Goal: Information Seeking & Learning: Learn about a topic

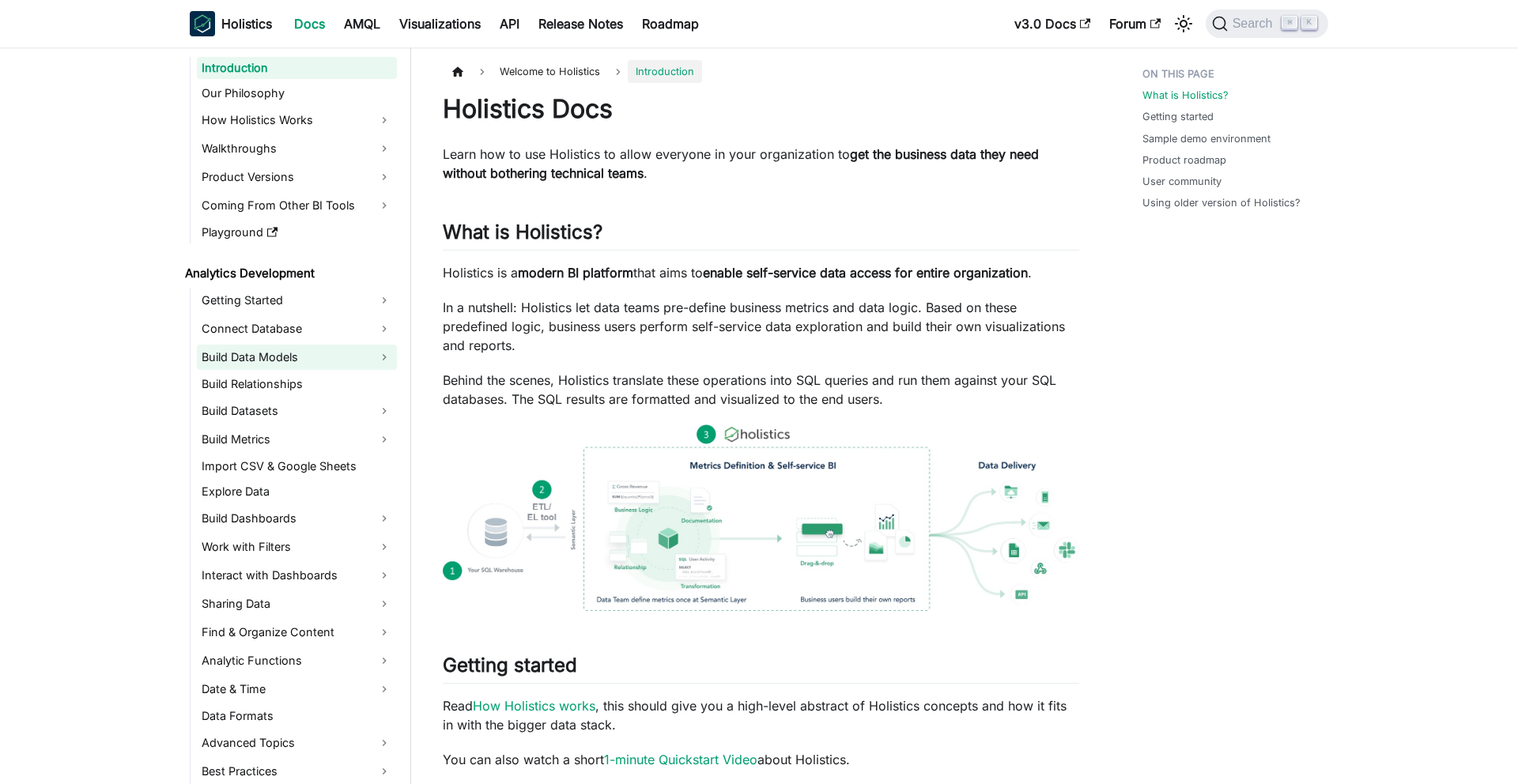
scroll to position [30, 0]
click at [346, 361] on link "Build Data Models" at bounding box center [297, 359] width 200 height 26
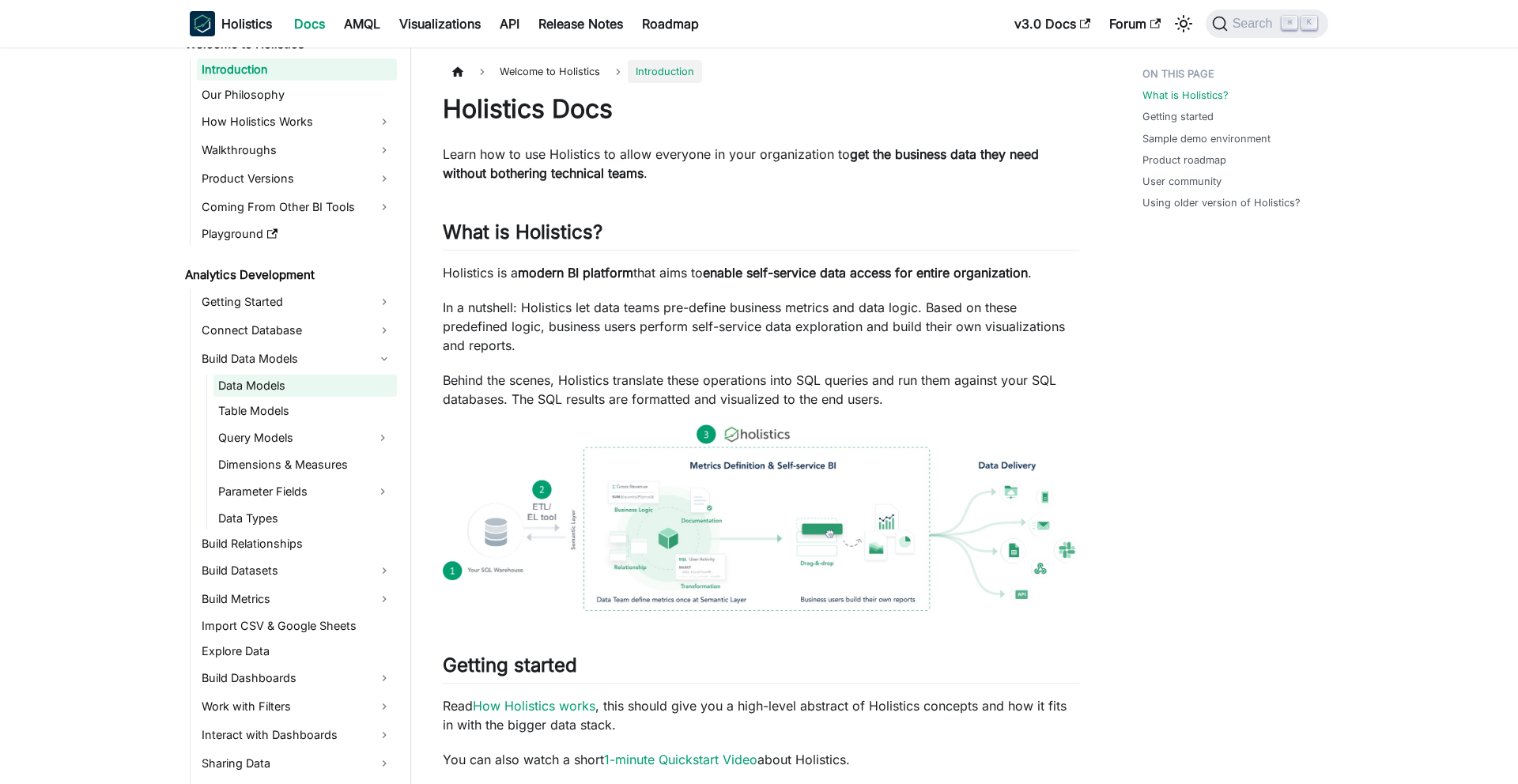
click at [320, 393] on link "Data Models" at bounding box center [305, 385] width 183 height 22
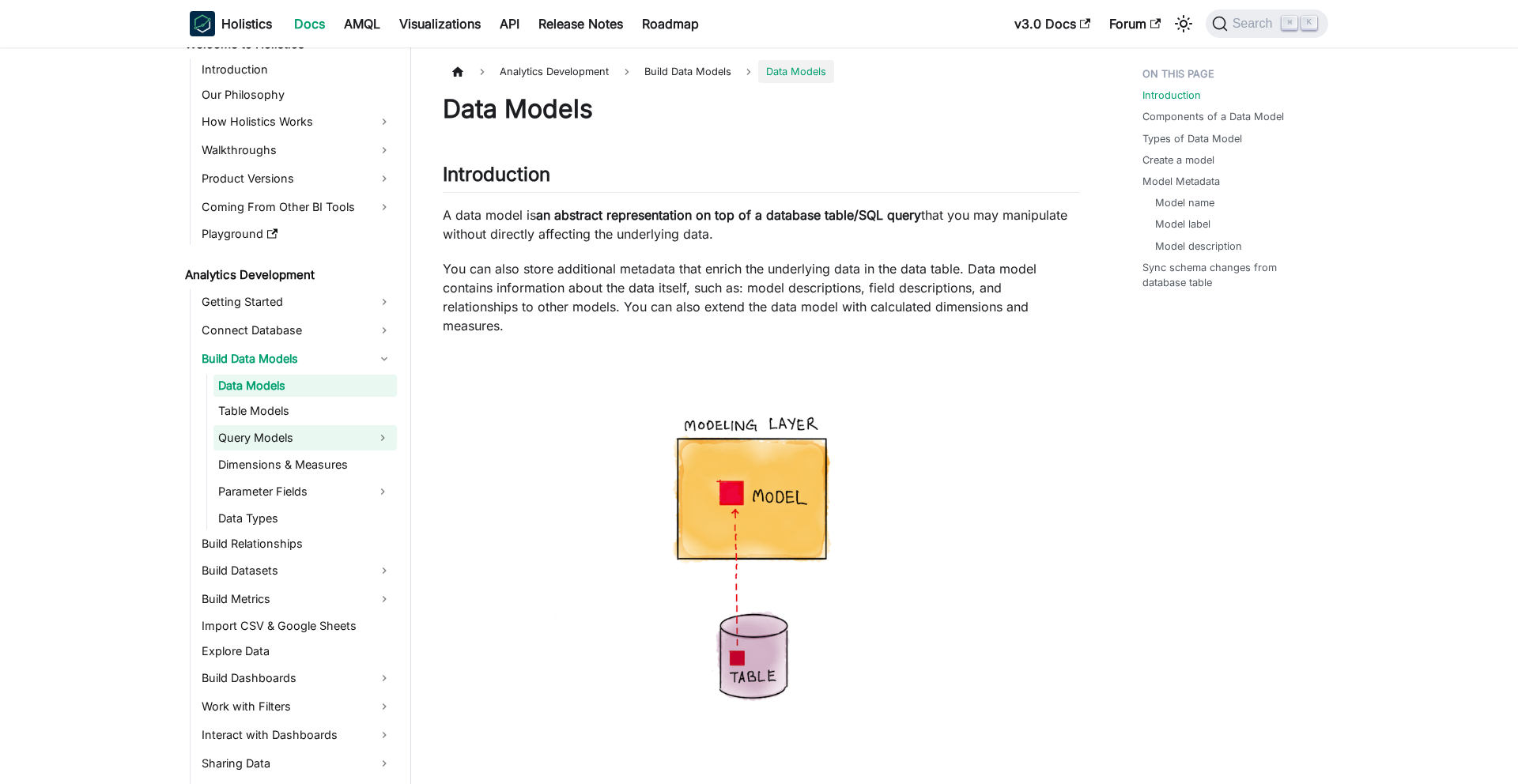
click at [290, 440] on link "Query Models" at bounding box center [291, 438] width 155 height 26
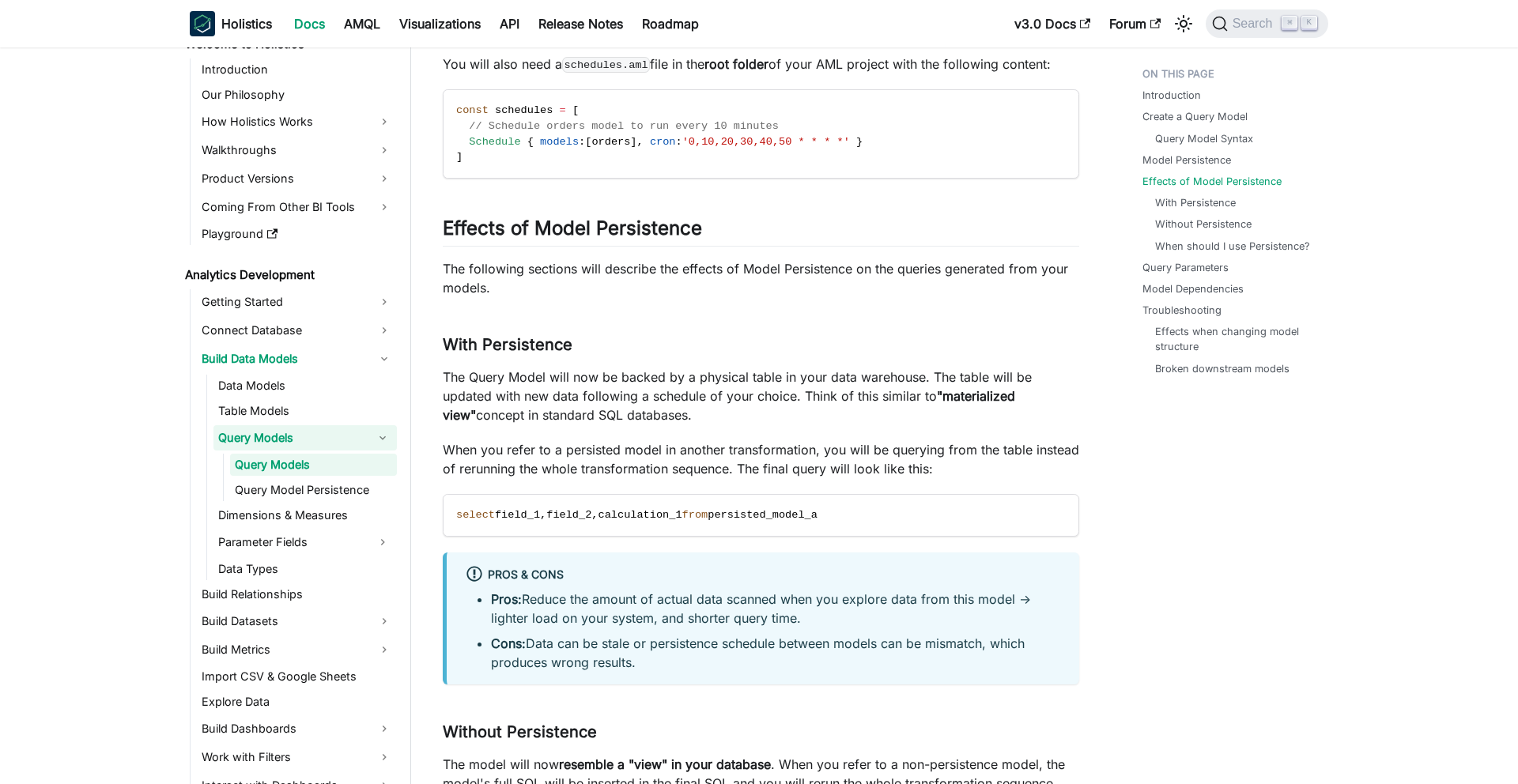
scroll to position [3082, 0]
click at [262, 408] on link "Table Models" at bounding box center [305, 411] width 183 height 22
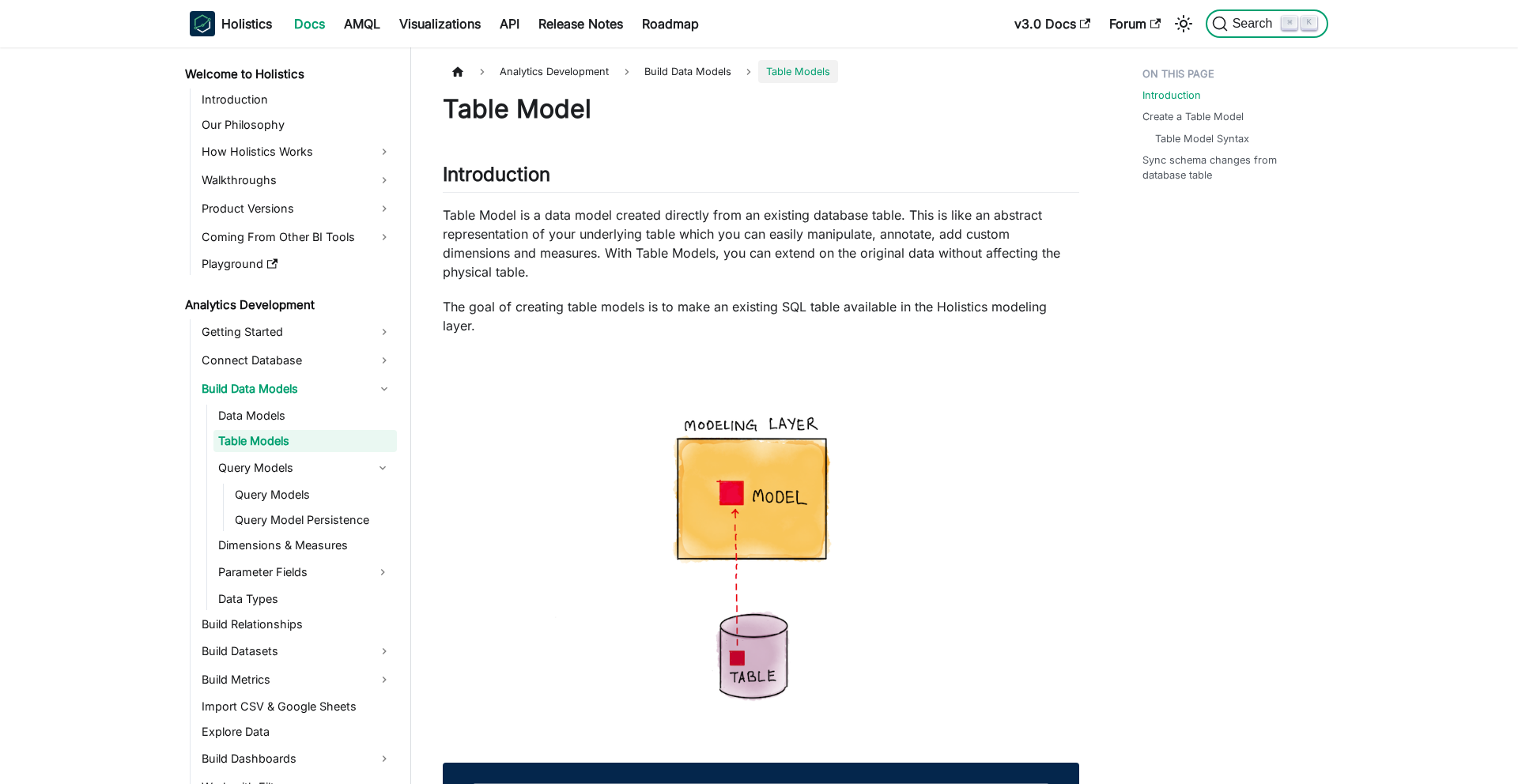
click at [1238, 23] on span "Search" at bounding box center [1256, 24] width 55 height 14
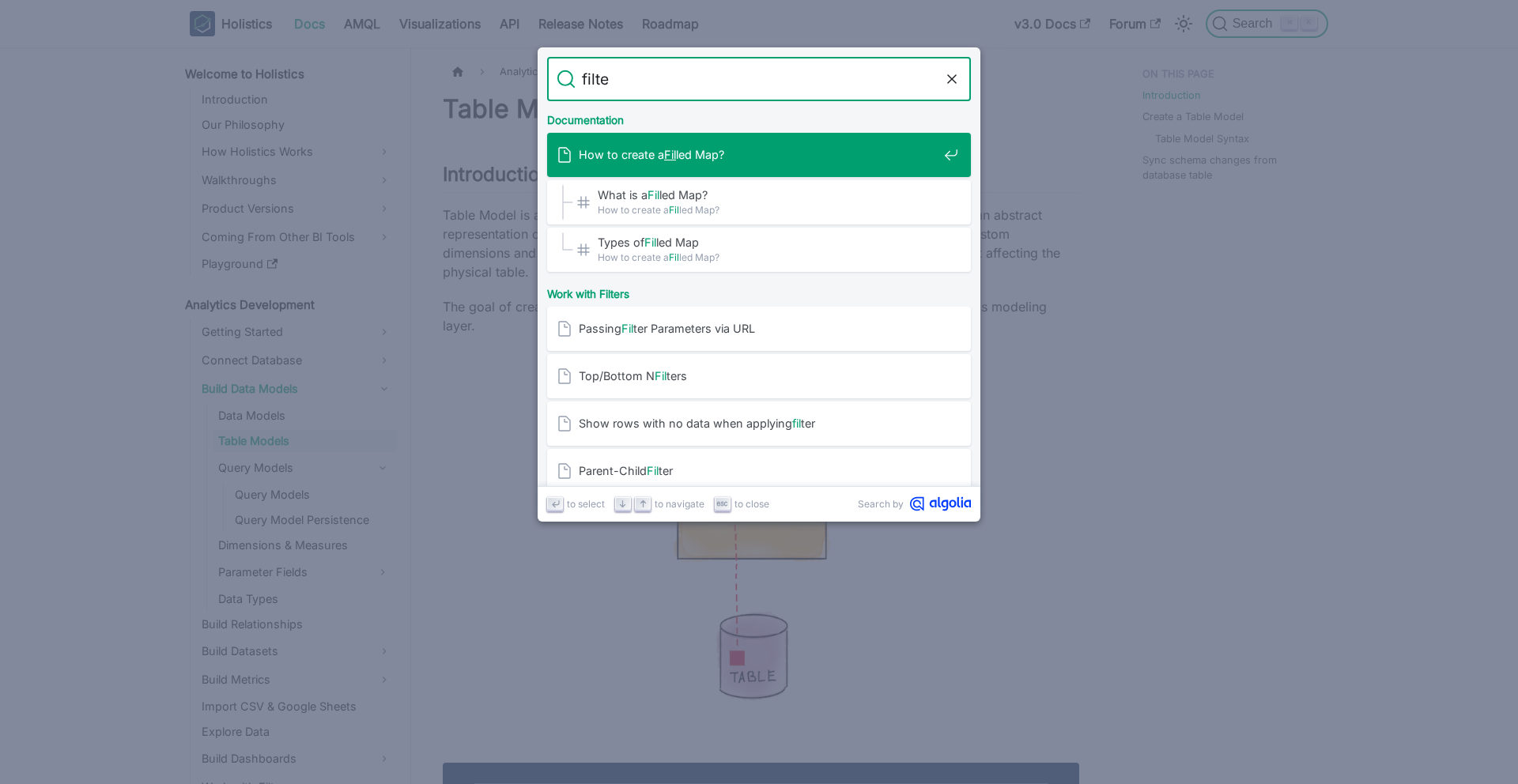
type input "filter"
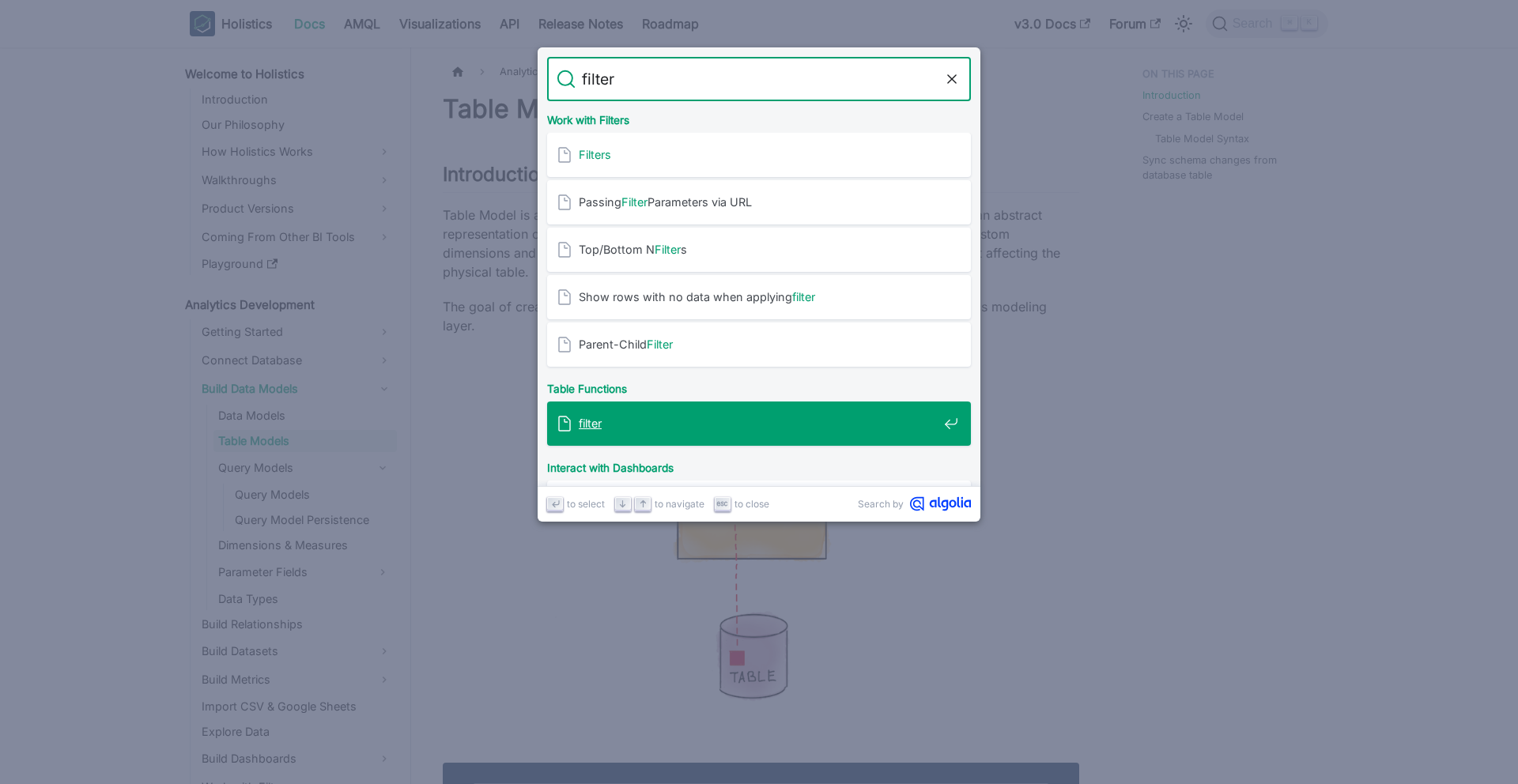
click at [698, 413] on div "filter" at bounding box center [764, 423] width 415 height 44
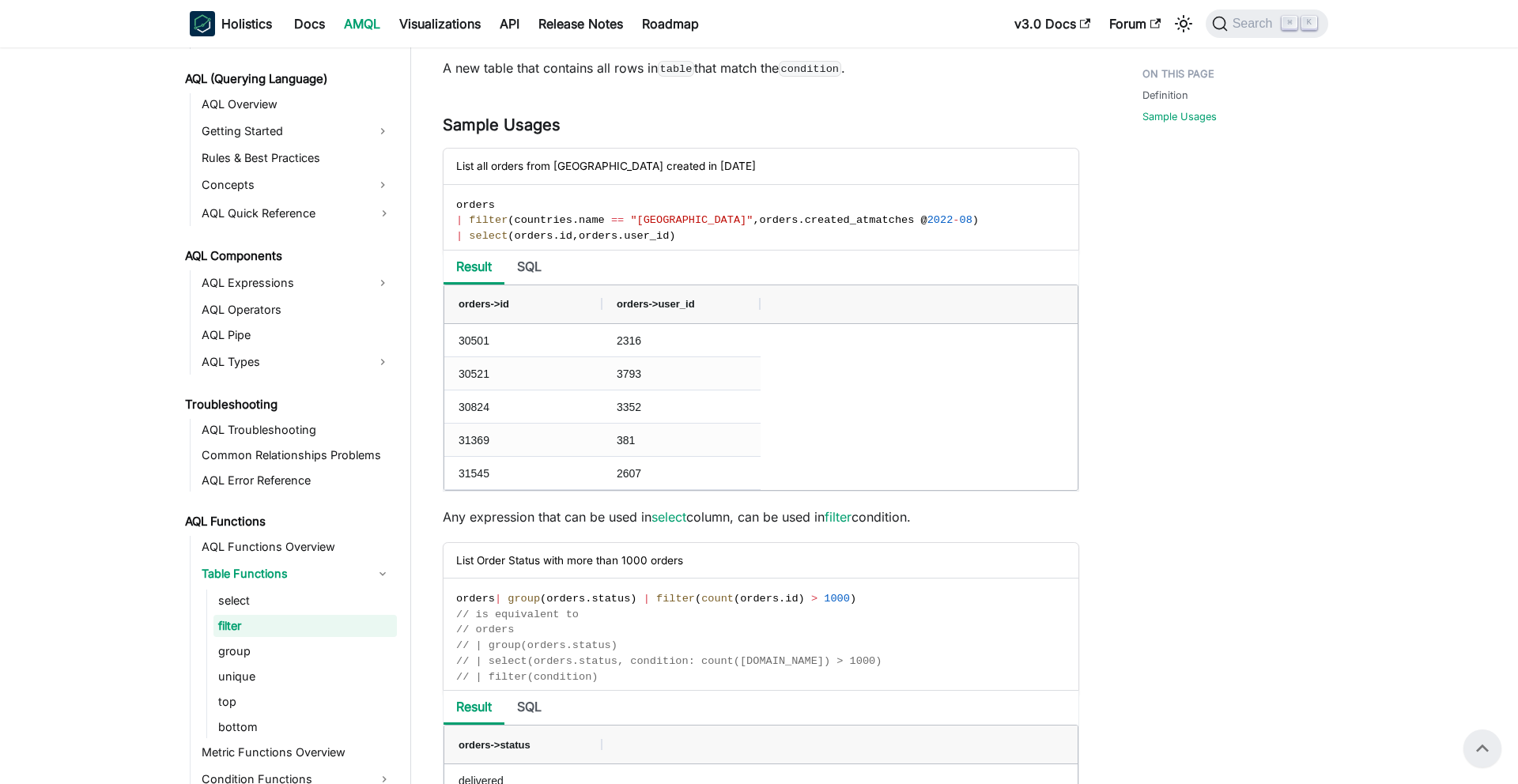
scroll to position [832, 0]
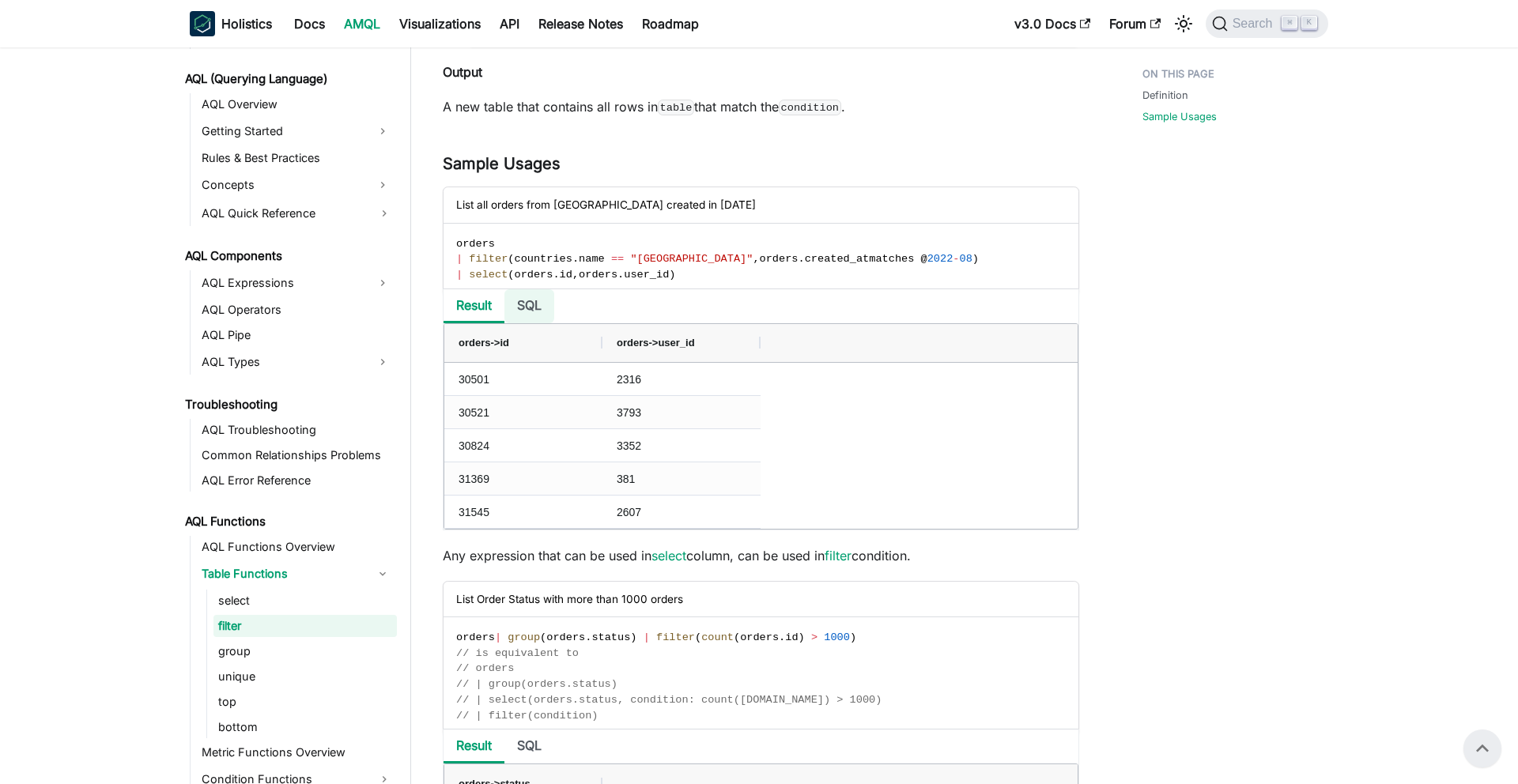
click at [521, 302] on li "SQL" at bounding box center [529, 307] width 50 height 34
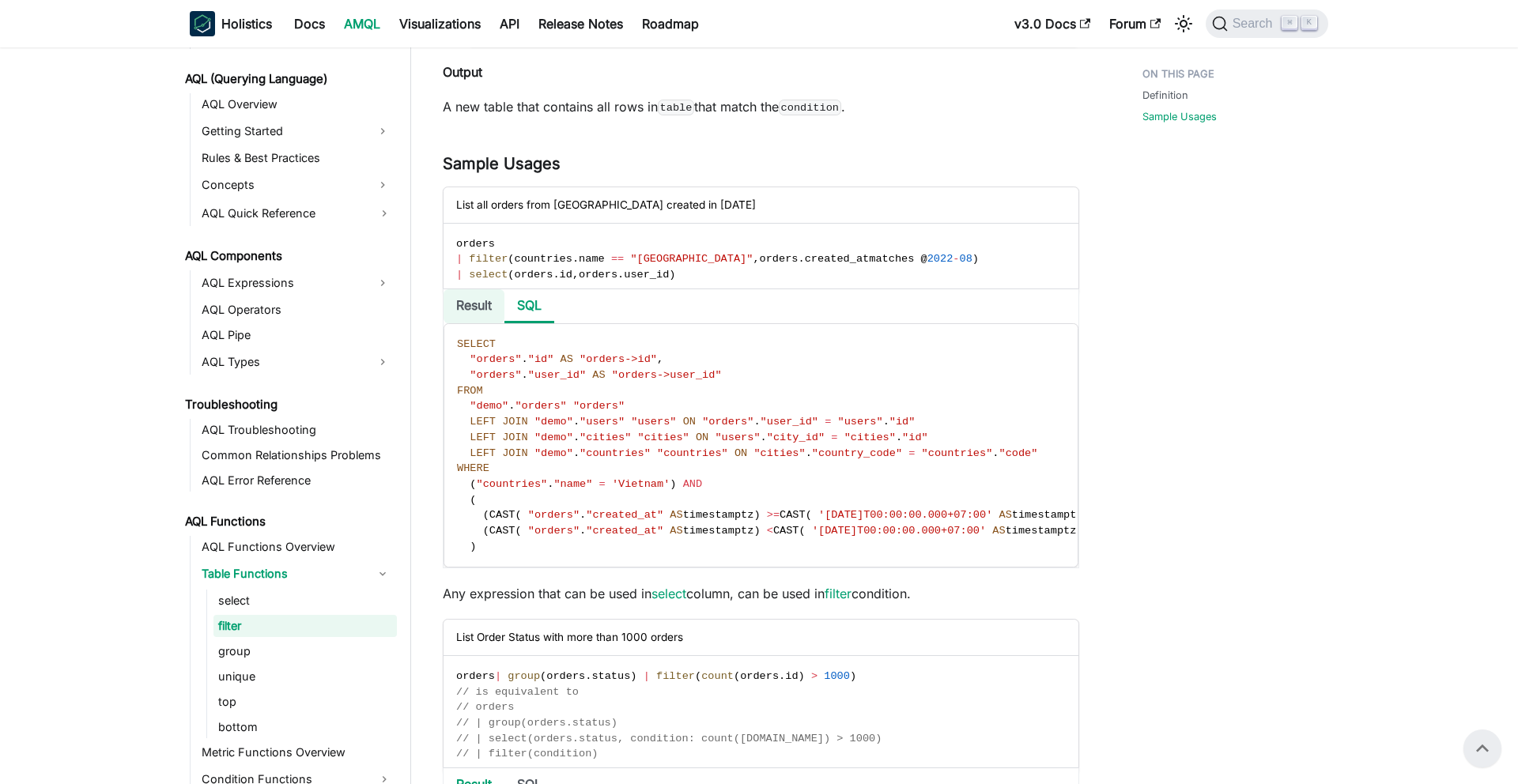
click at [486, 305] on li "Result" at bounding box center [474, 307] width 61 height 34
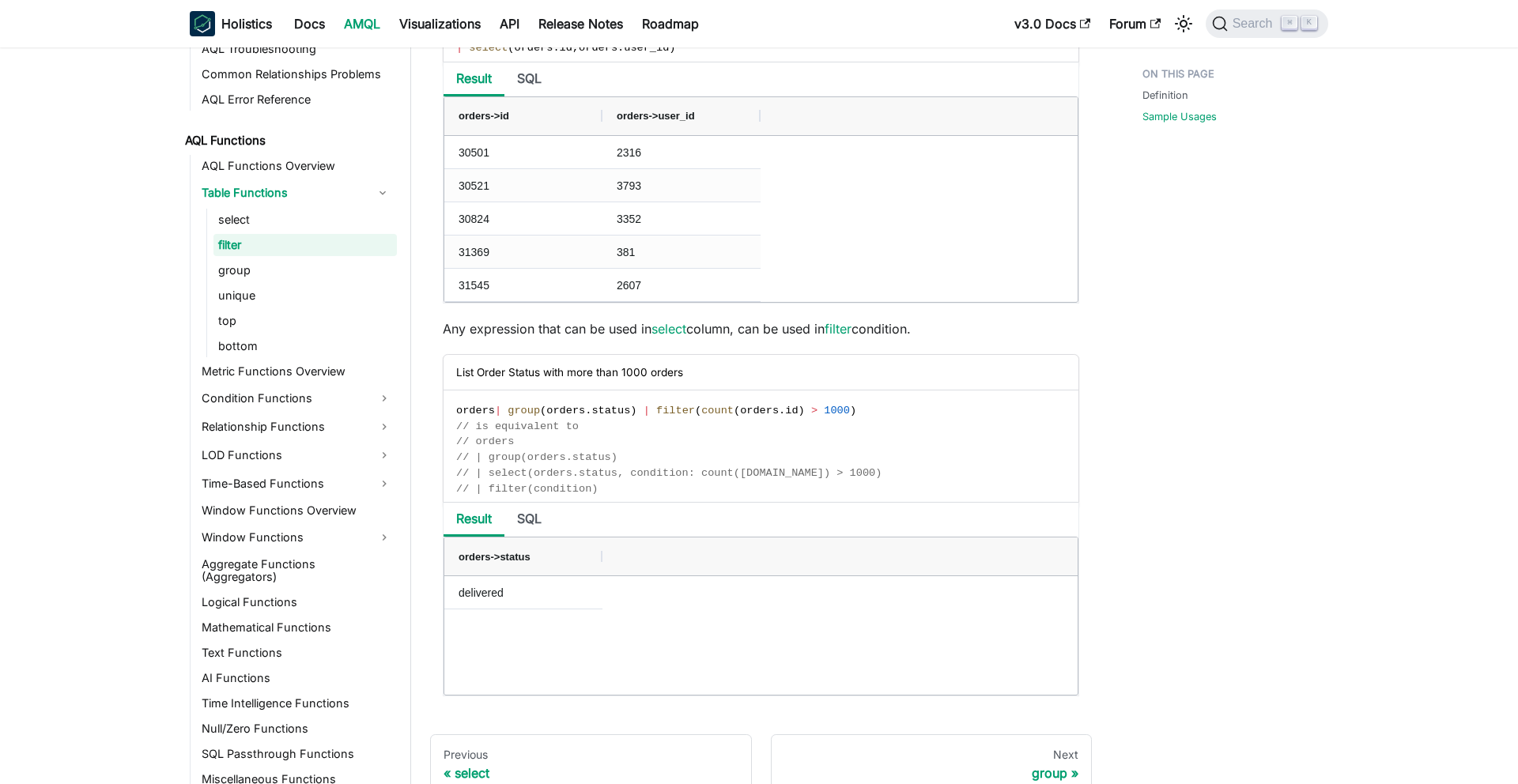
scroll to position [1207, 0]
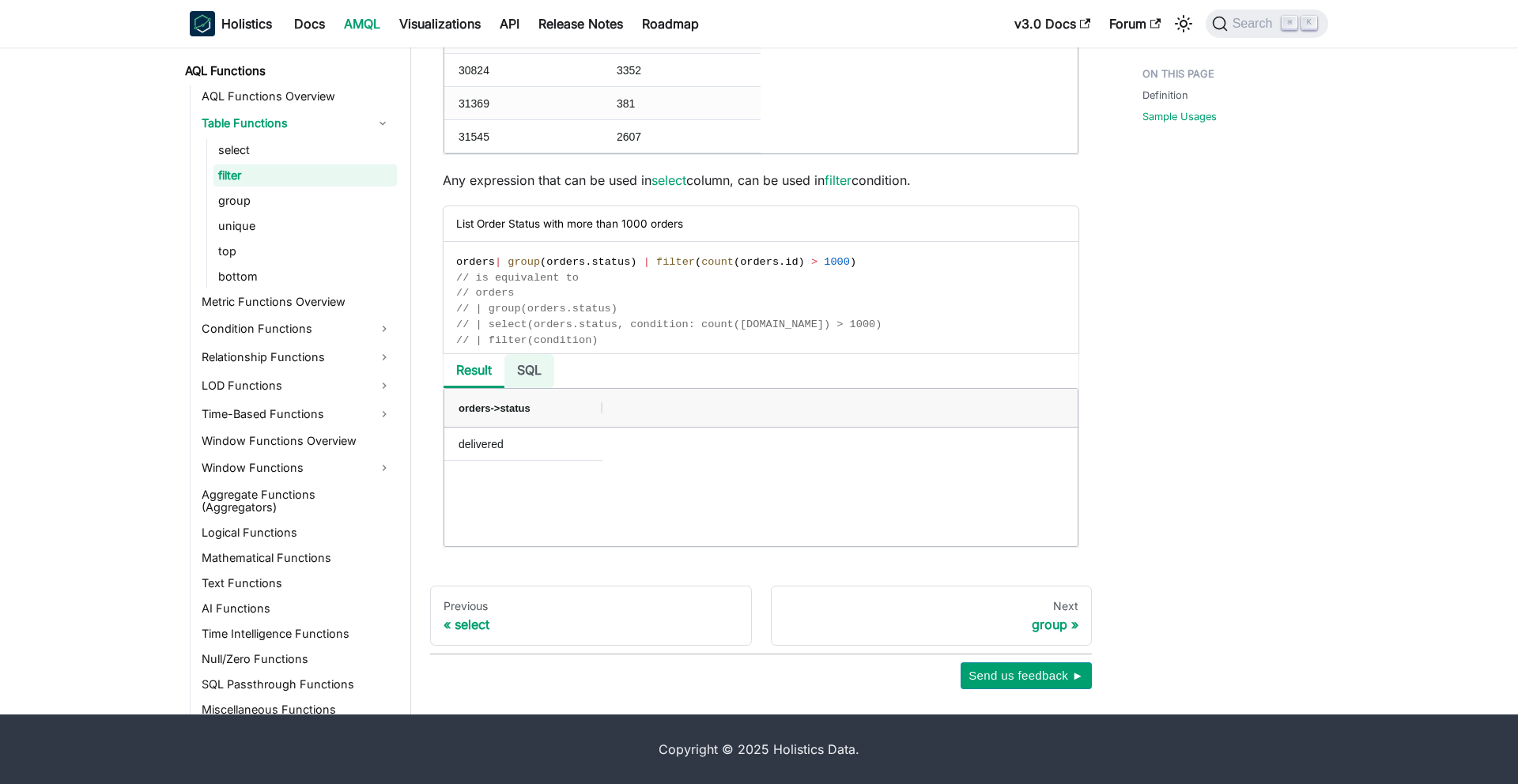
click at [525, 373] on li "SQL" at bounding box center [529, 371] width 50 height 34
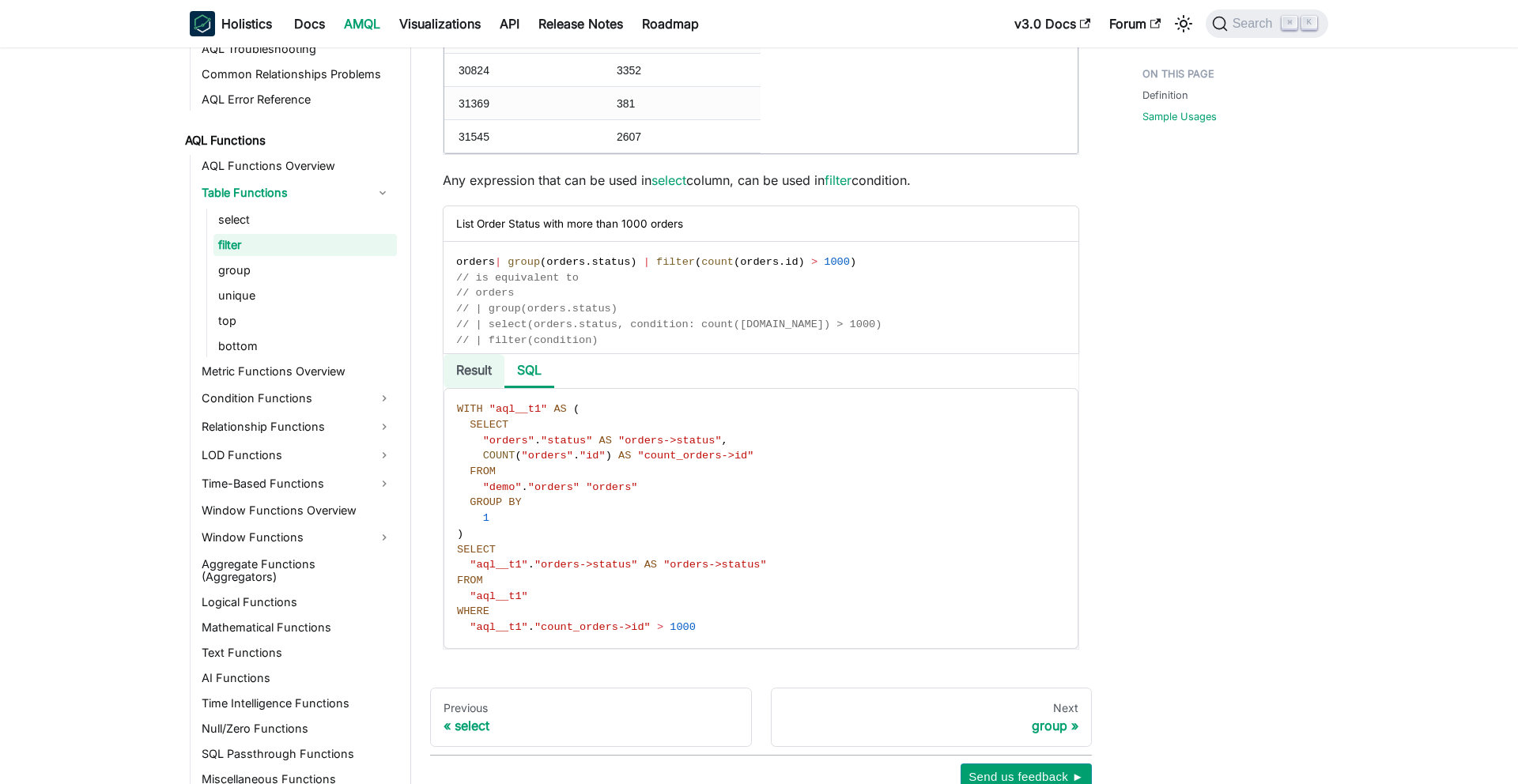
click at [494, 371] on li "Result" at bounding box center [474, 371] width 61 height 34
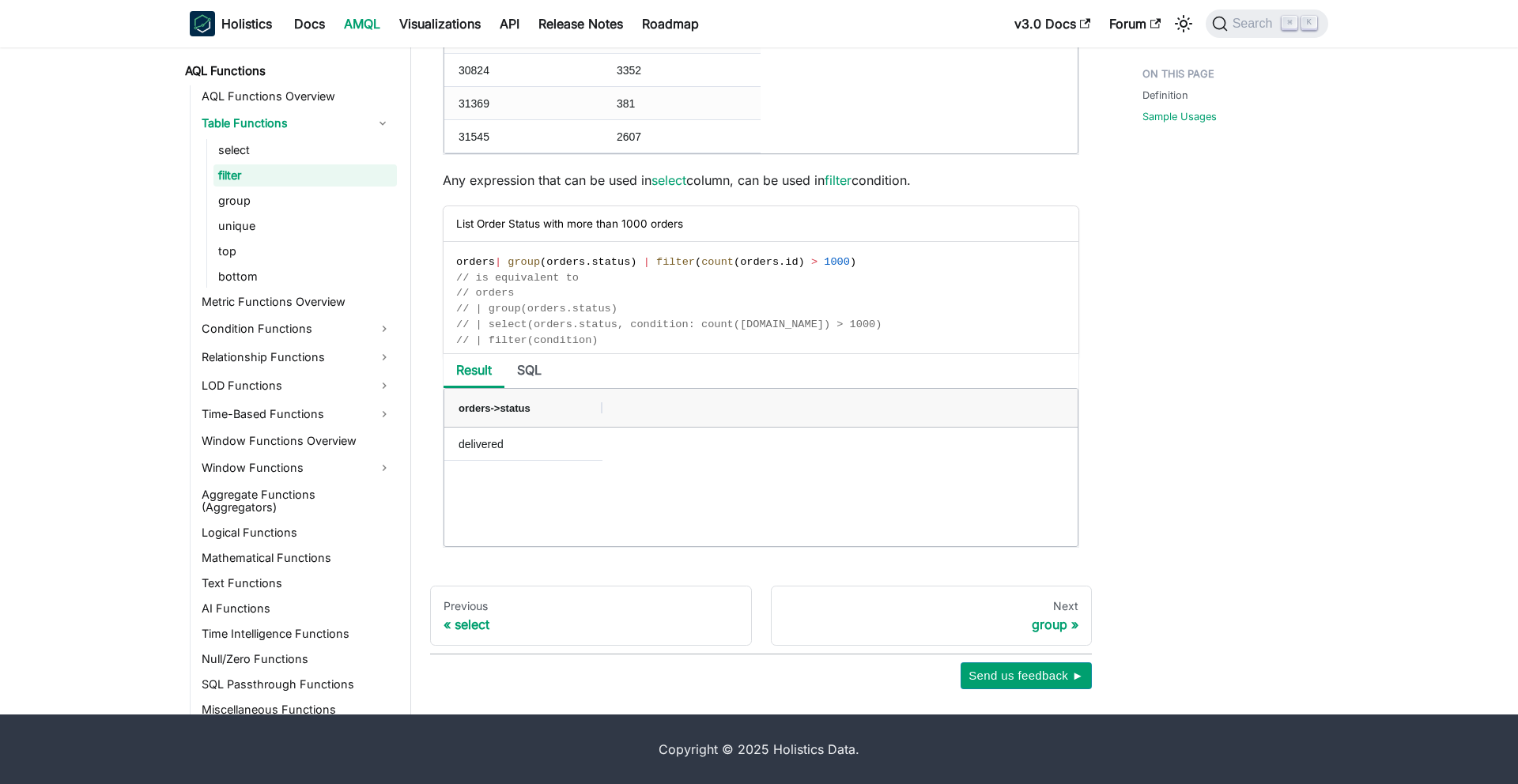
click at [293, 659] on ul "AQL Functions Overview Table Functions select filter group unique top bottom Me…" at bounding box center [293, 402] width 207 height 635
click at [290, 673] on link "SQL Passthrough Functions" at bounding box center [297, 684] width 200 height 22
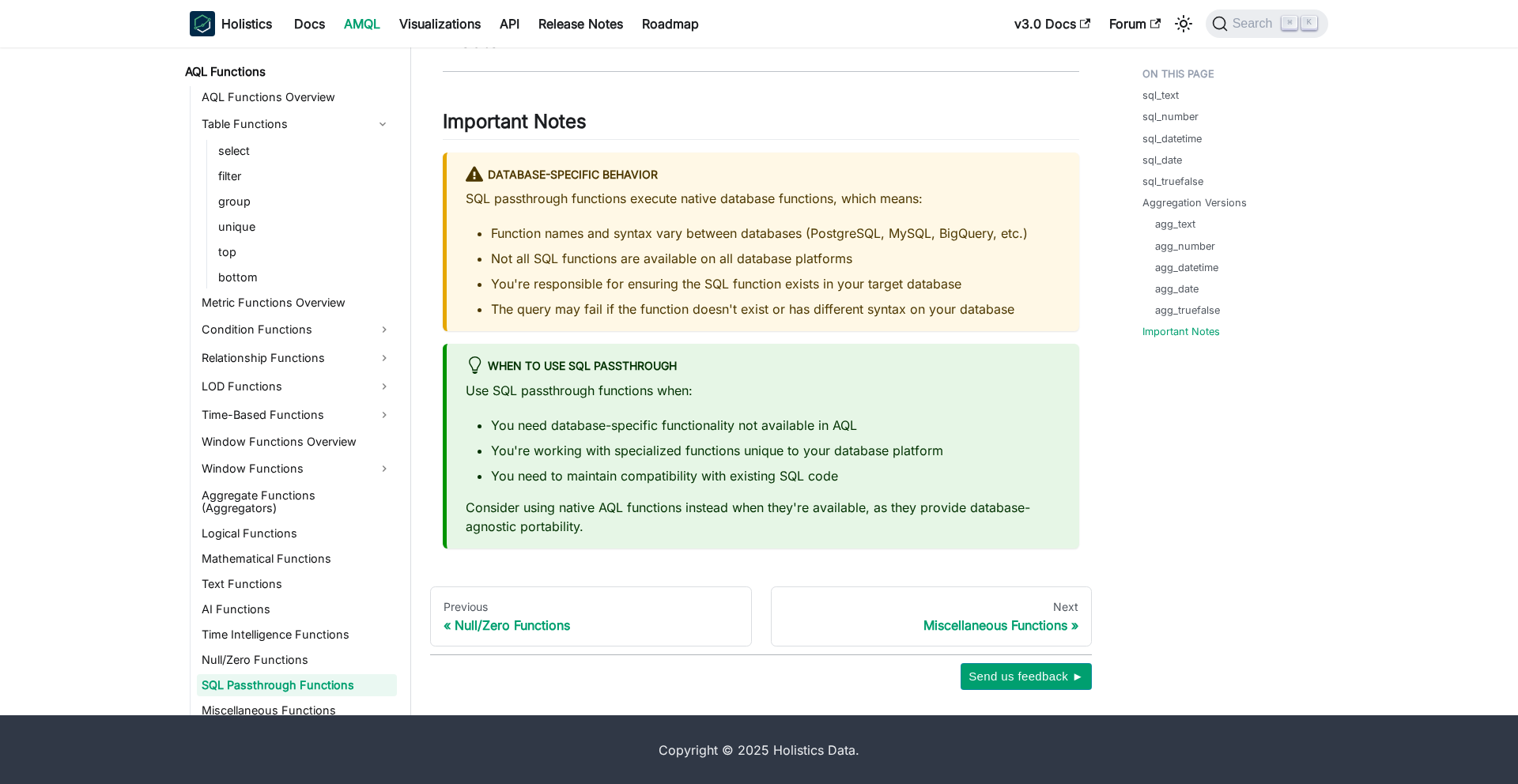
scroll to position [4347, 0]
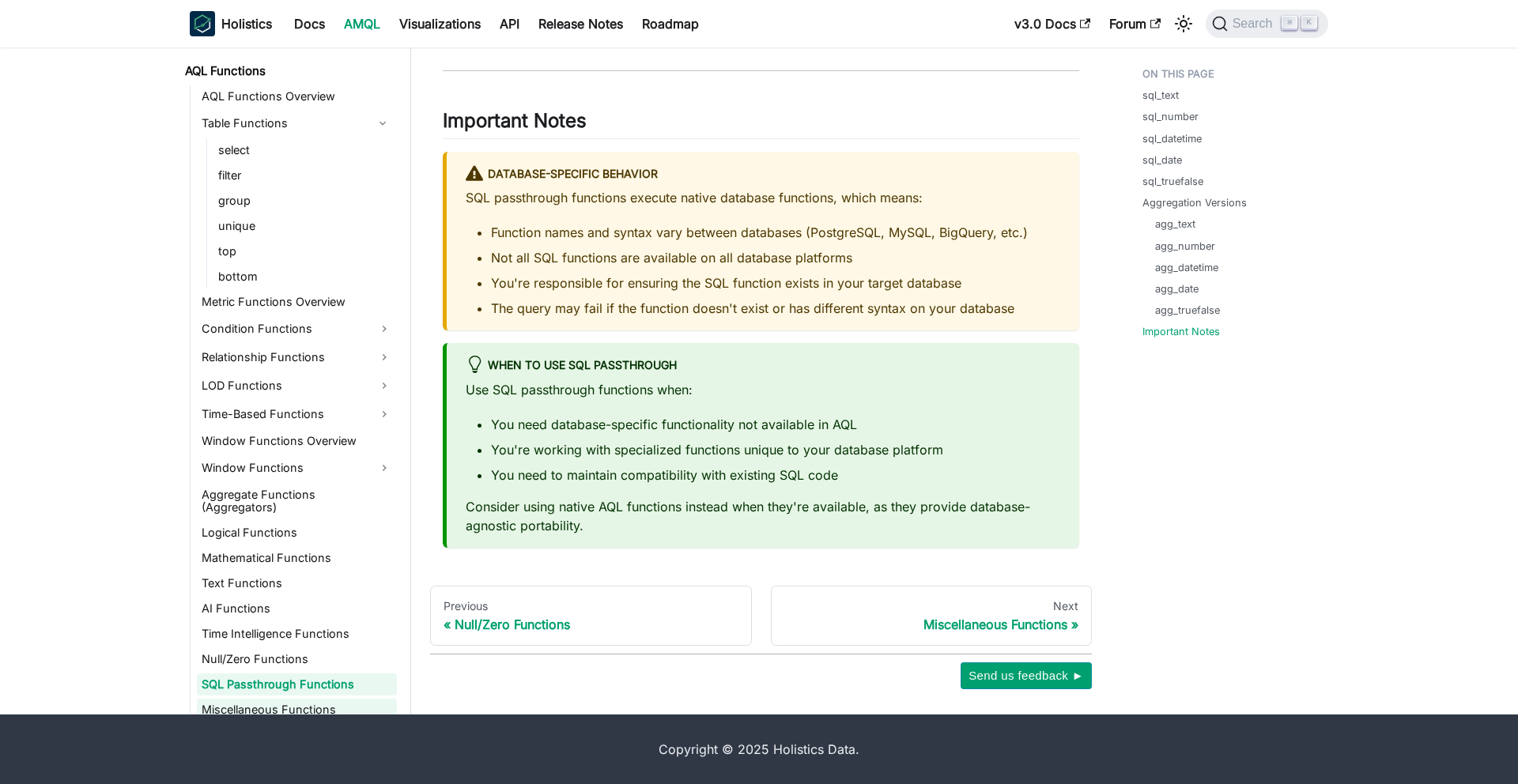
click at [259, 699] on link "Miscellaneous Functions" at bounding box center [297, 710] width 200 height 22
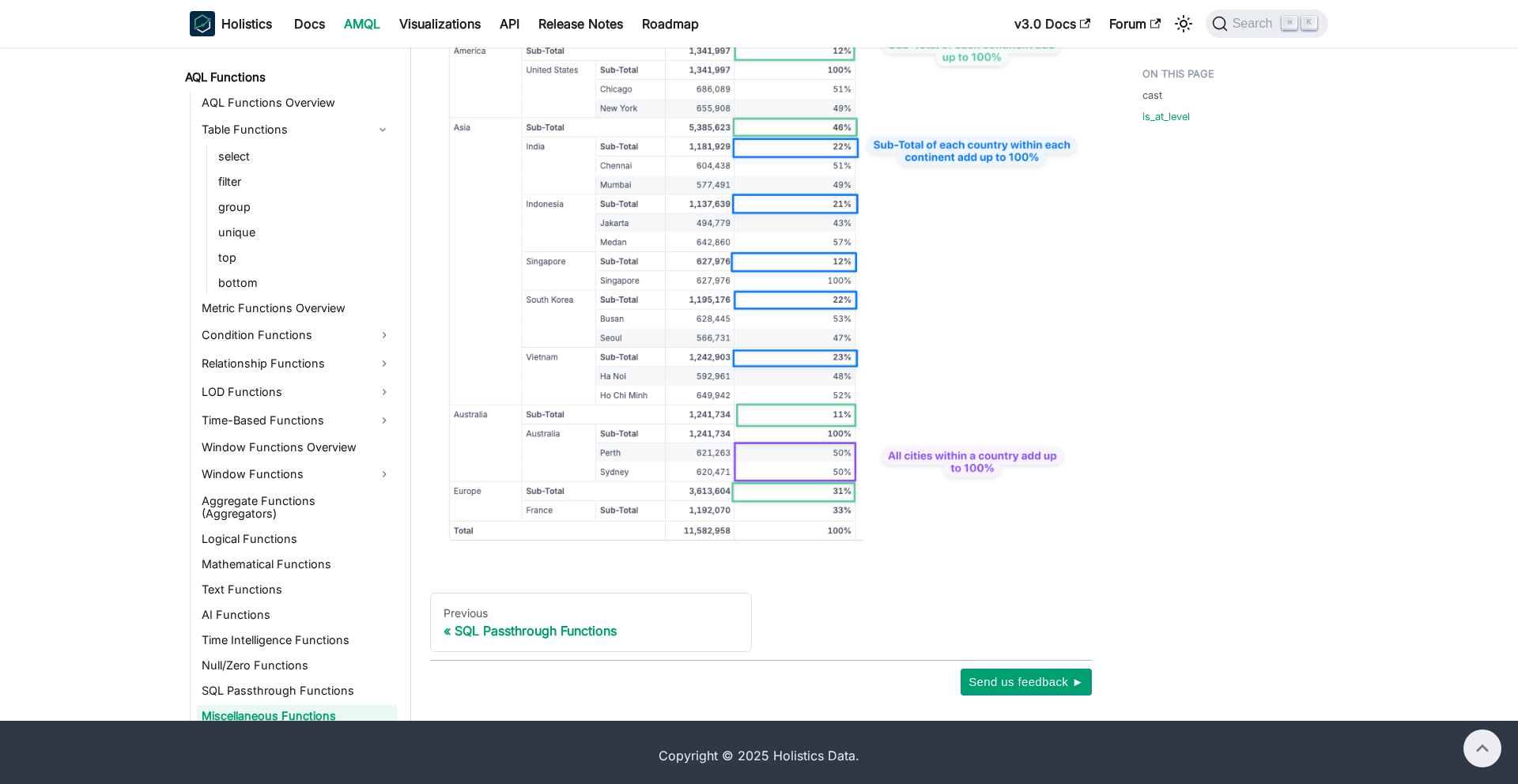
scroll to position [2364, 0]
click at [276, 679] on link "SQL Passthrough Functions" at bounding box center [297, 690] width 200 height 22
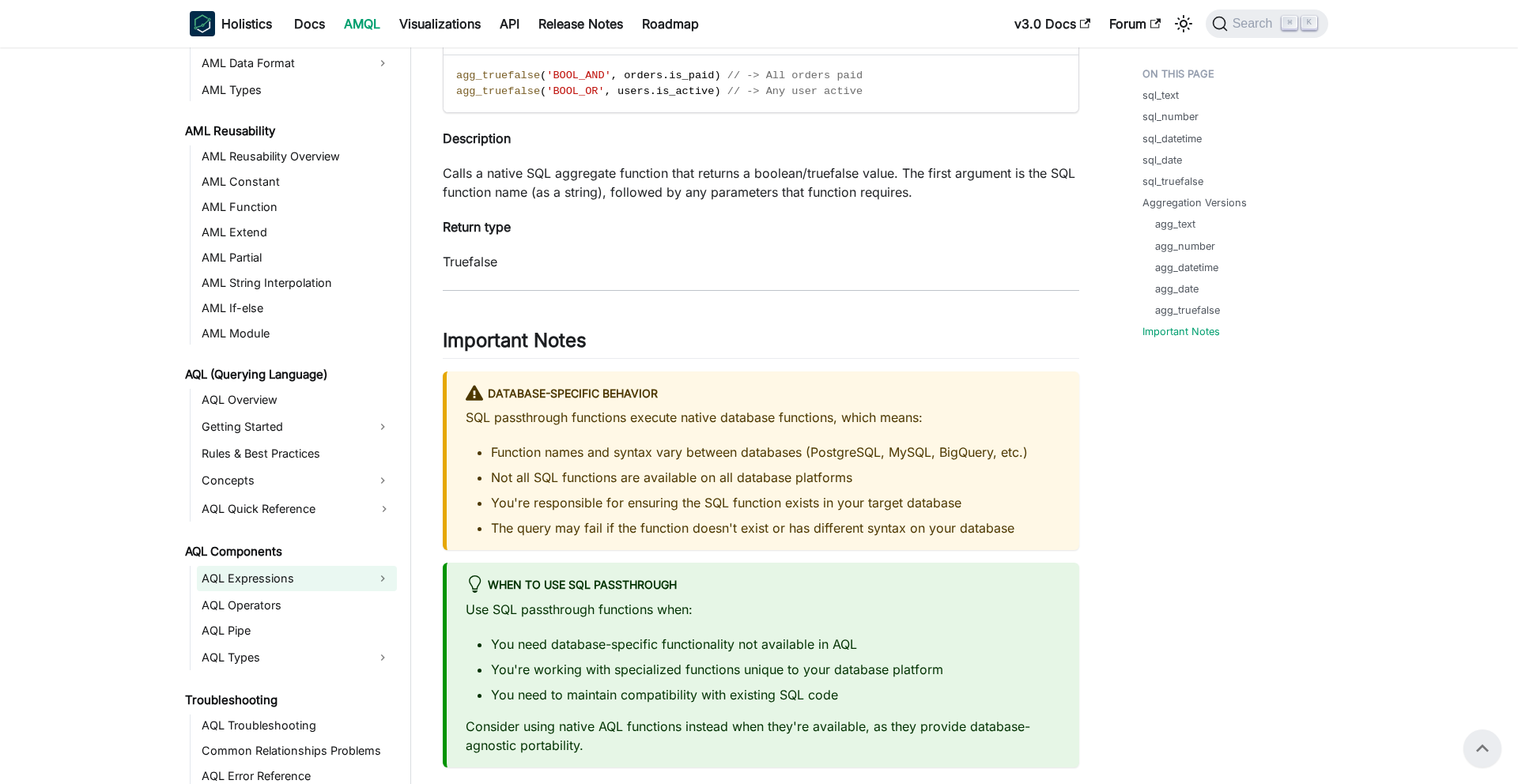
scroll to position [397, 0]
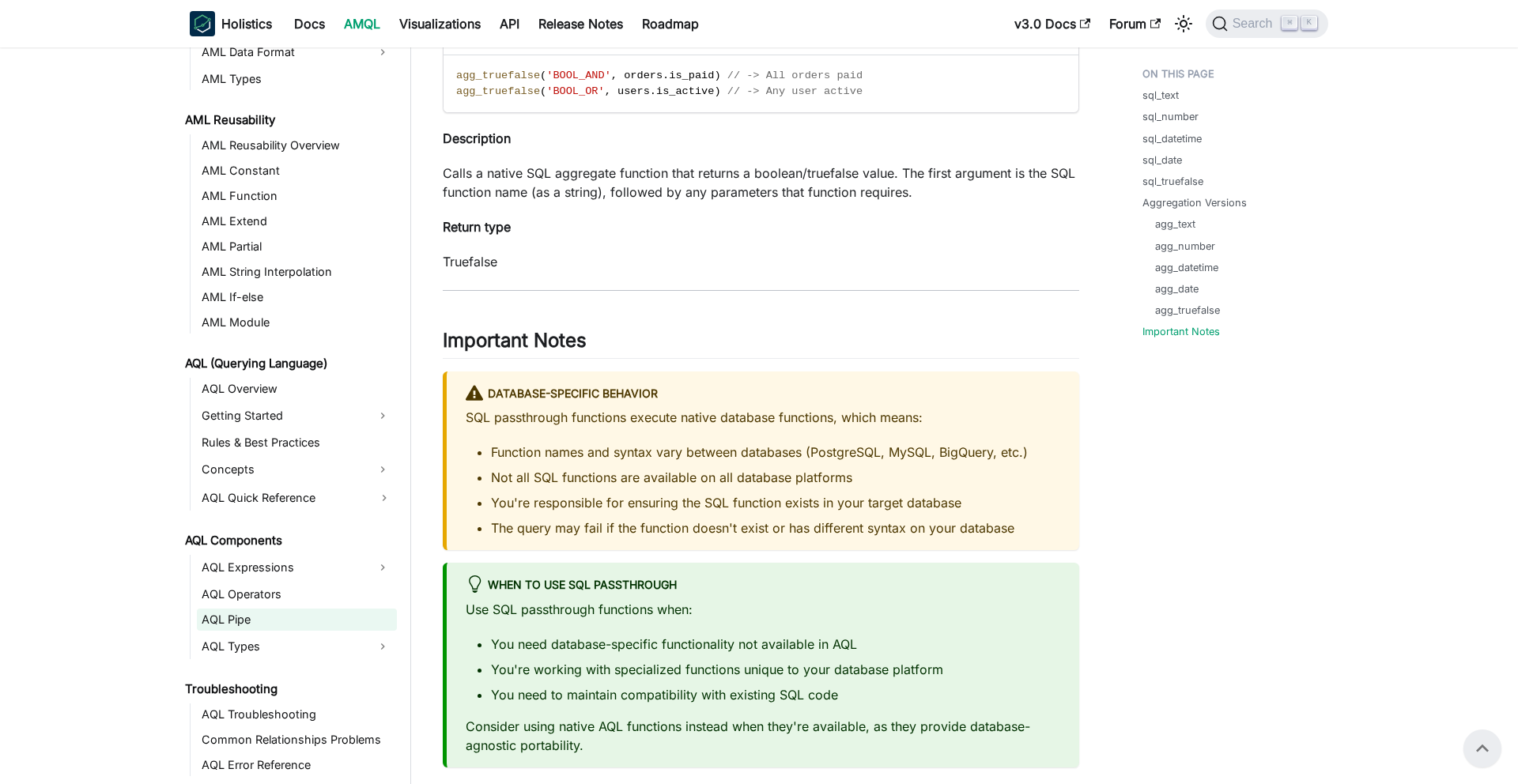
click at [238, 623] on link "AQL Pipe" at bounding box center [297, 619] width 200 height 22
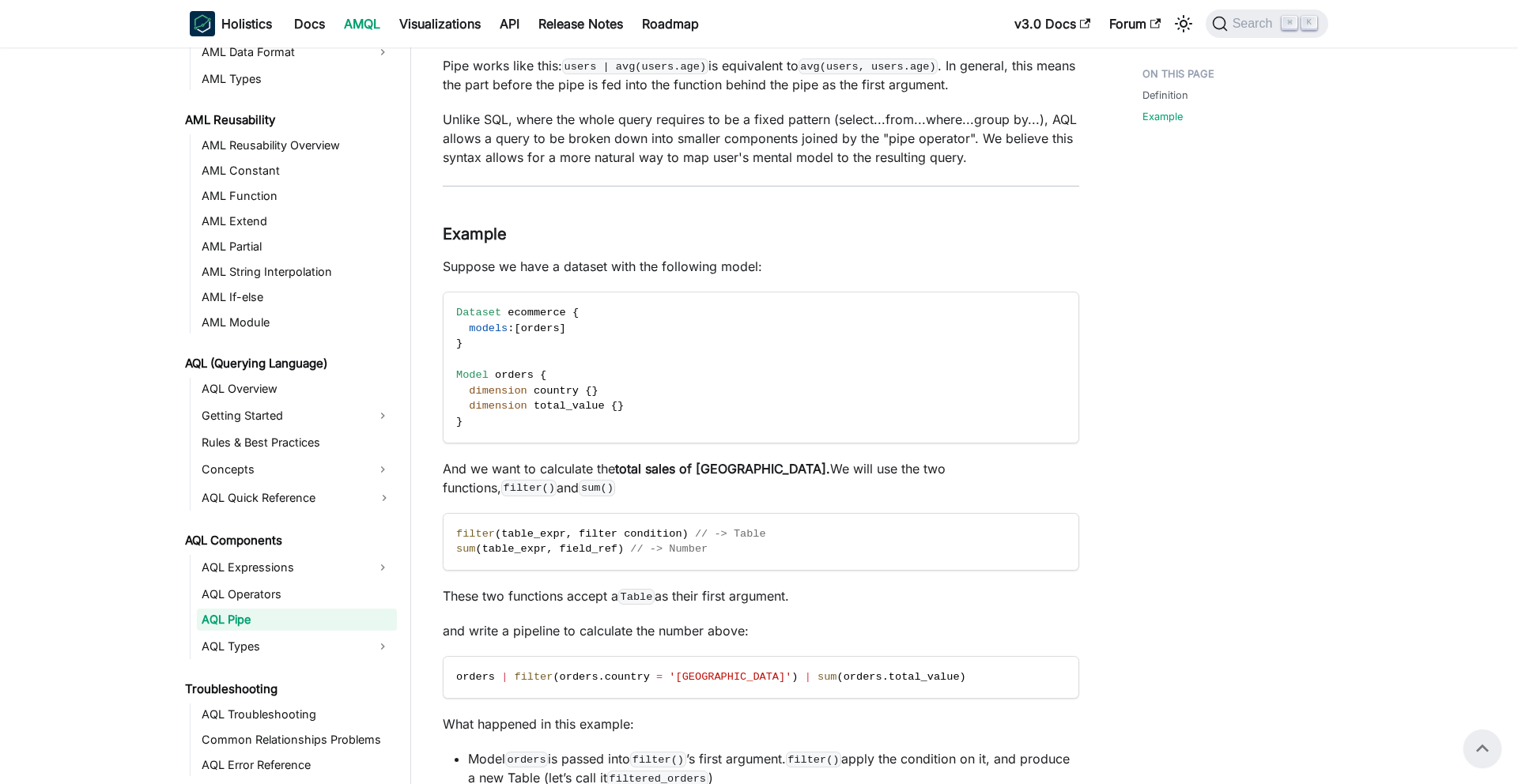
scroll to position [200, 0]
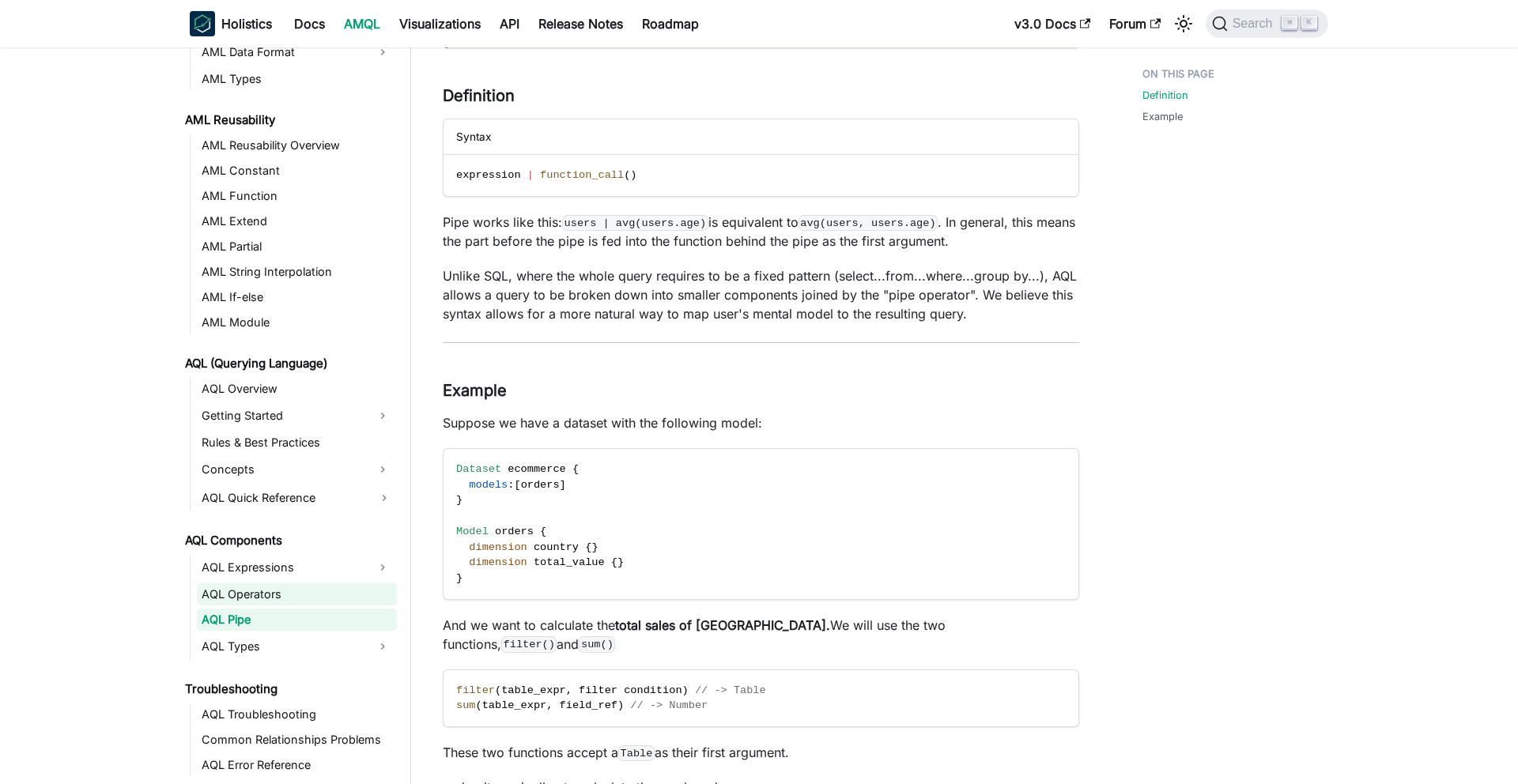
click at [236, 593] on link "AQL Operators" at bounding box center [297, 594] width 200 height 22
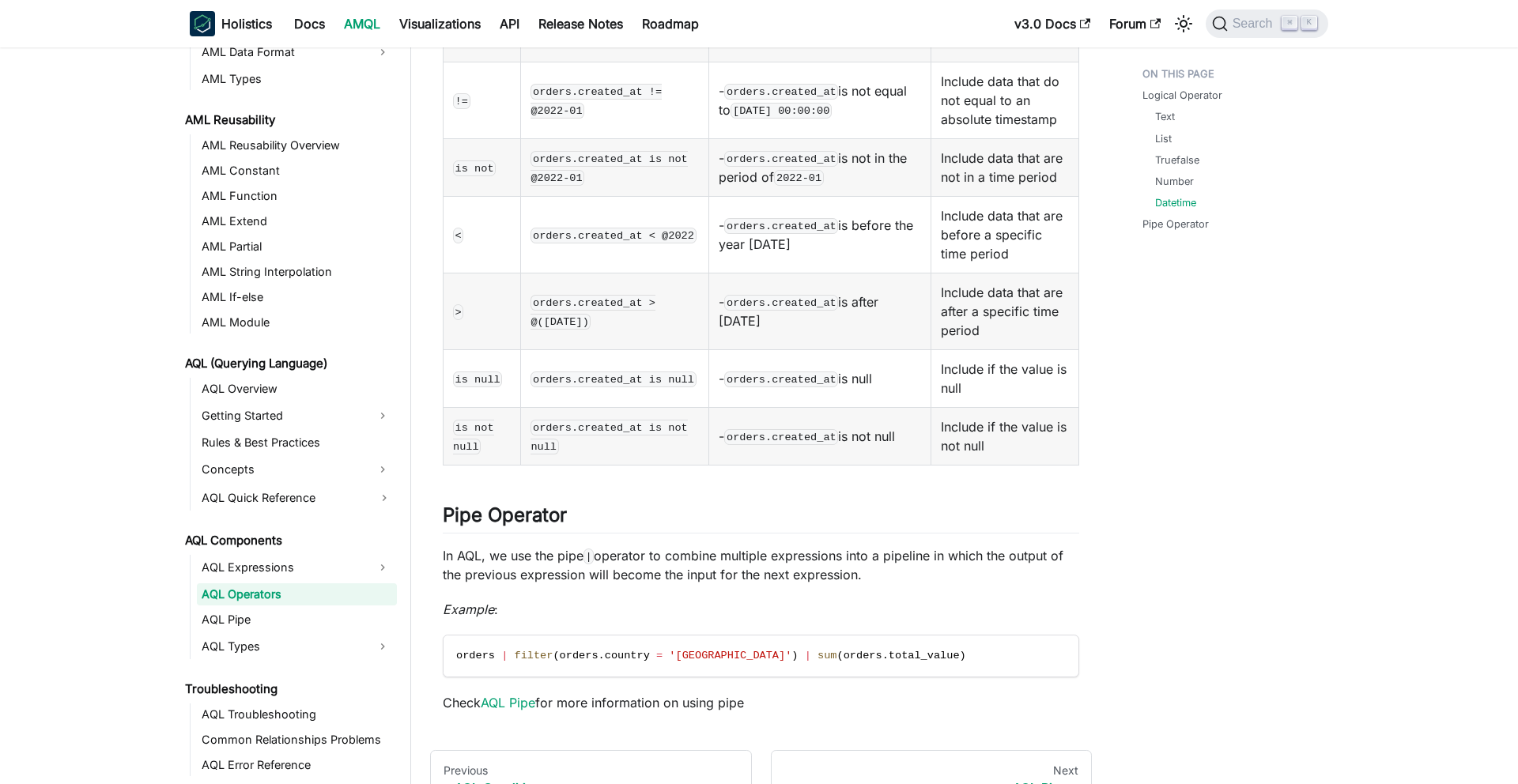
scroll to position [2308, 0]
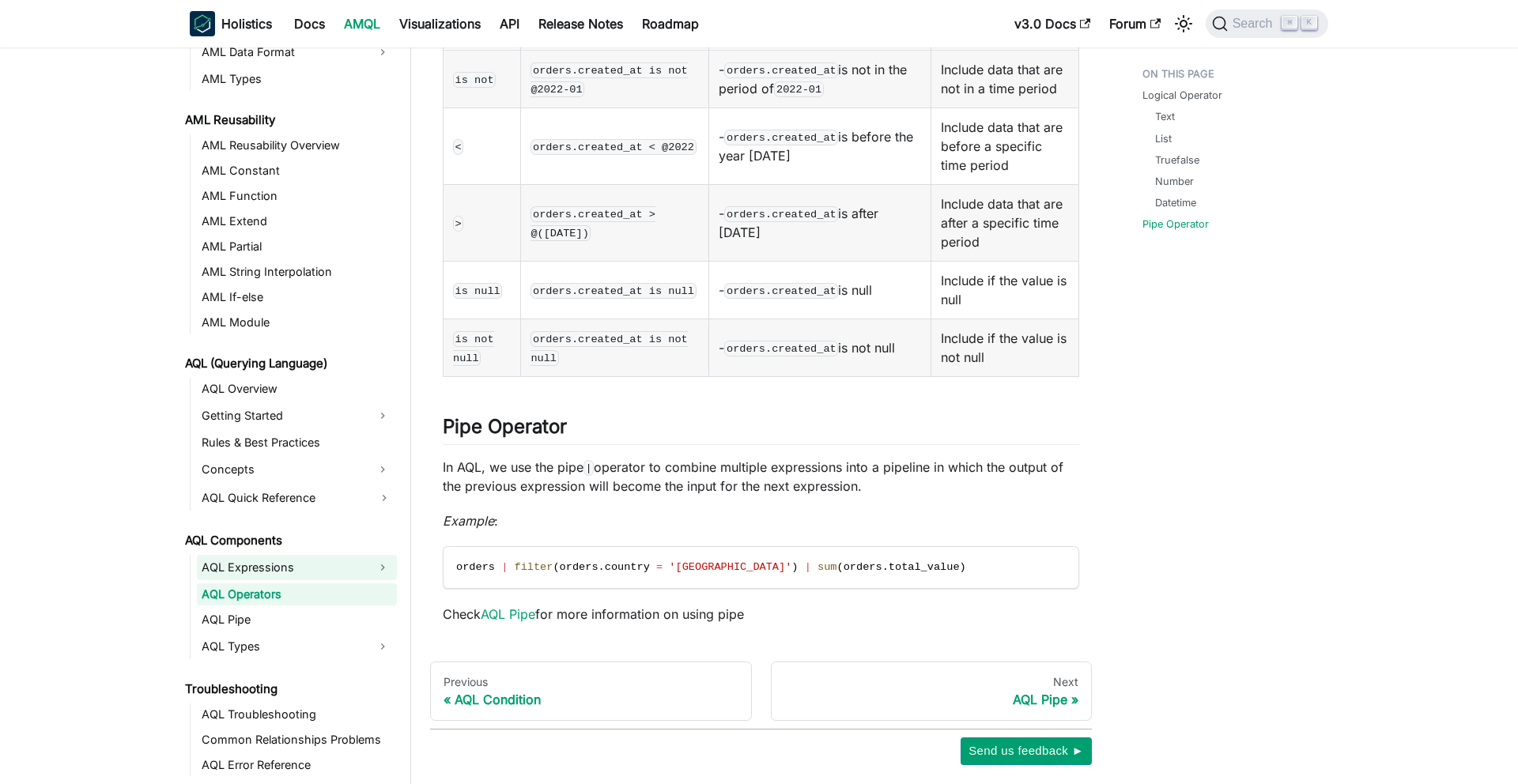
click at [247, 555] on link "AQL Expressions" at bounding box center [283, 567] width 172 height 26
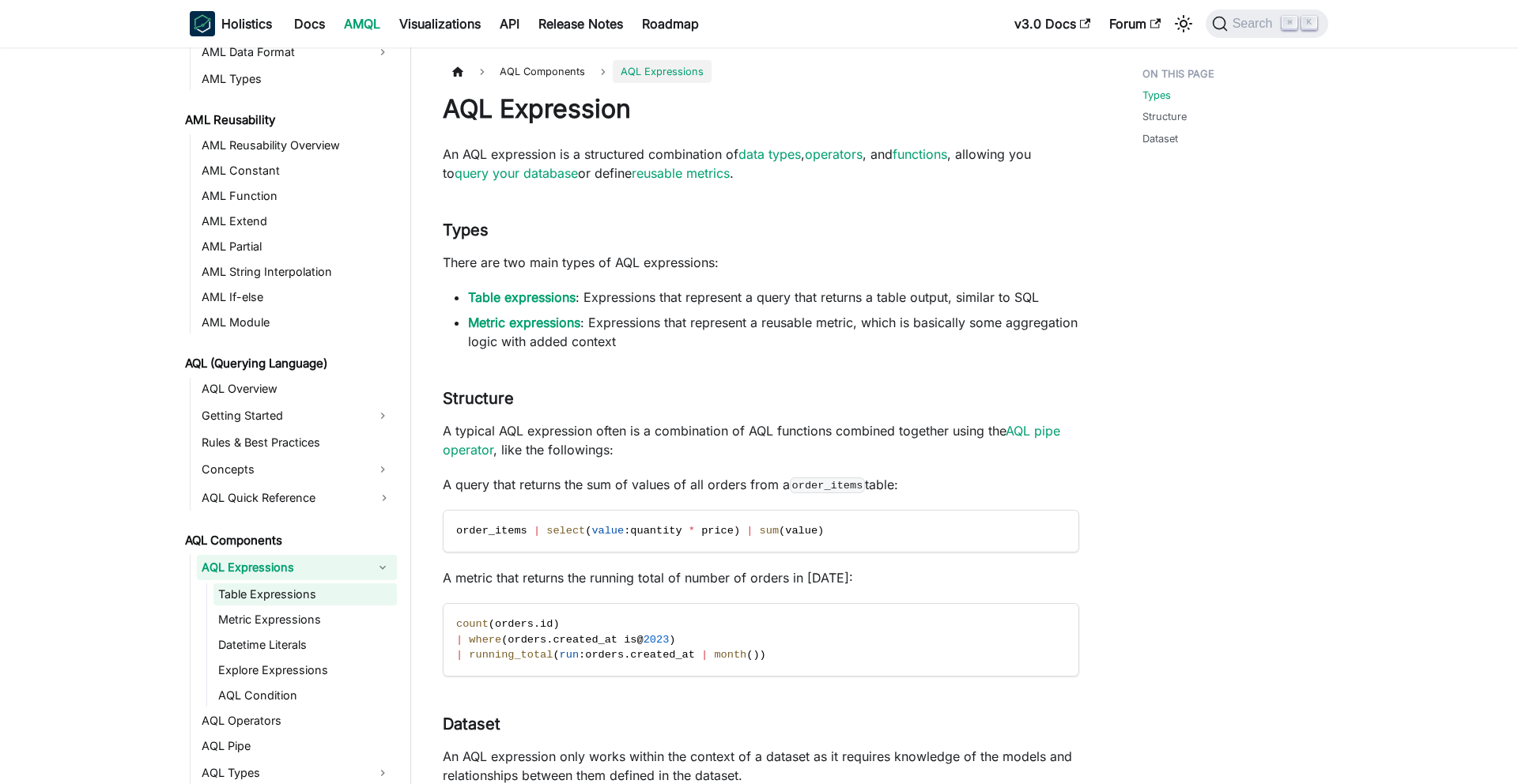
click at [354, 596] on link "Table Expressions" at bounding box center [305, 594] width 183 height 22
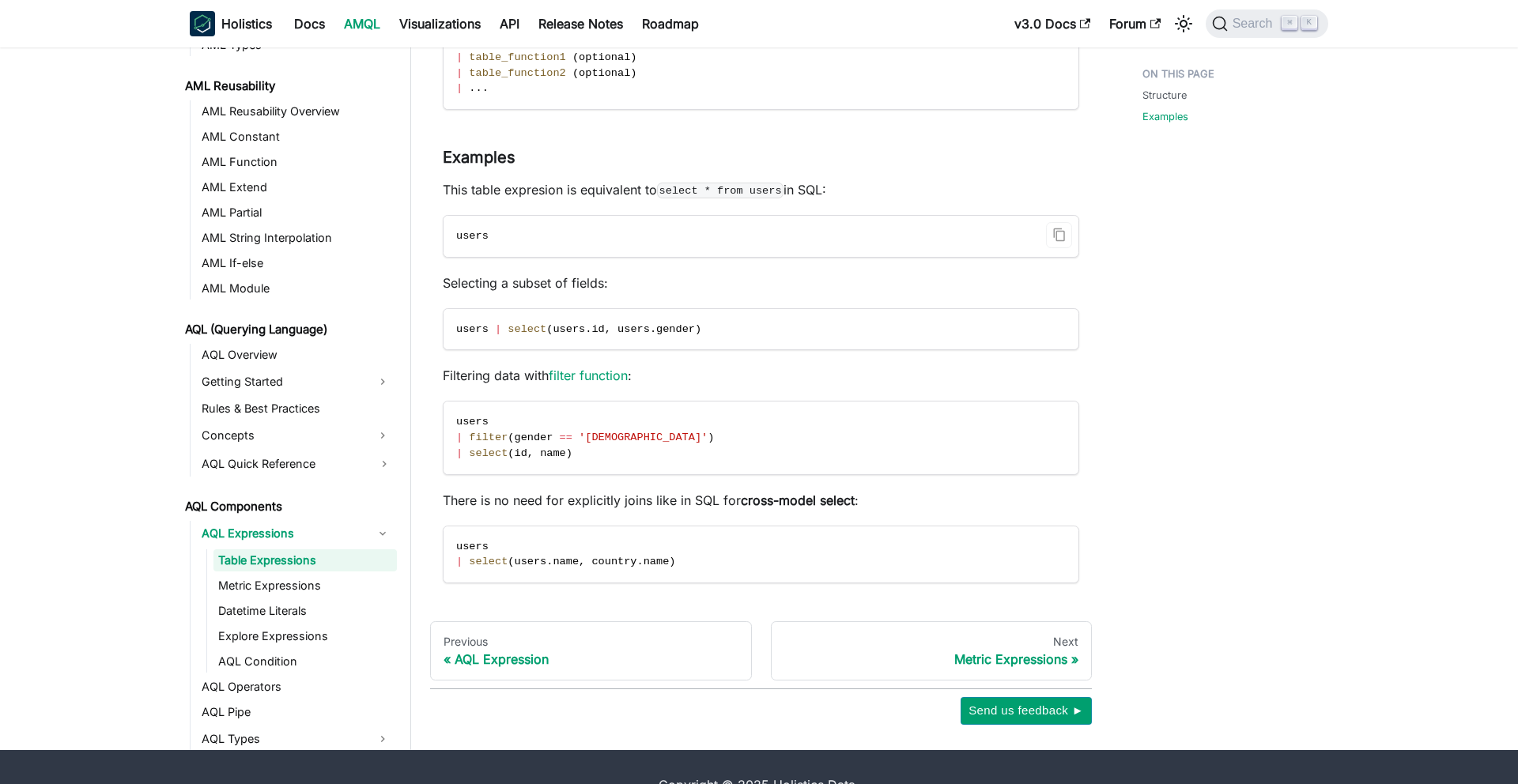
scroll to position [239, 0]
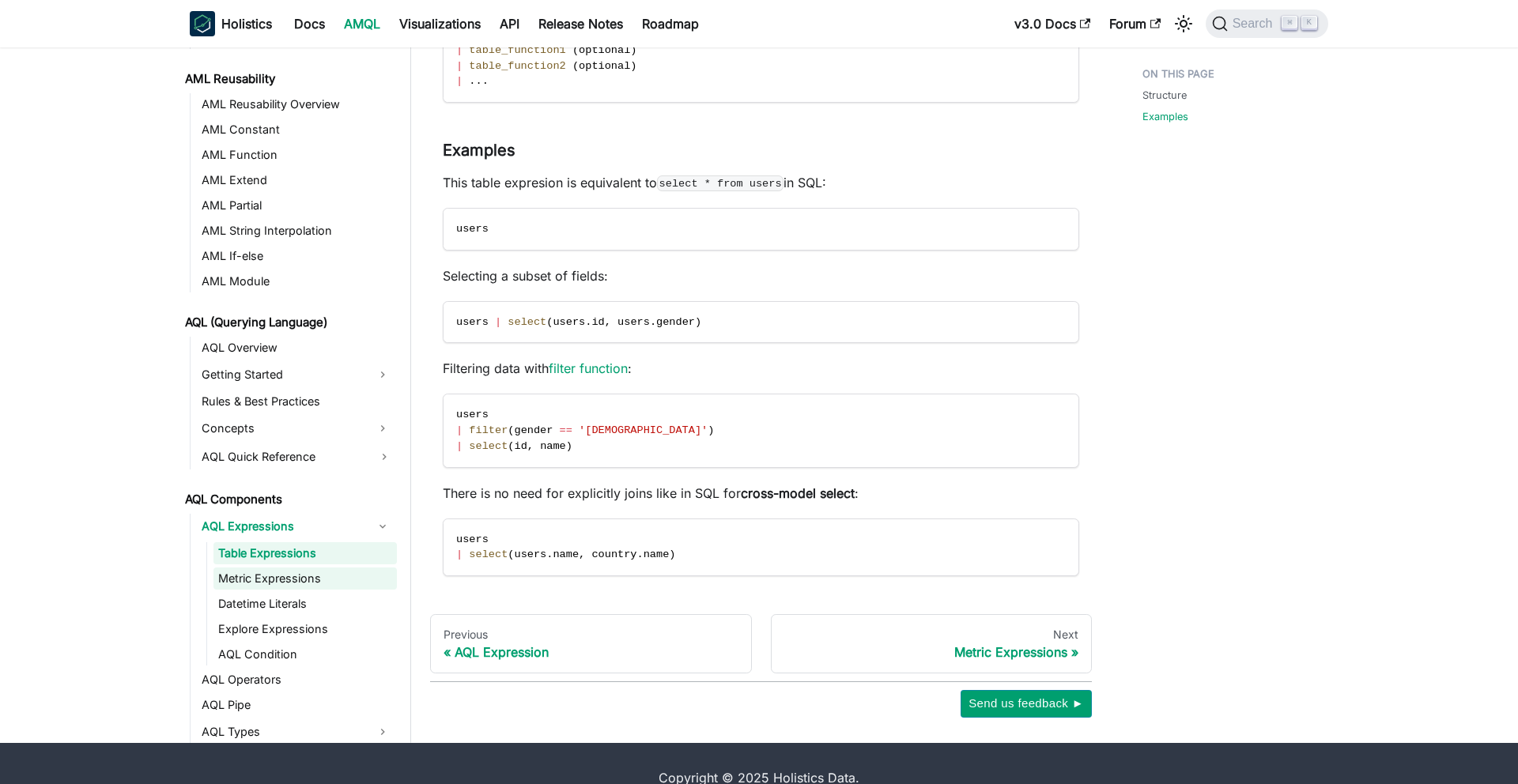
click at [269, 576] on link "Metric Expressions" at bounding box center [305, 578] width 183 height 22
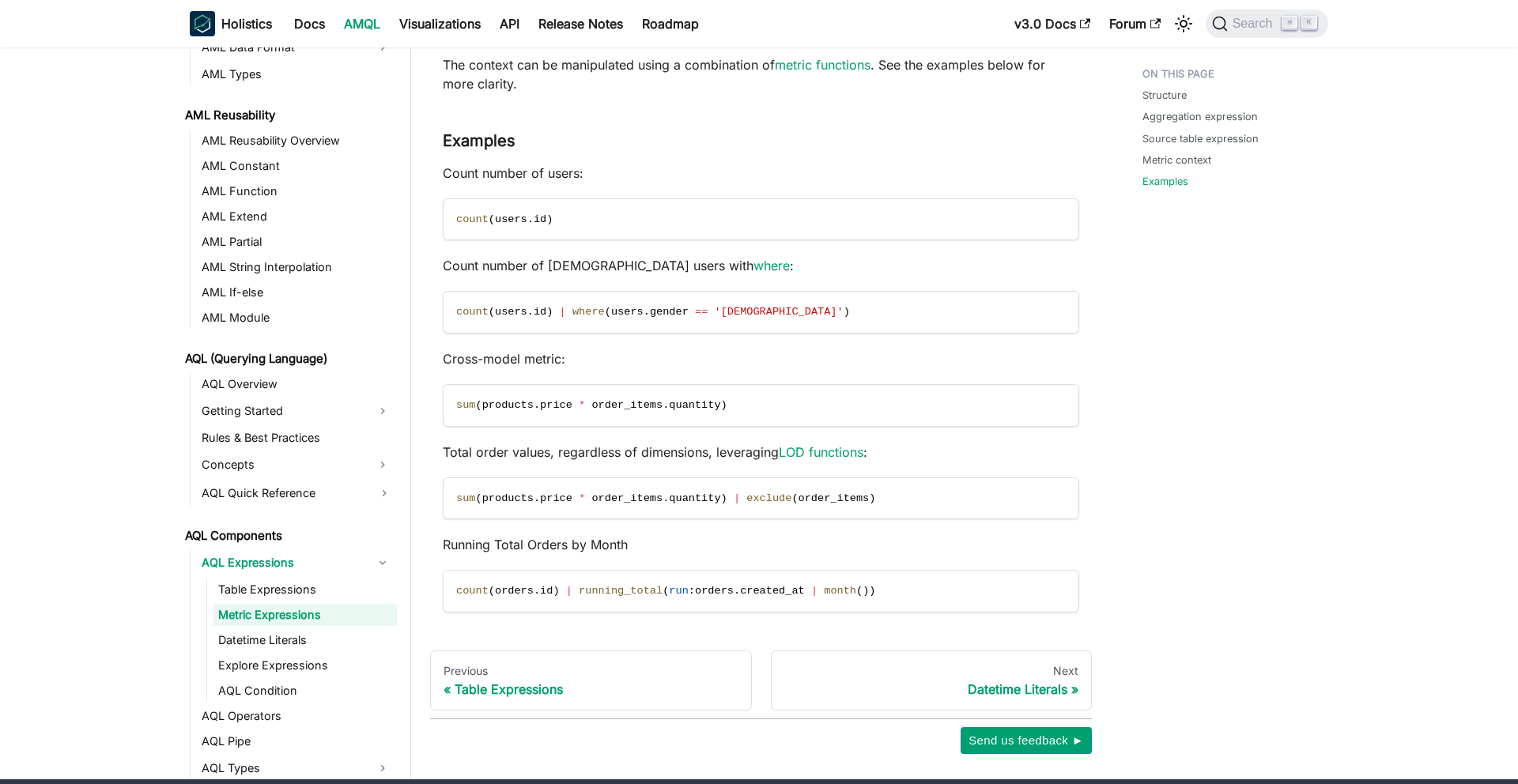
scroll to position [1700, 0]
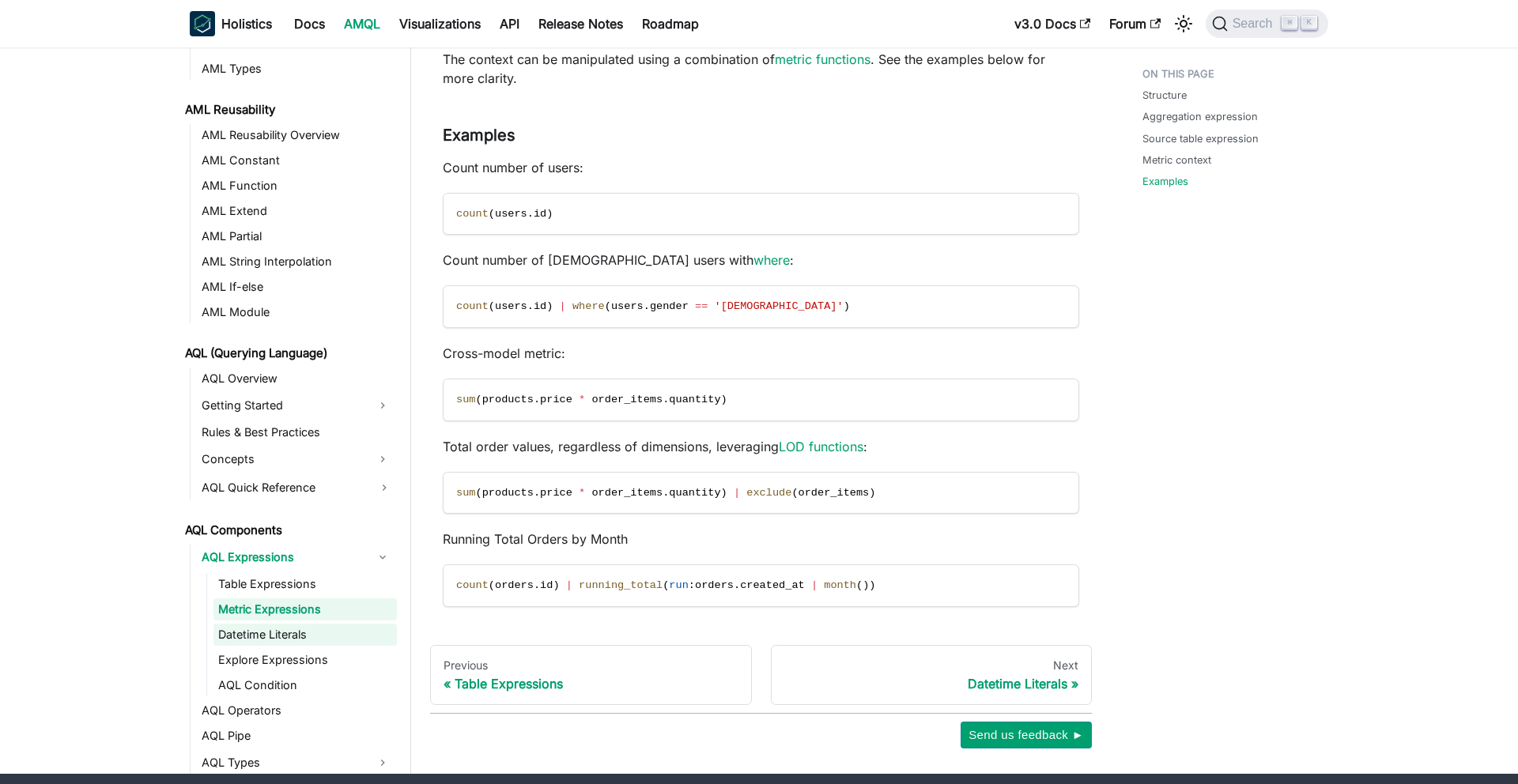
click at [270, 633] on link "Datetime Literals" at bounding box center [305, 634] width 183 height 22
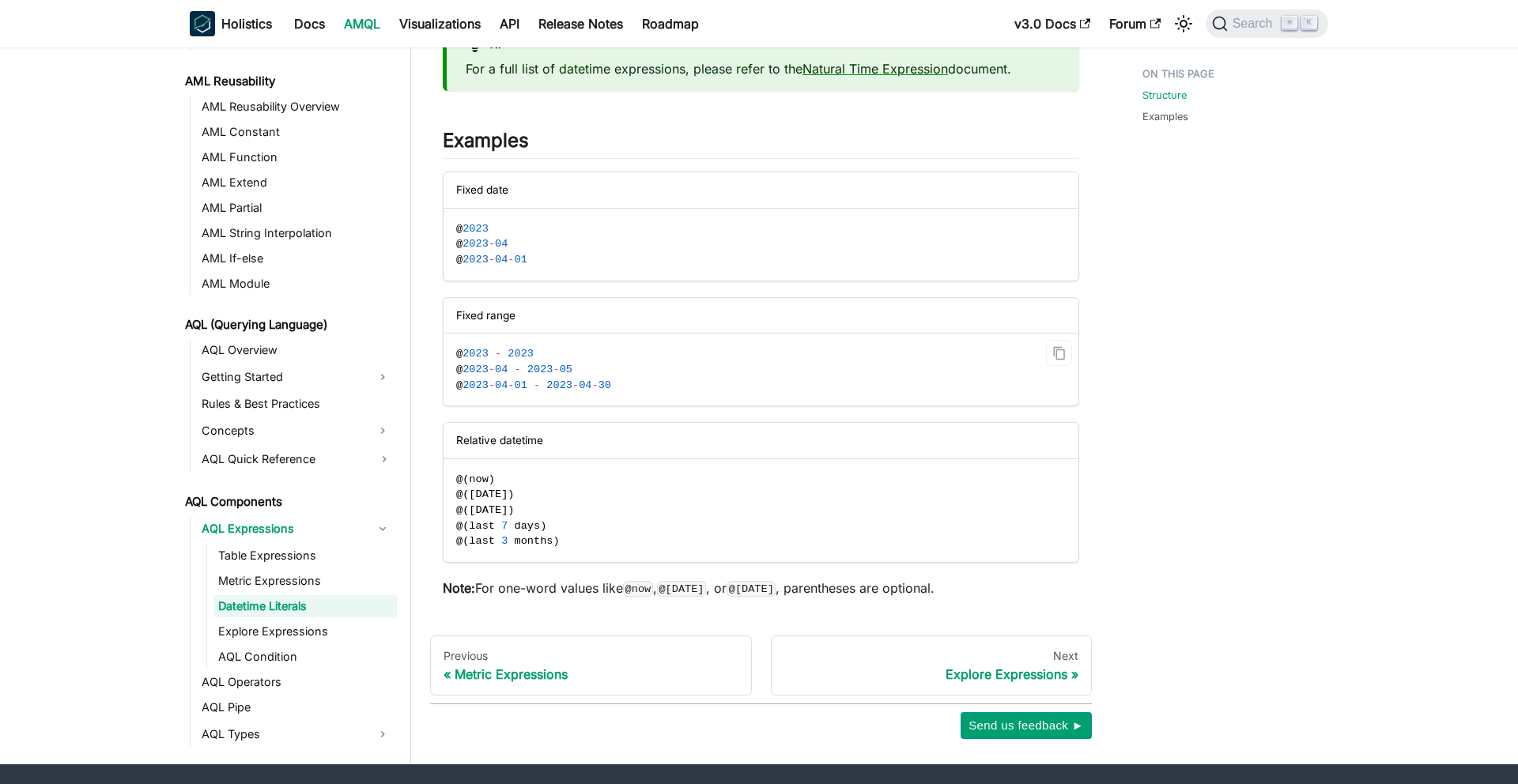
scroll to position [363, 0]
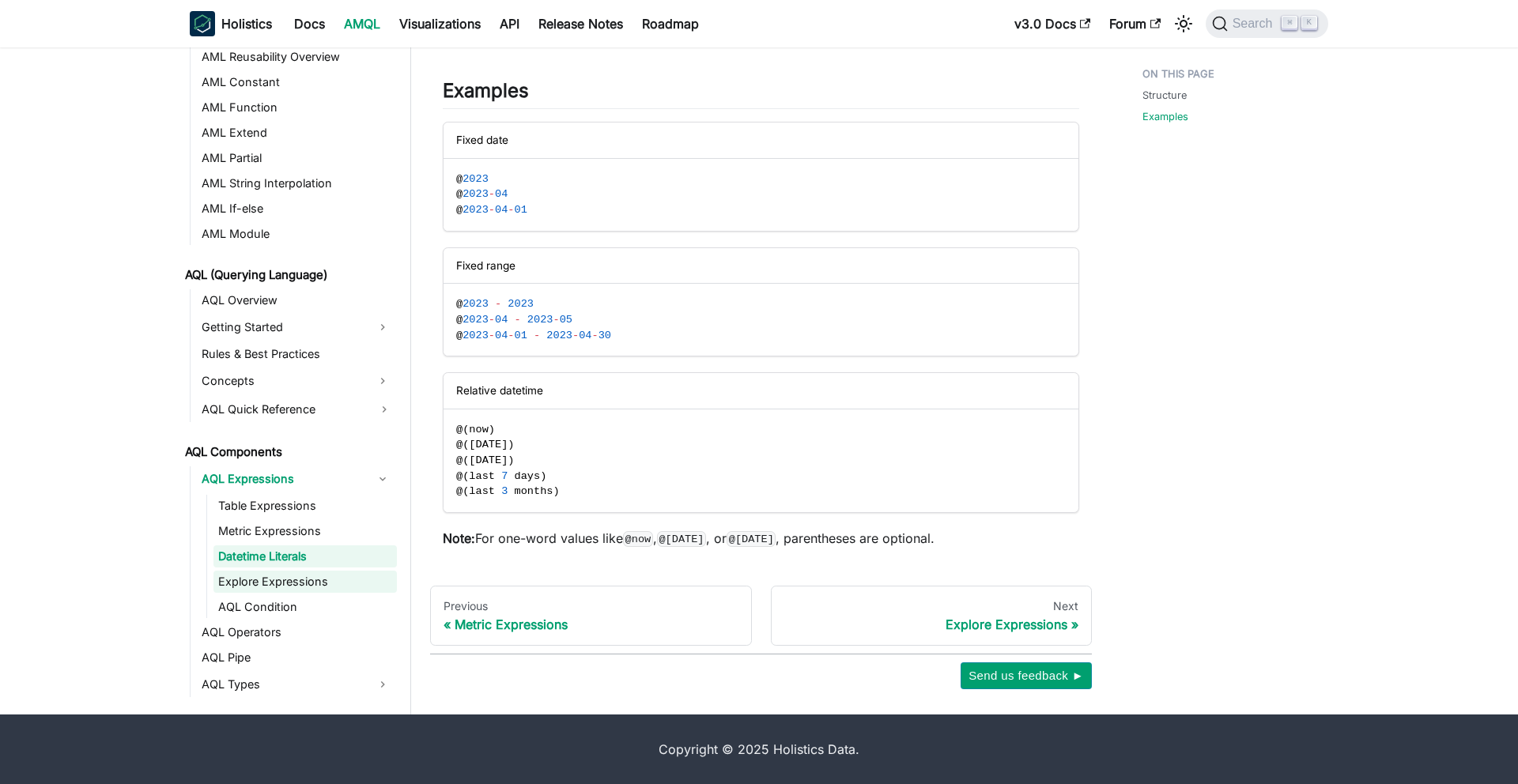
click at [305, 583] on link "Explore Expressions" at bounding box center [305, 581] width 183 height 22
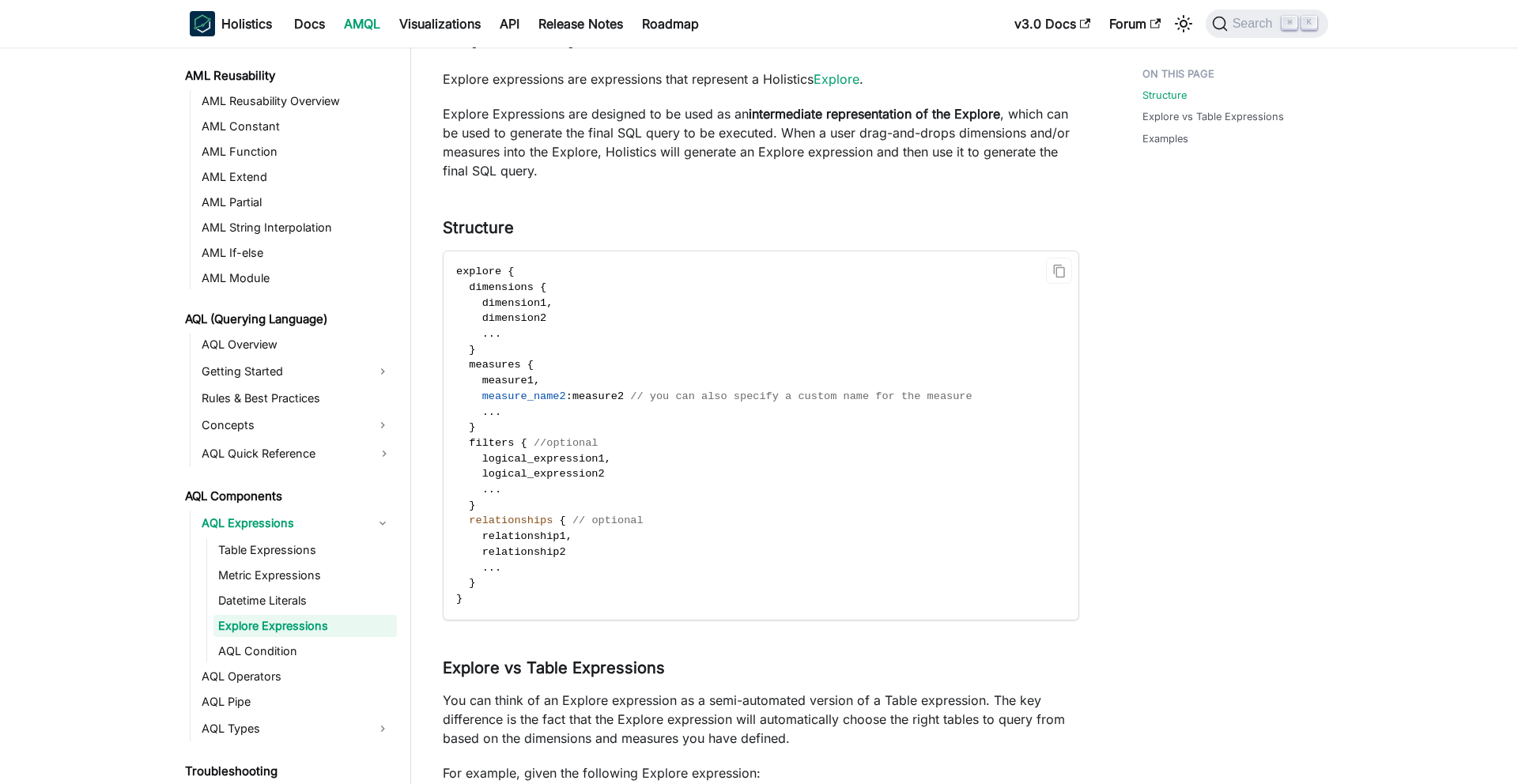
scroll to position [77, 0]
click at [523, 275] on code "explore { dimensions { dimension1 , dimension2 . . . } measures { measure1 , me…" at bounding box center [760, 433] width 633 height 368
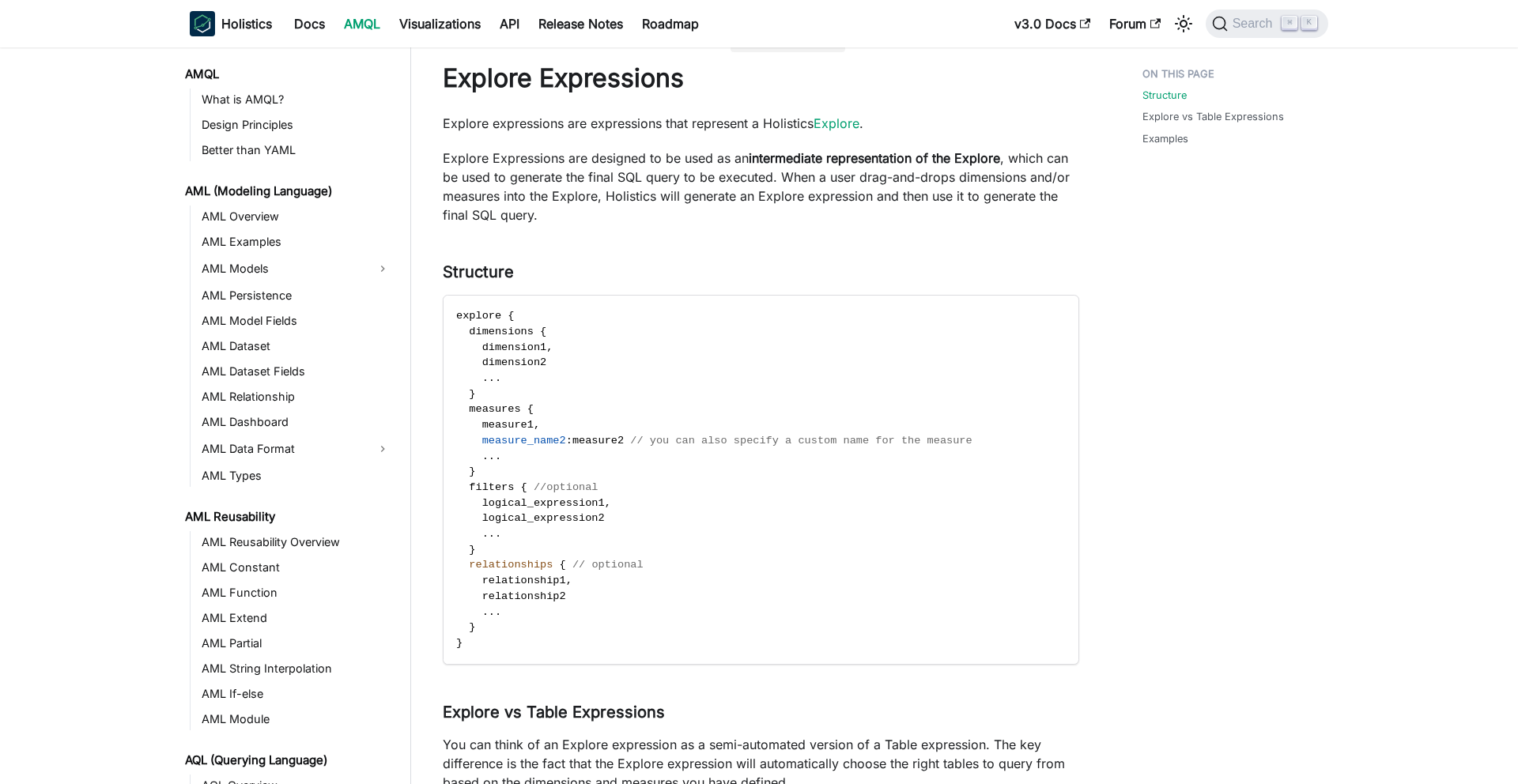
scroll to position [0, 0]
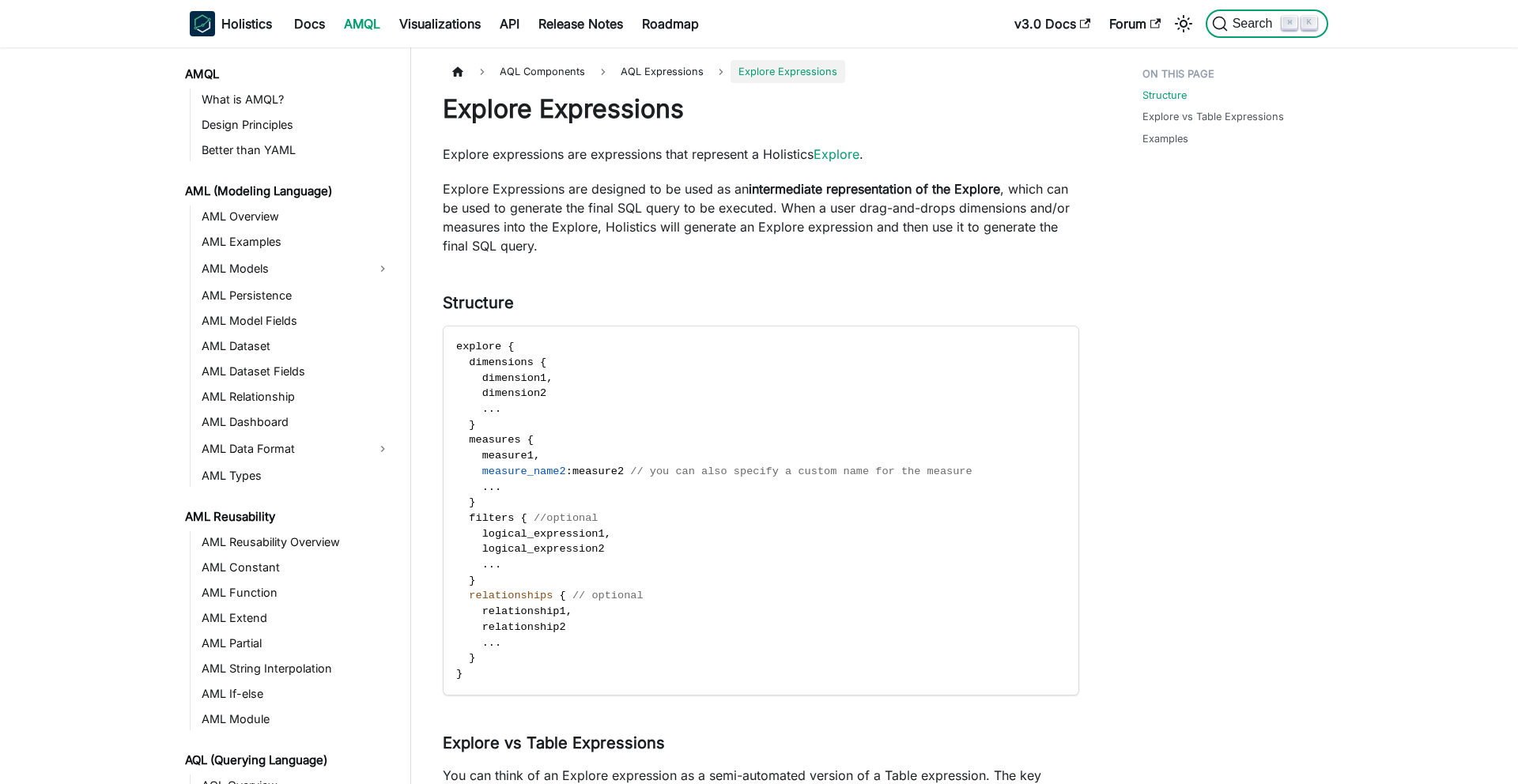
click at [1226, 35] on button "Search ⌘ K" at bounding box center [1267, 24] width 122 height 28
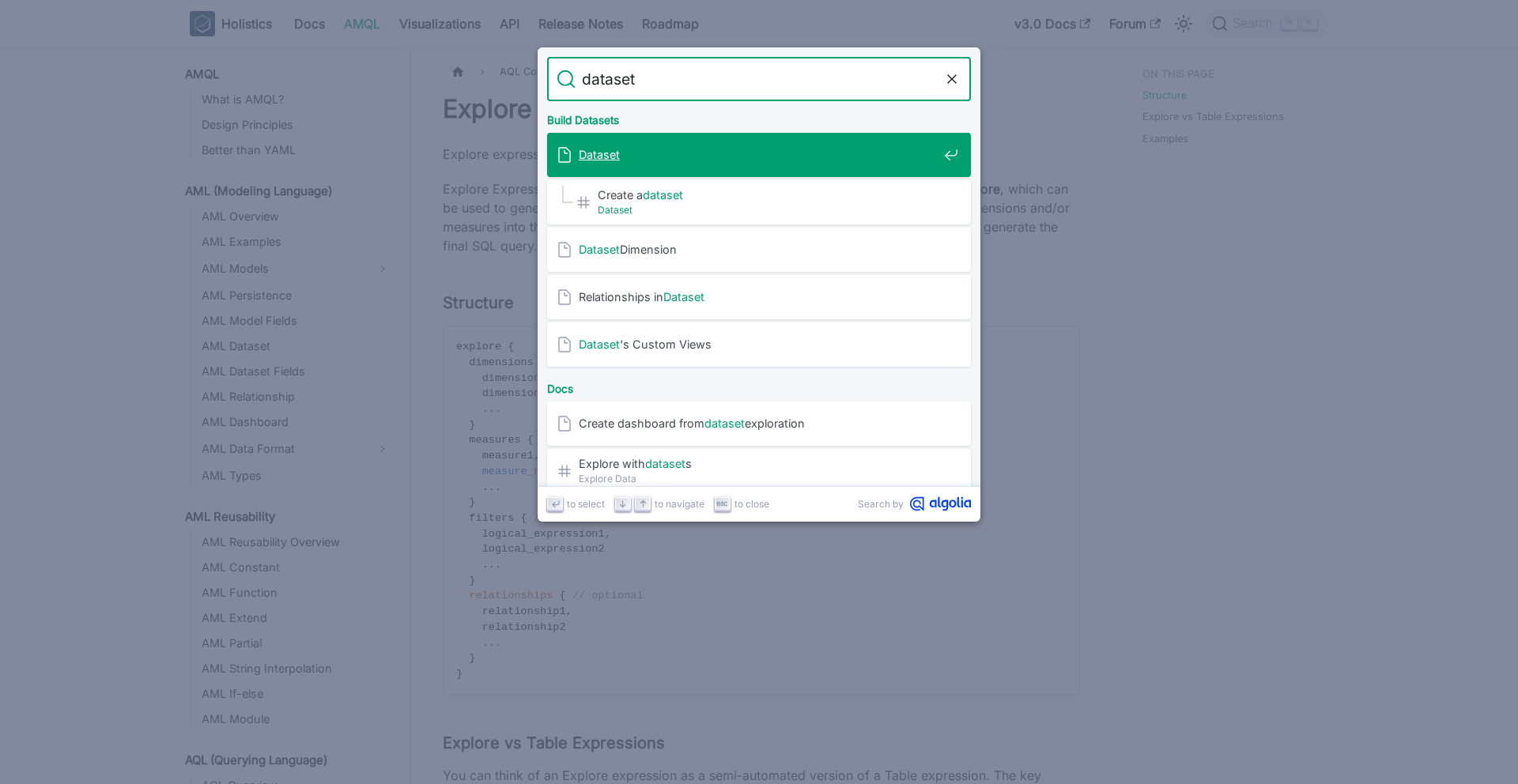
type input "datasets"
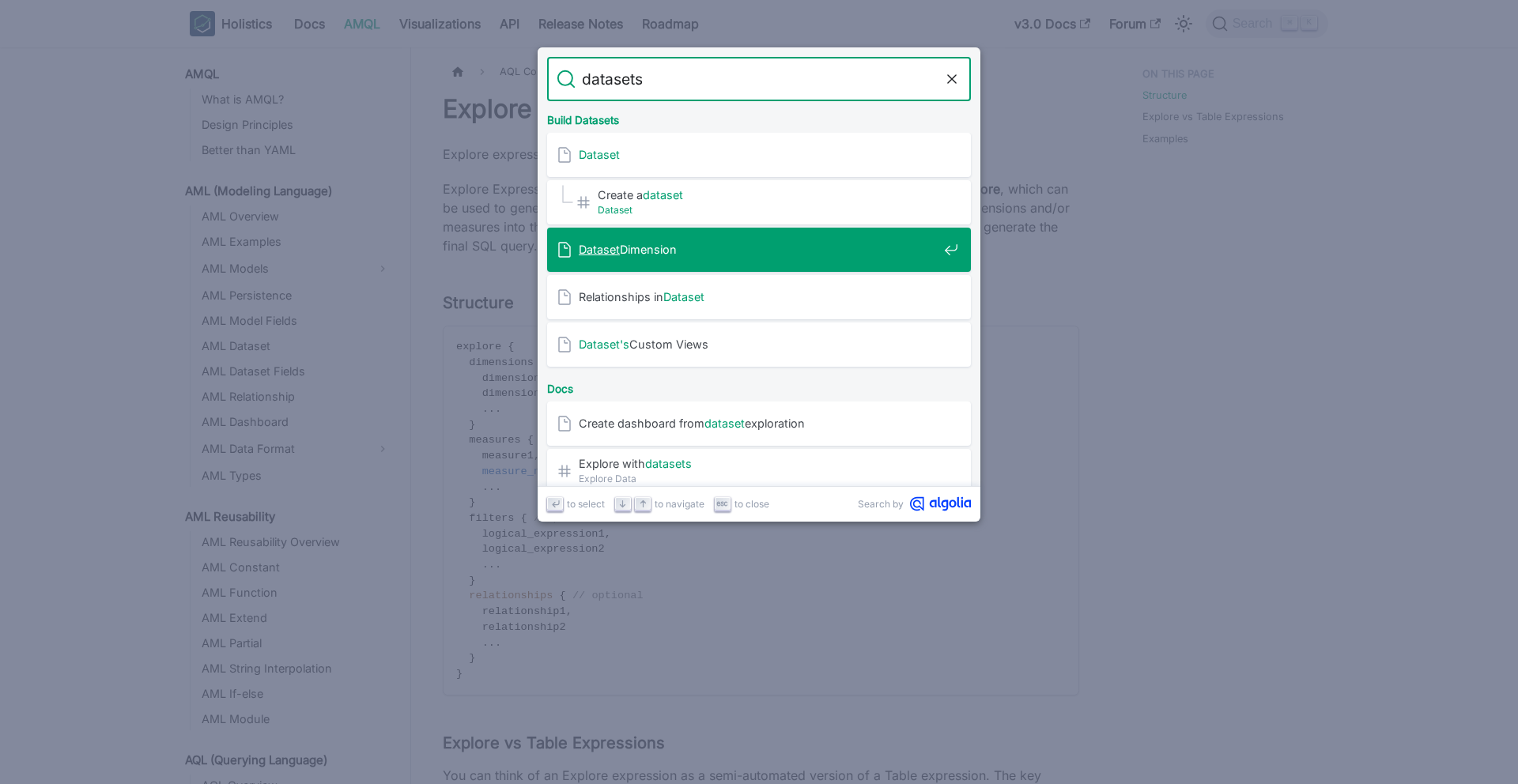
click at [745, 243] on span "Dataset Dimension" at bounding box center [758, 249] width 359 height 15
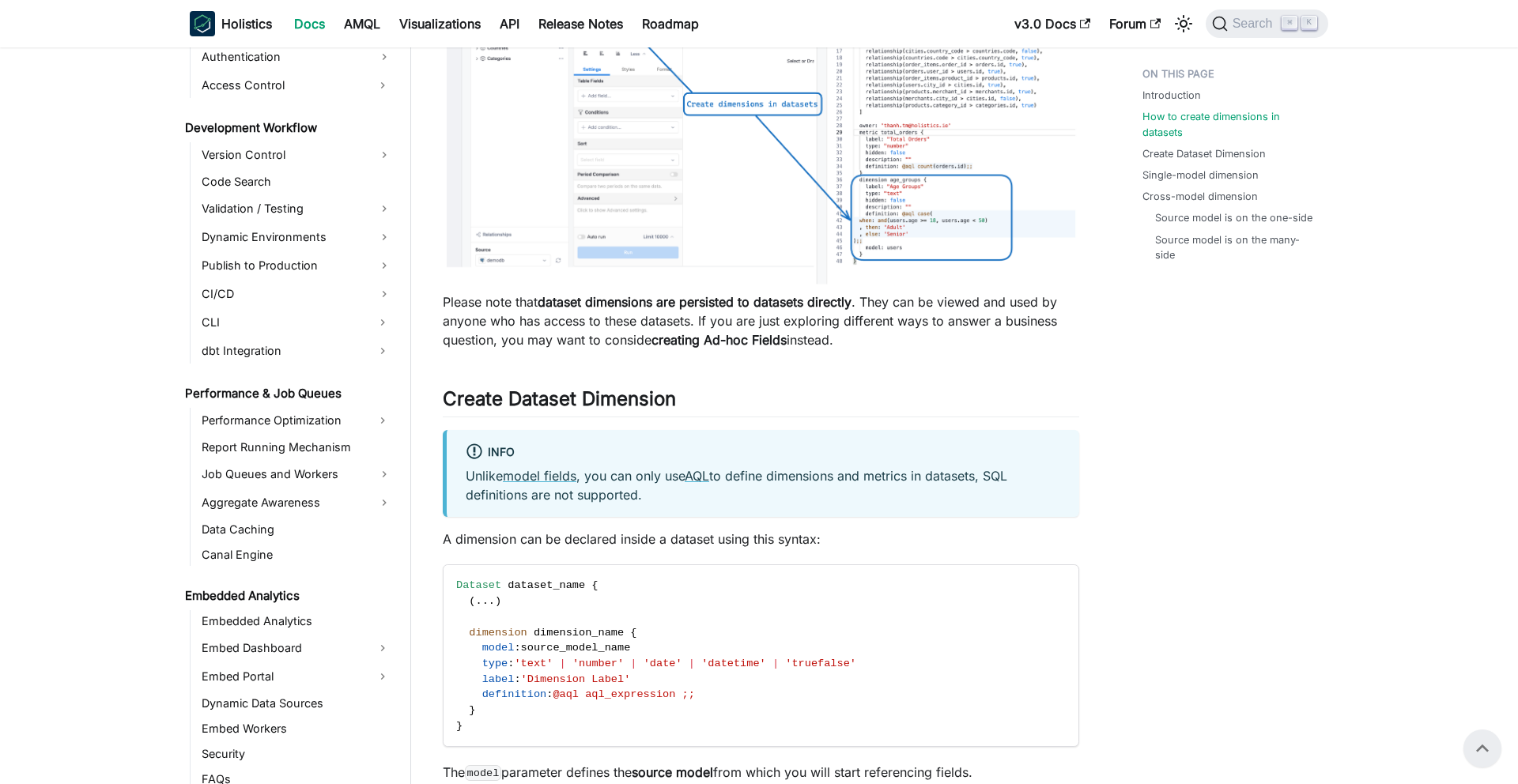
scroll to position [1266, 0]
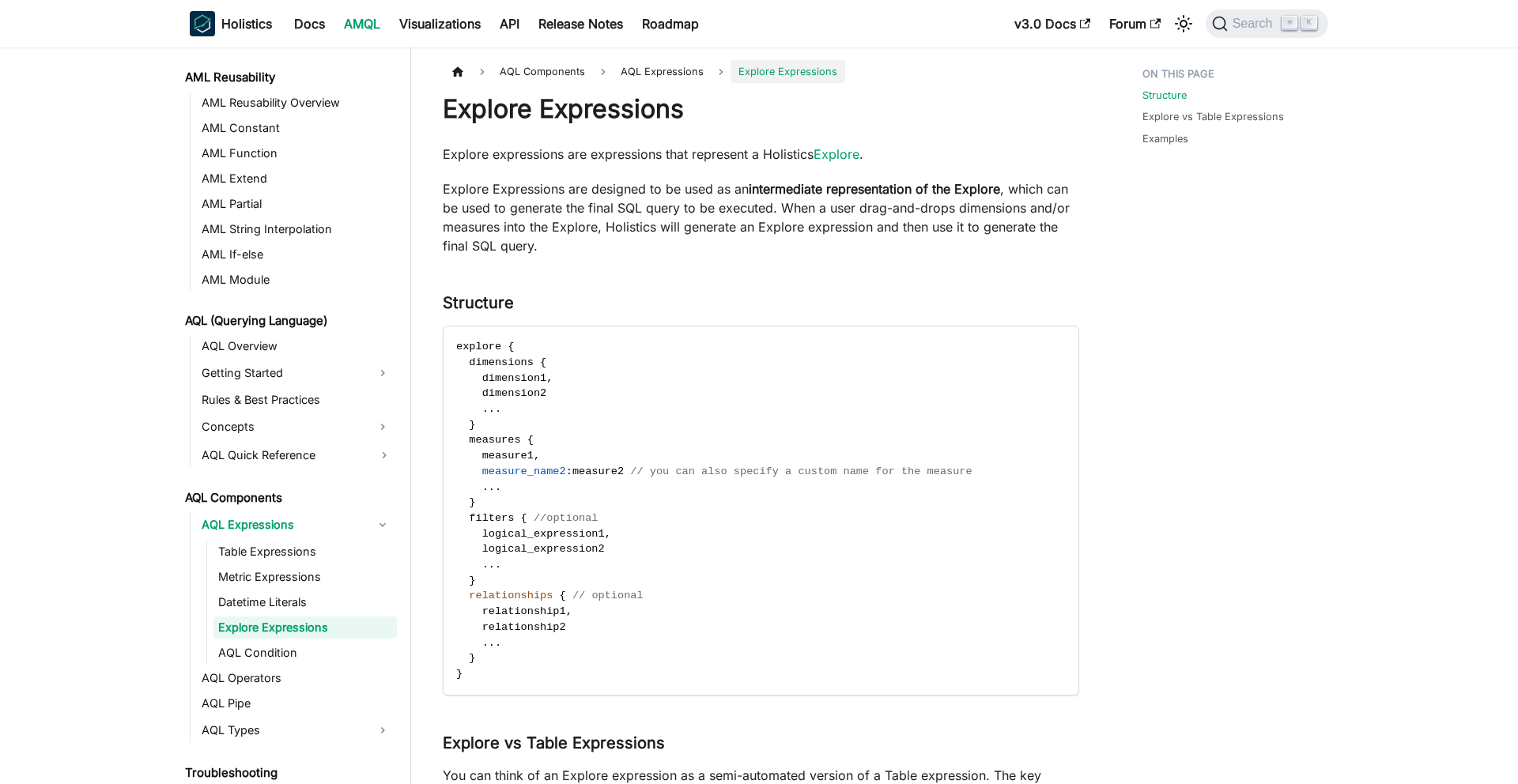
scroll to position [441, 0]
click at [273, 644] on link "AQL Condition" at bounding box center [305, 651] width 183 height 22
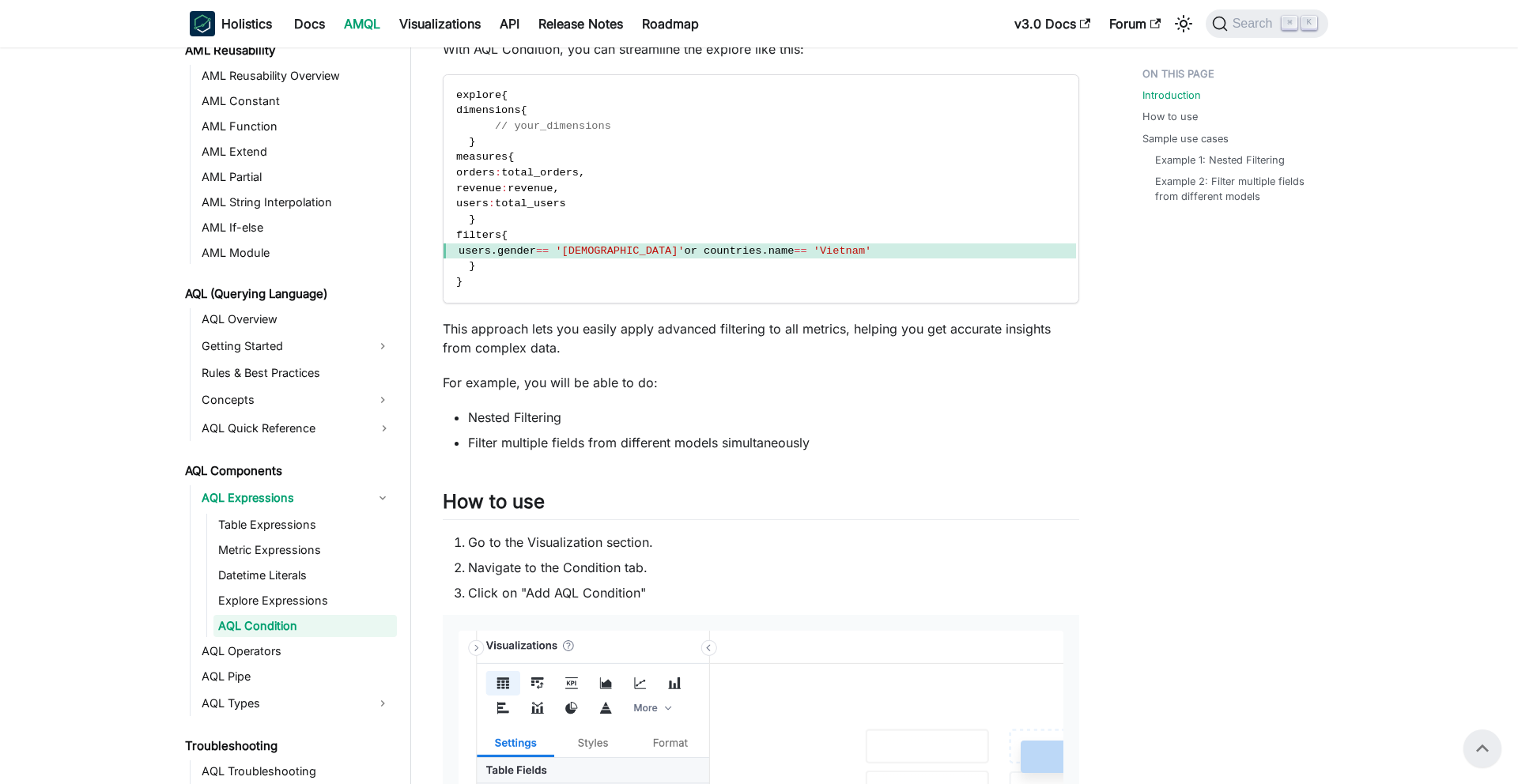
scroll to position [56, 0]
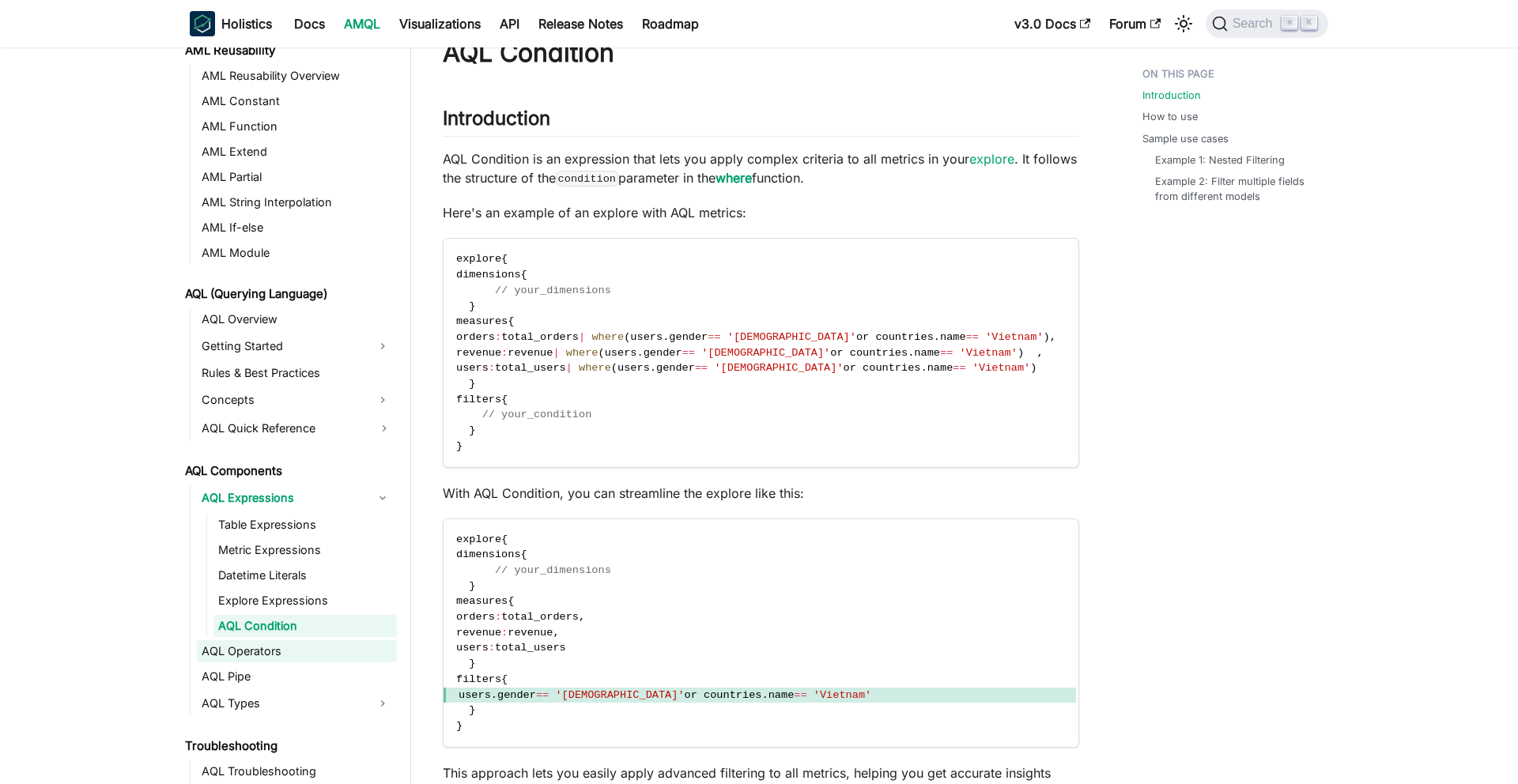
click at [260, 651] on link "AQL Operators" at bounding box center [297, 651] width 200 height 22
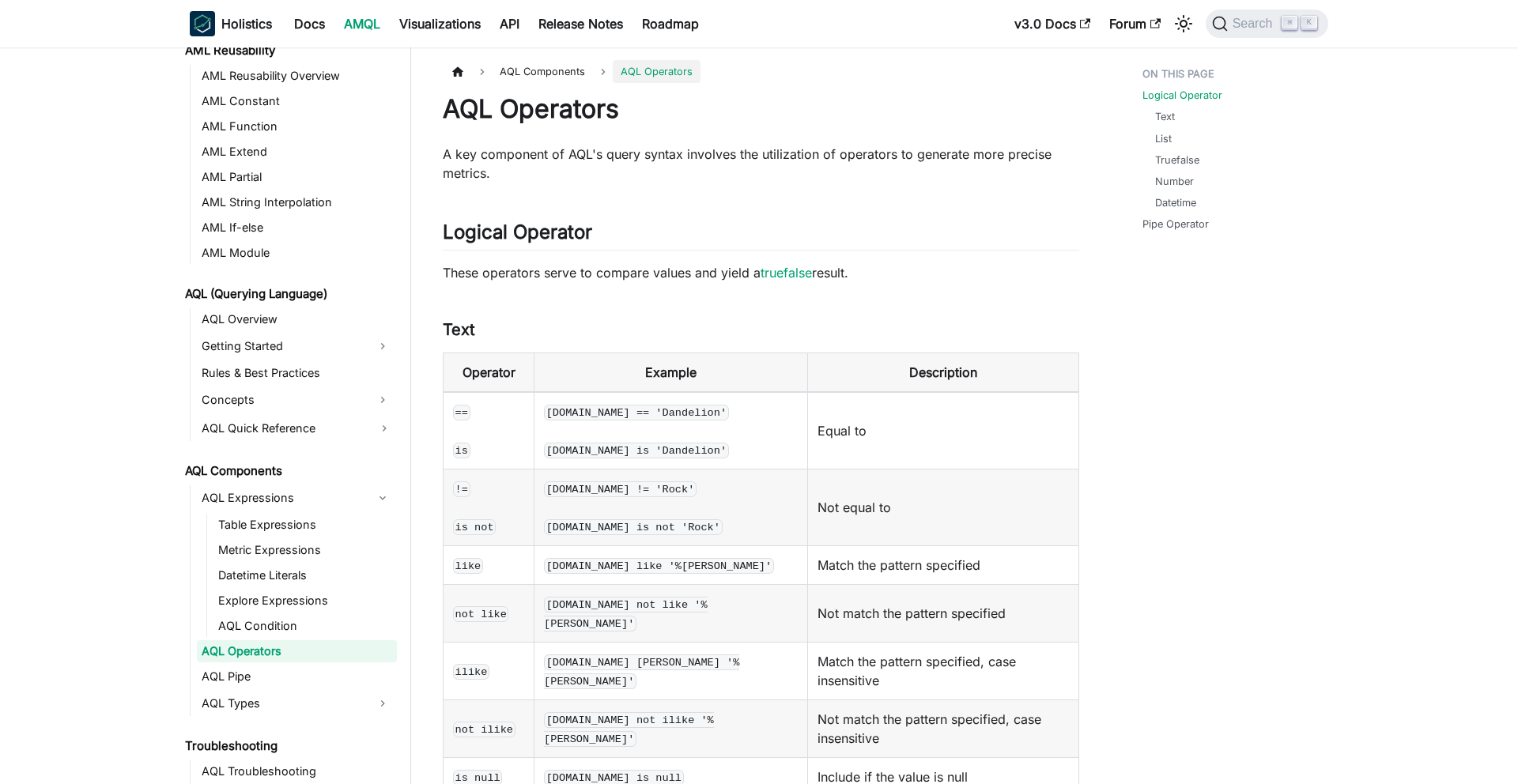
click at [260, 651] on link "AQL Operators" at bounding box center [297, 651] width 200 height 22
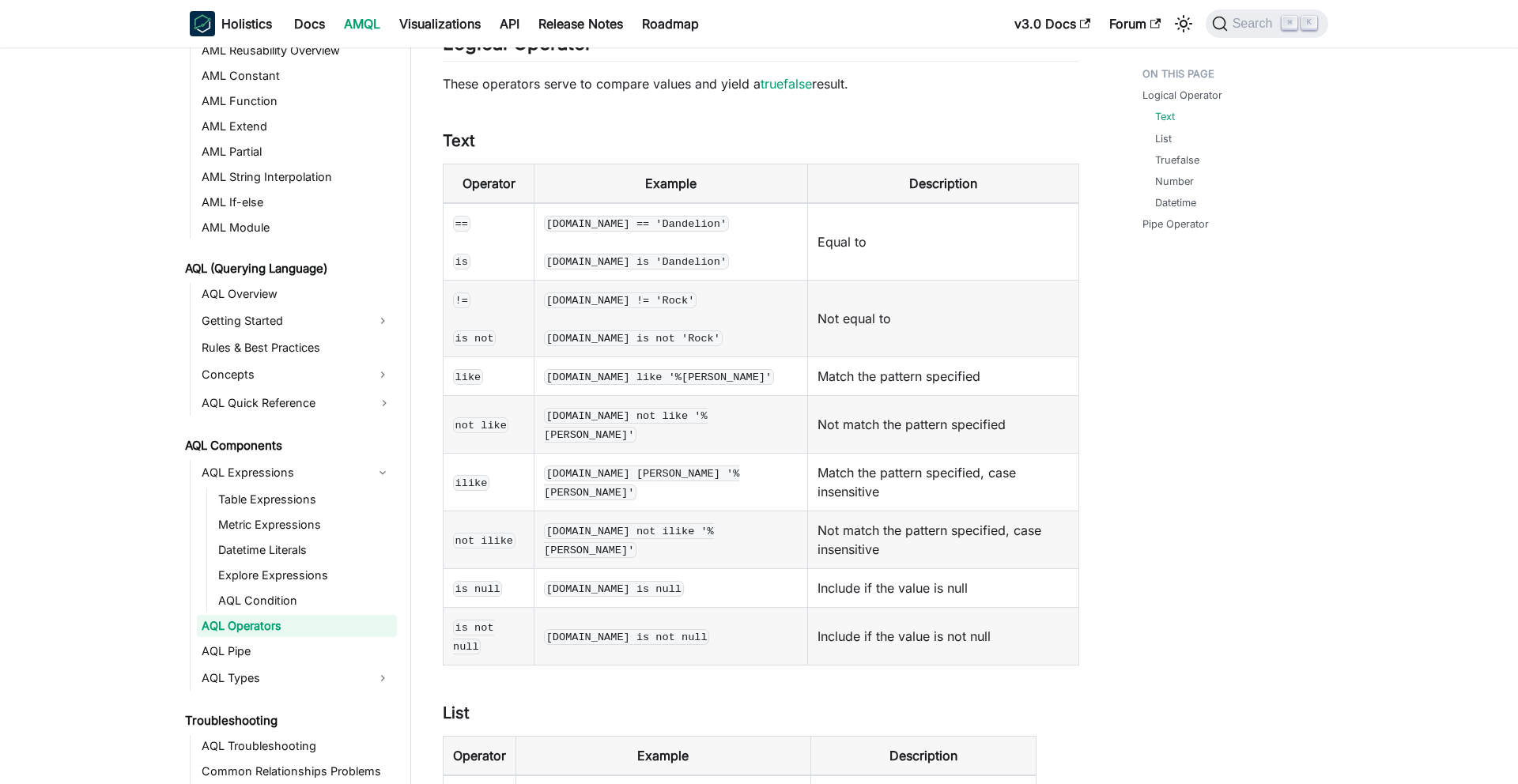
scroll to position [90, 0]
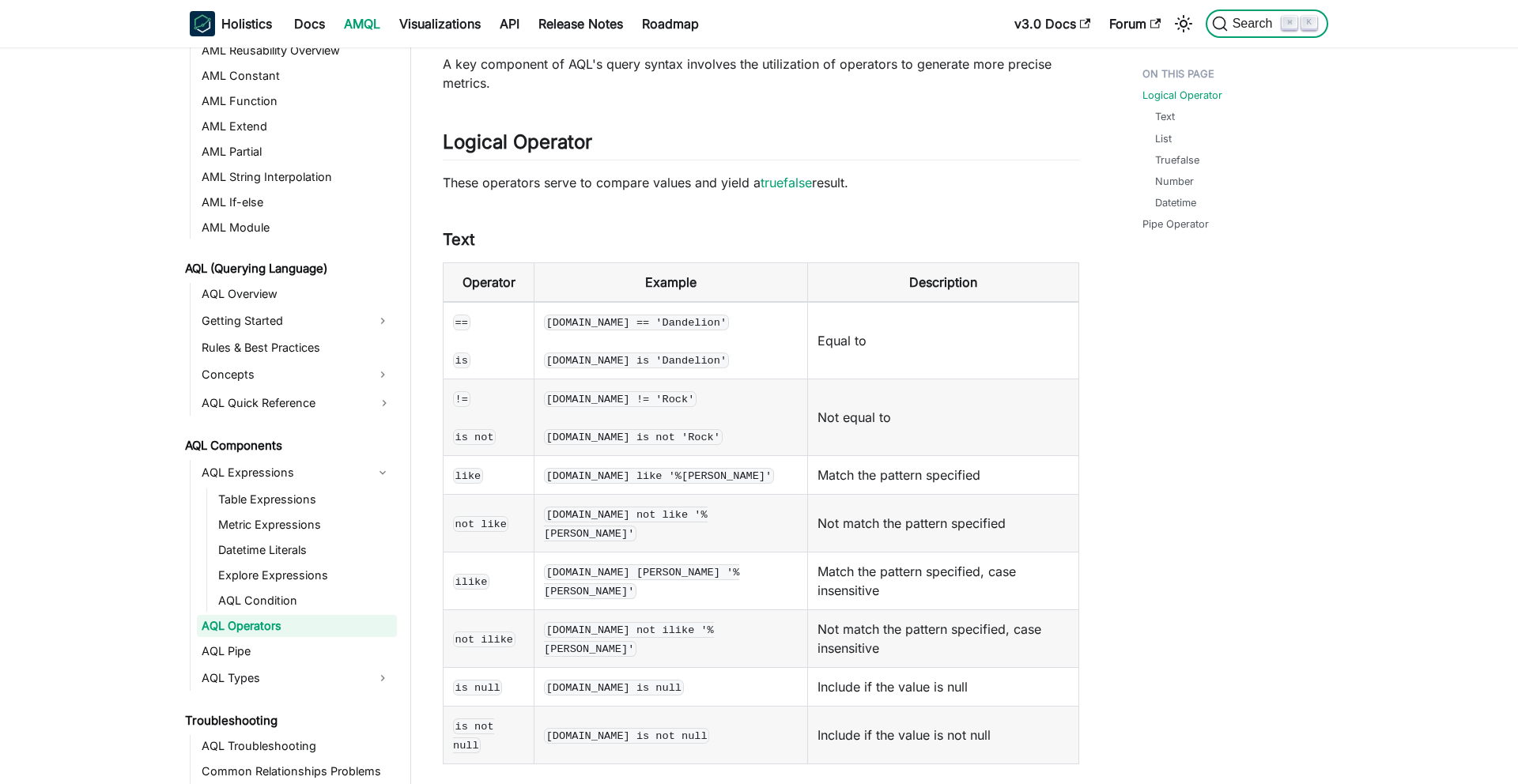
click at [1255, 28] on span "Search" at bounding box center [1256, 24] width 55 height 14
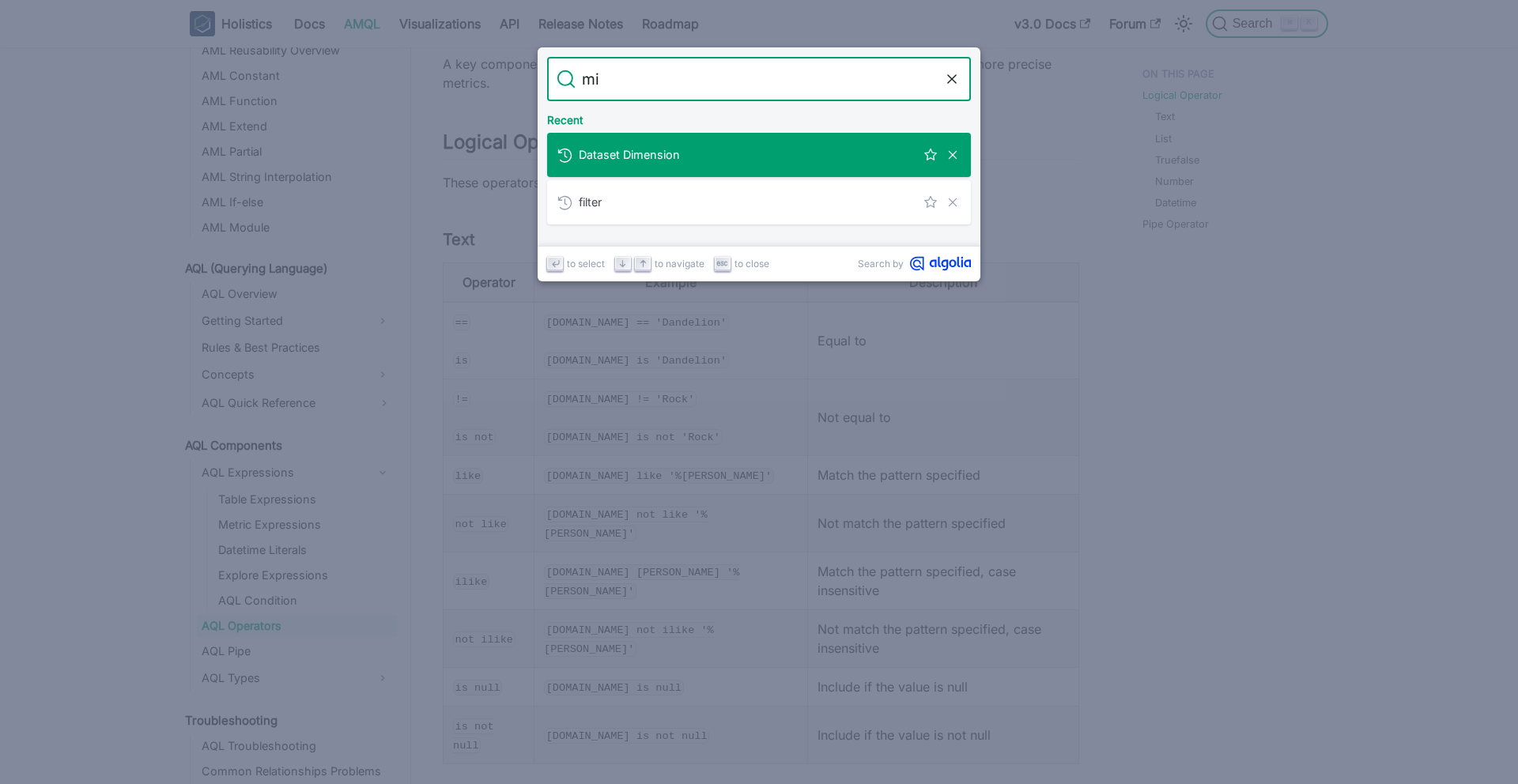
type input "min"
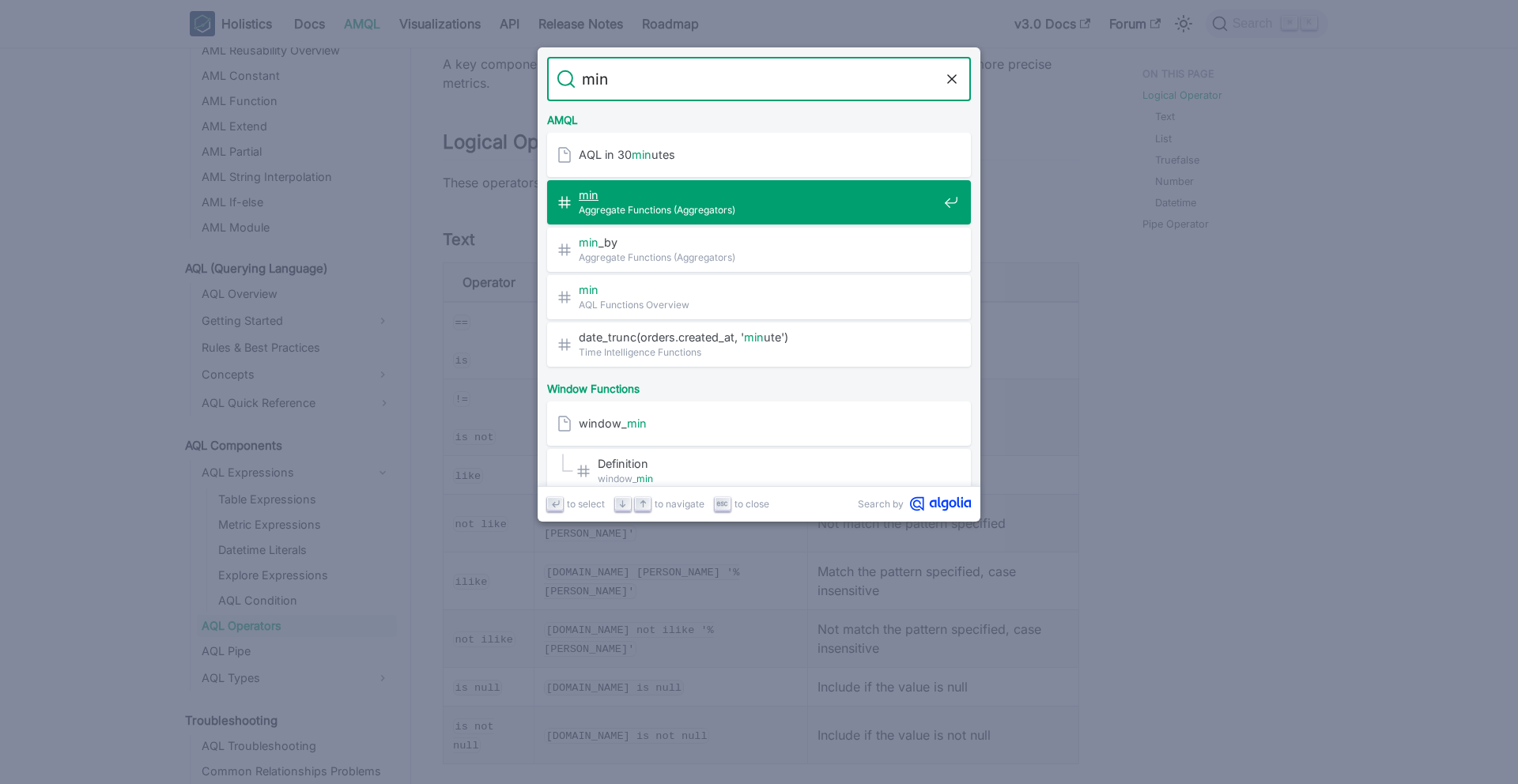
click at [723, 202] on span "Aggregate Functions (Aggregators)" at bounding box center [758, 209] width 359 height 15
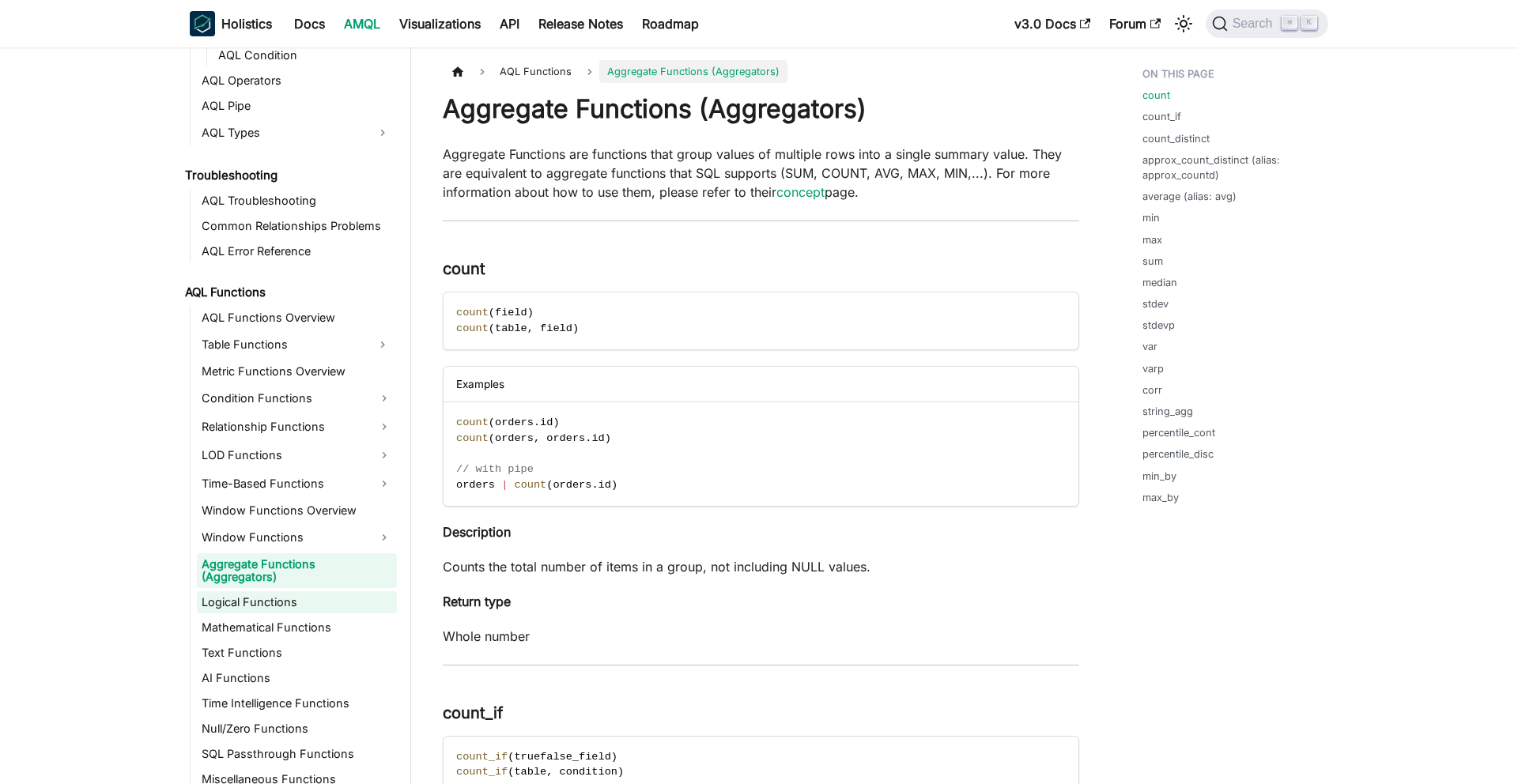
click at [249, 591] on link "Logical Functions" at bounding box center [297, 602] width 200 height 22
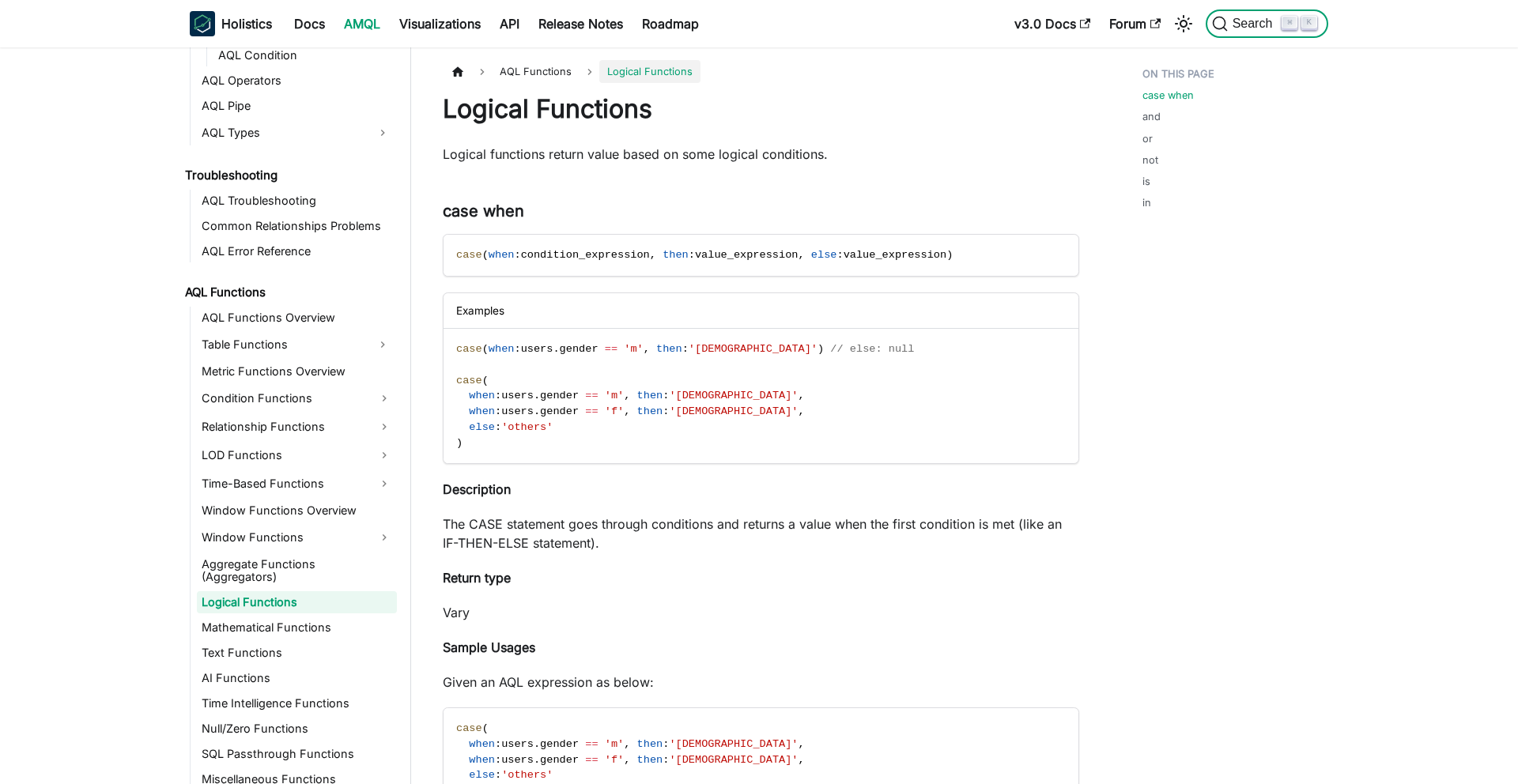
click at [1234, 22] on span "Search" at bounding box center [1256, 24] width 55 height 14
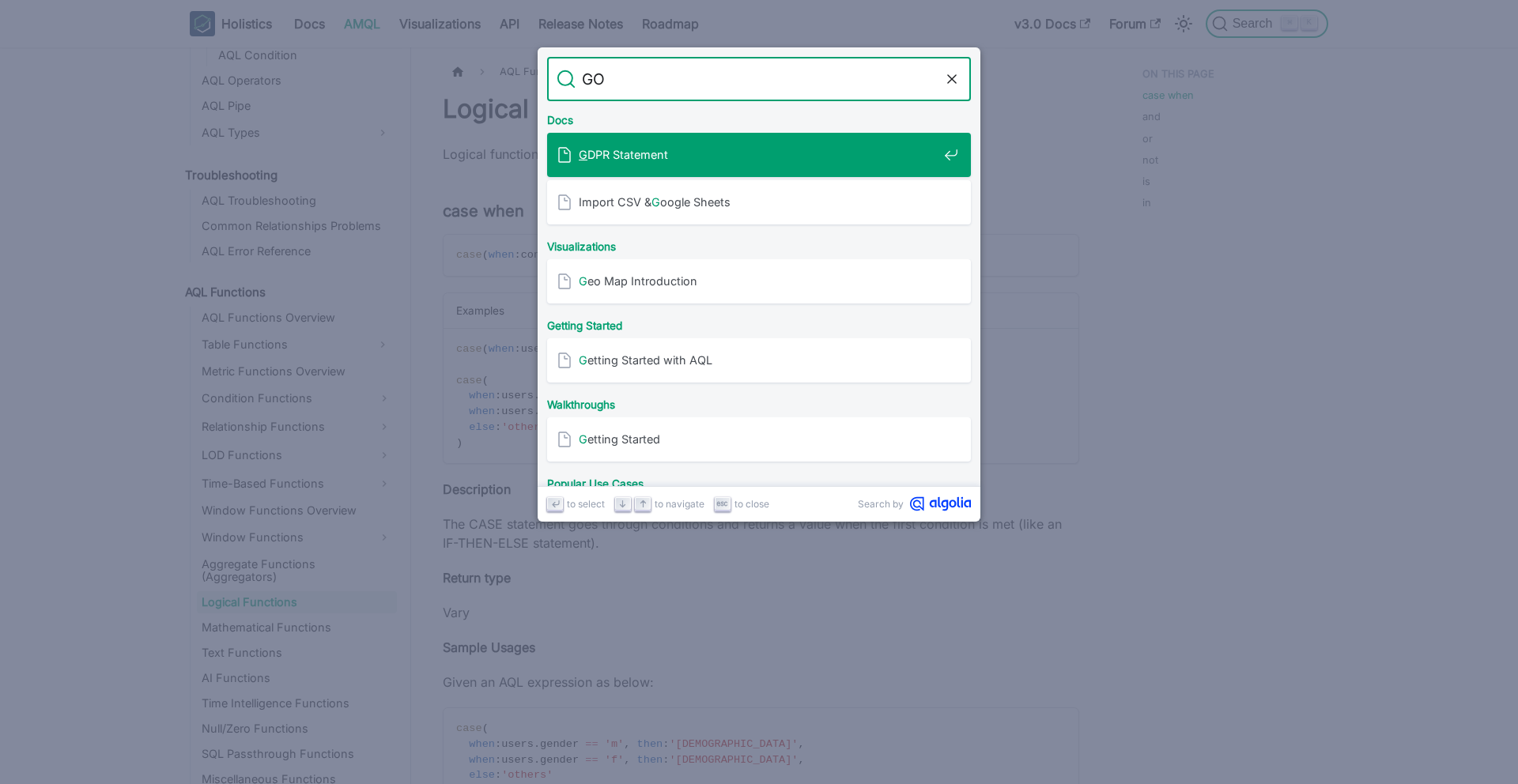
type input "G"
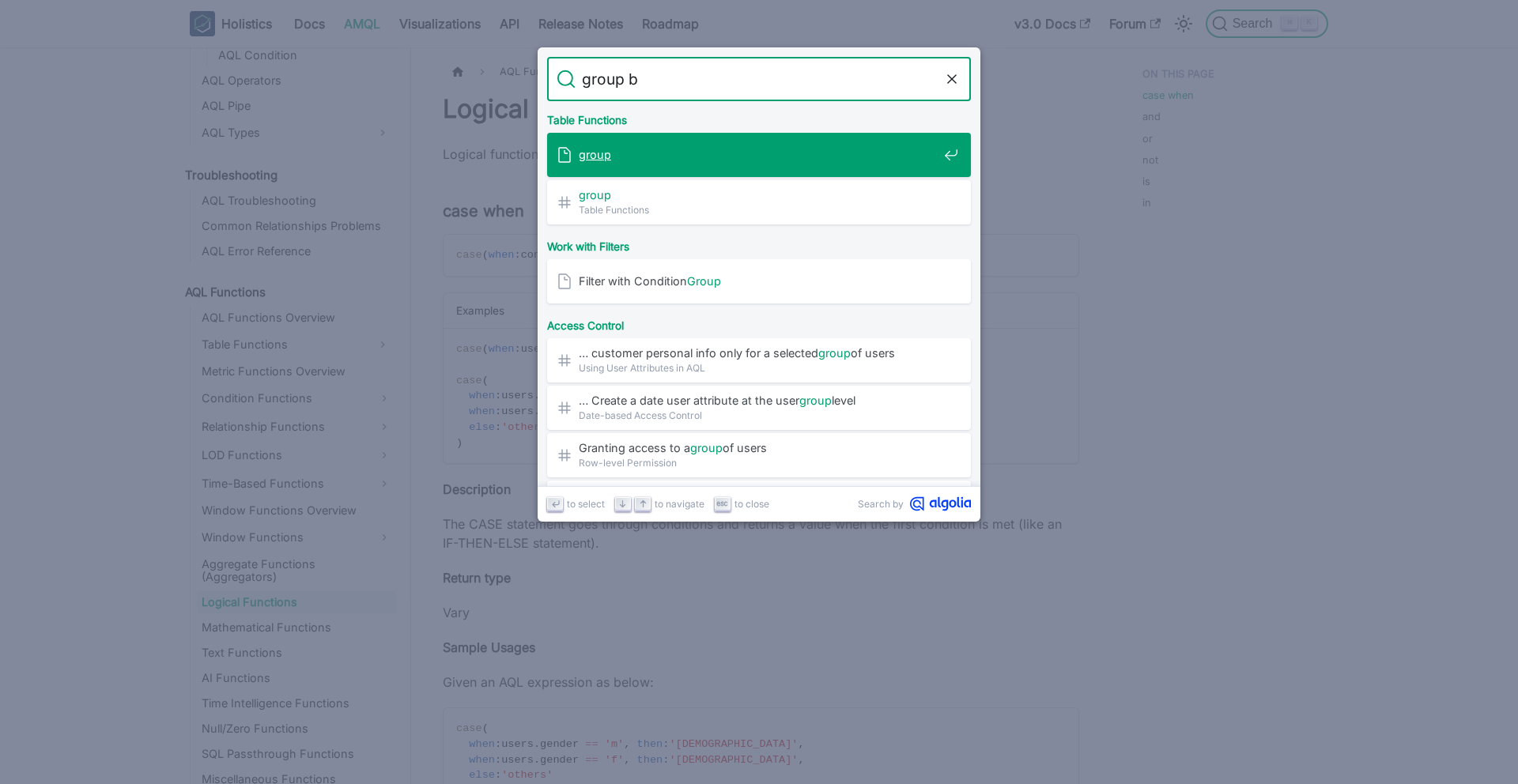
type input "group by"
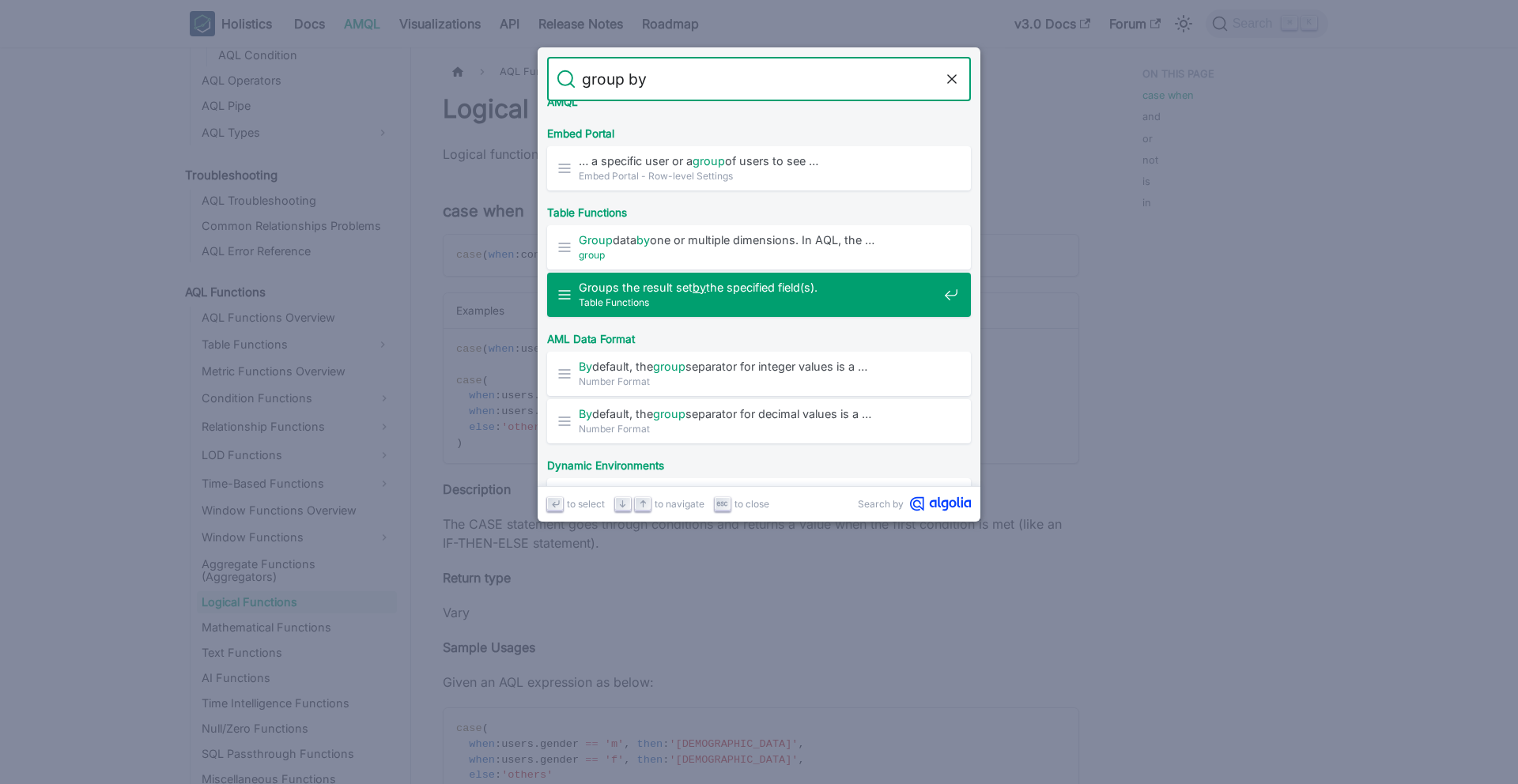
scroll to position [584, 0]
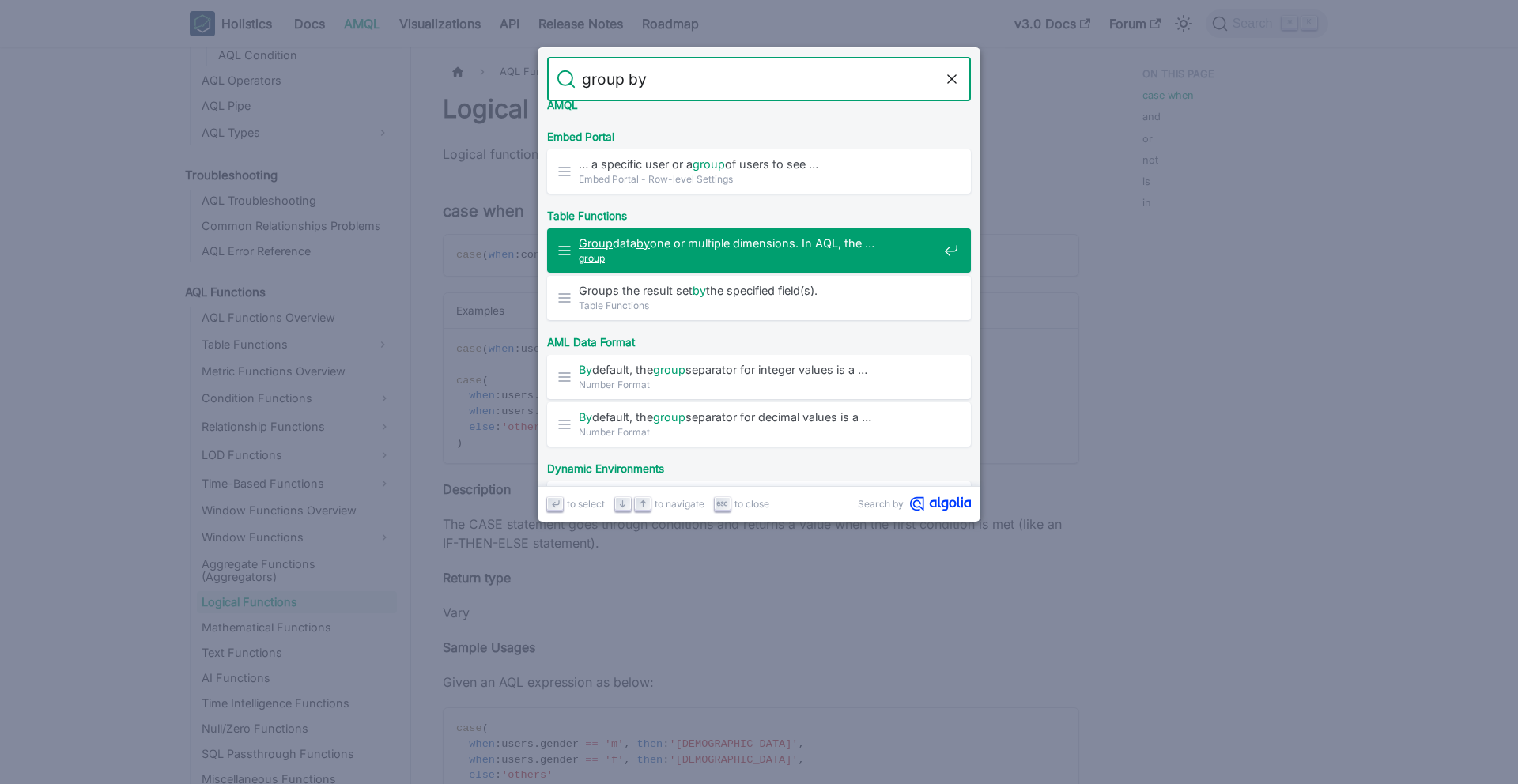
click at [713, 253] on span "group" at bounding box center [758, 258] width 359 height 15
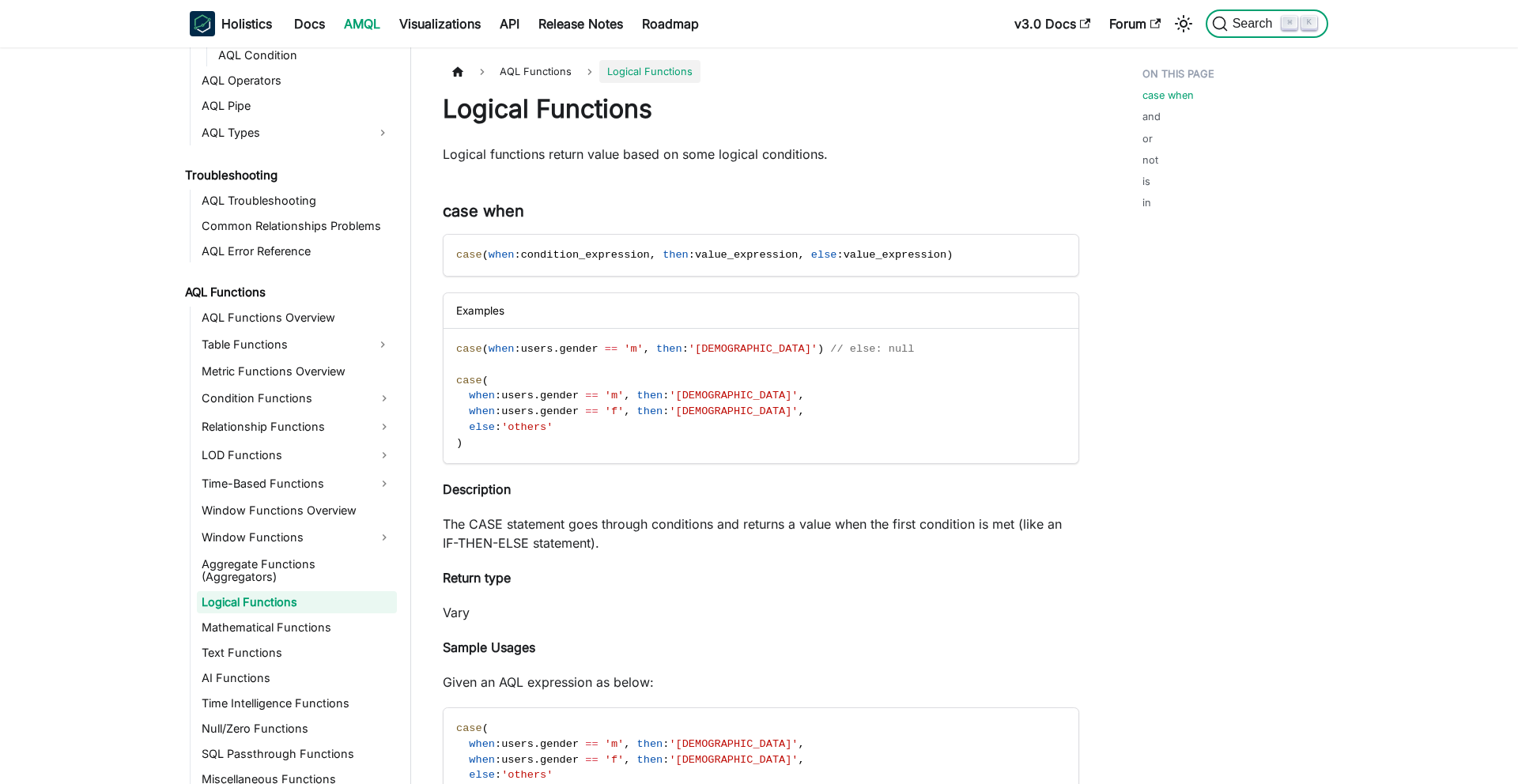
scroll to position [107, 0]
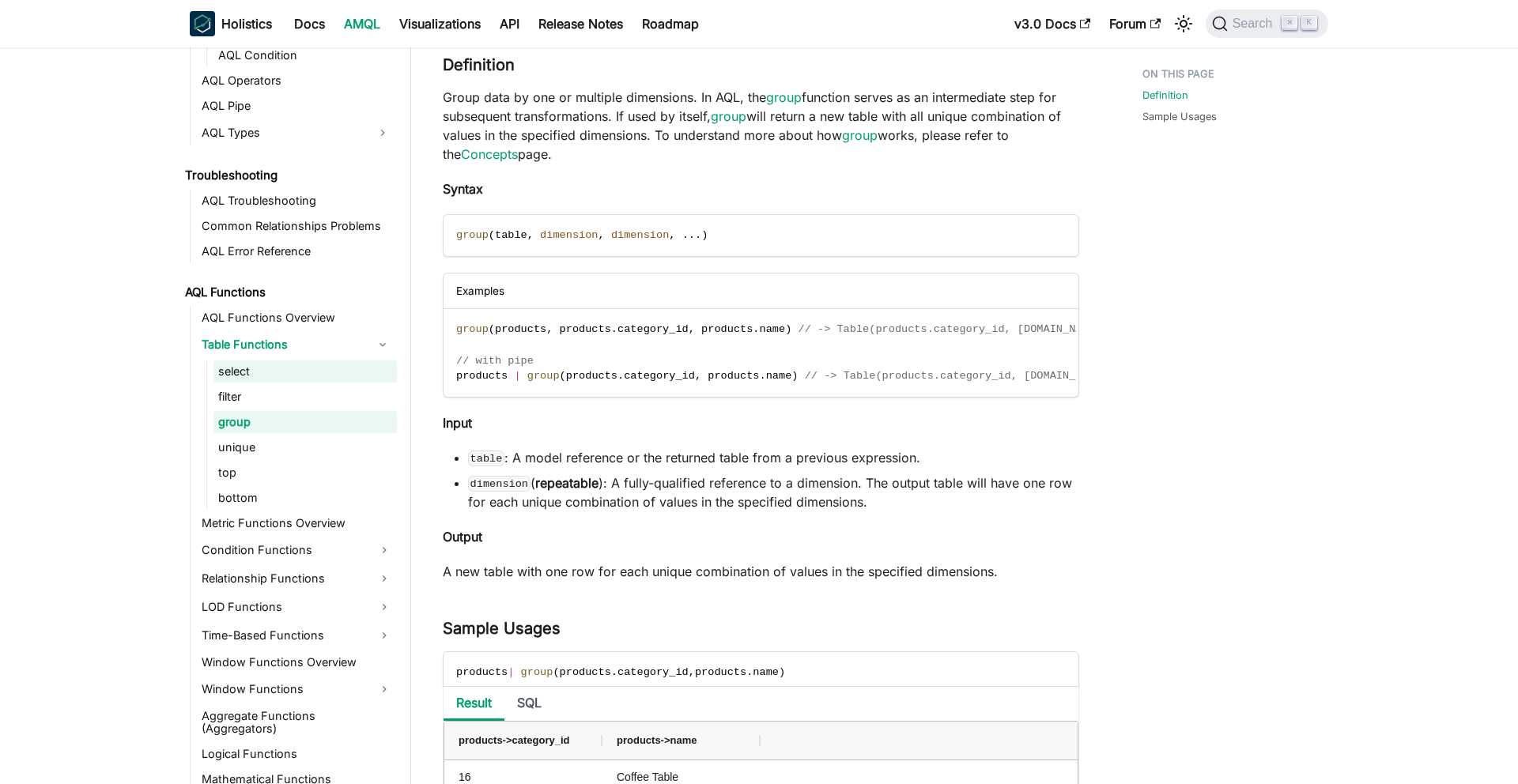
click at [231, 371] on link "select" at bounding box center [305, 371] width 183 height 22
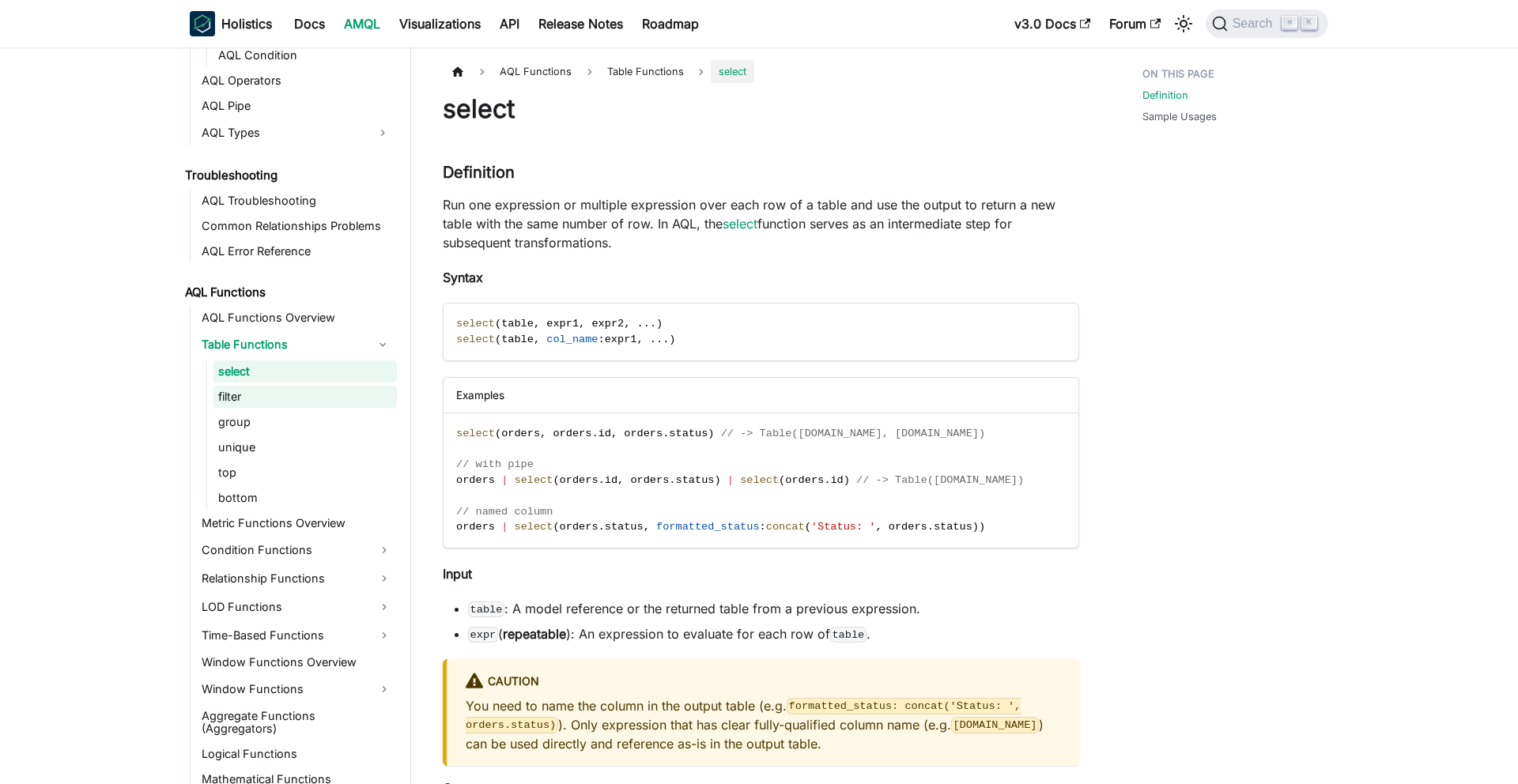
click at [234, 397] on link "filter" at bounding box center [305, 396] width 183 height 22
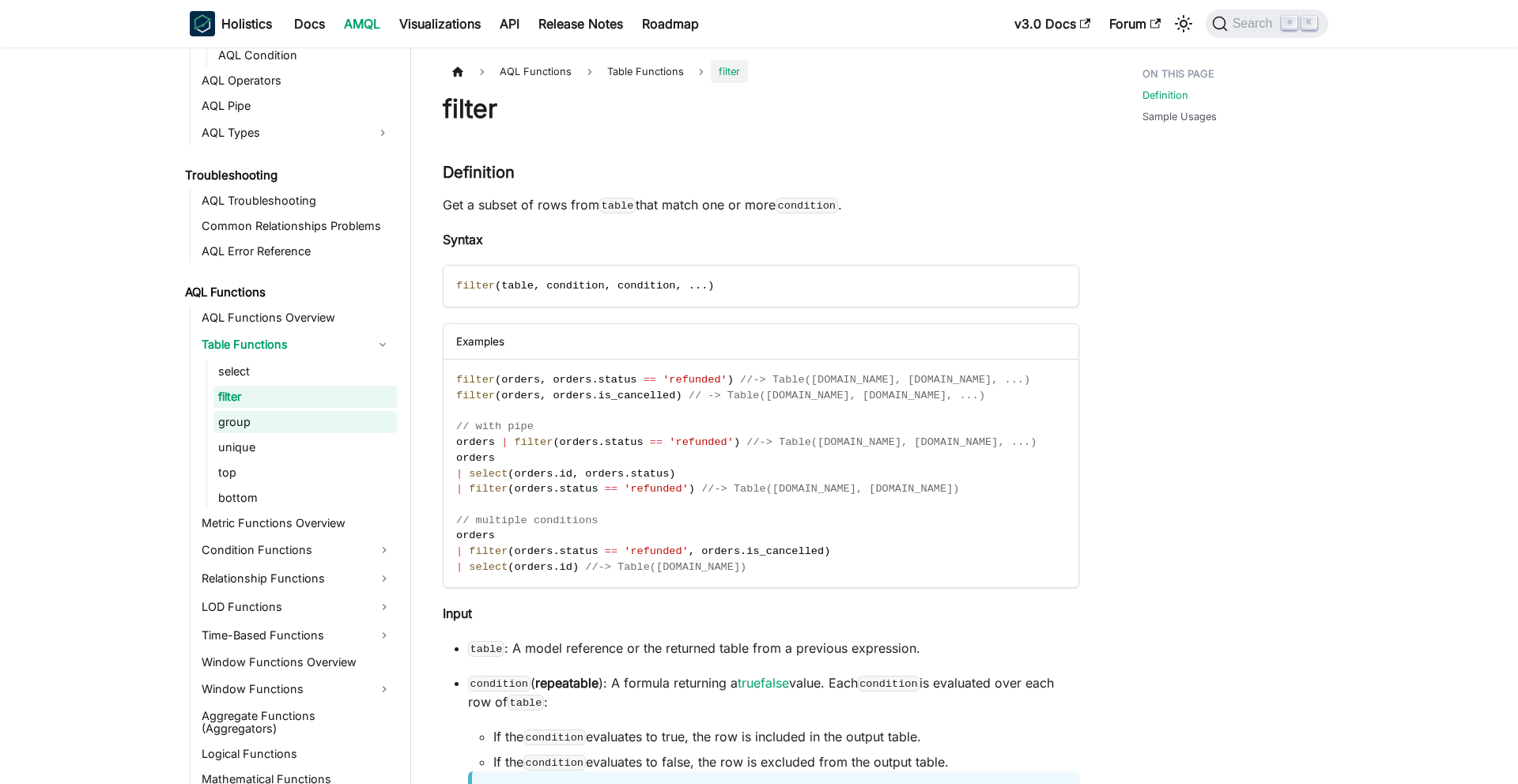
click at [238, 429] on link "group" at bounding box center [305, 422] width 183 height 22
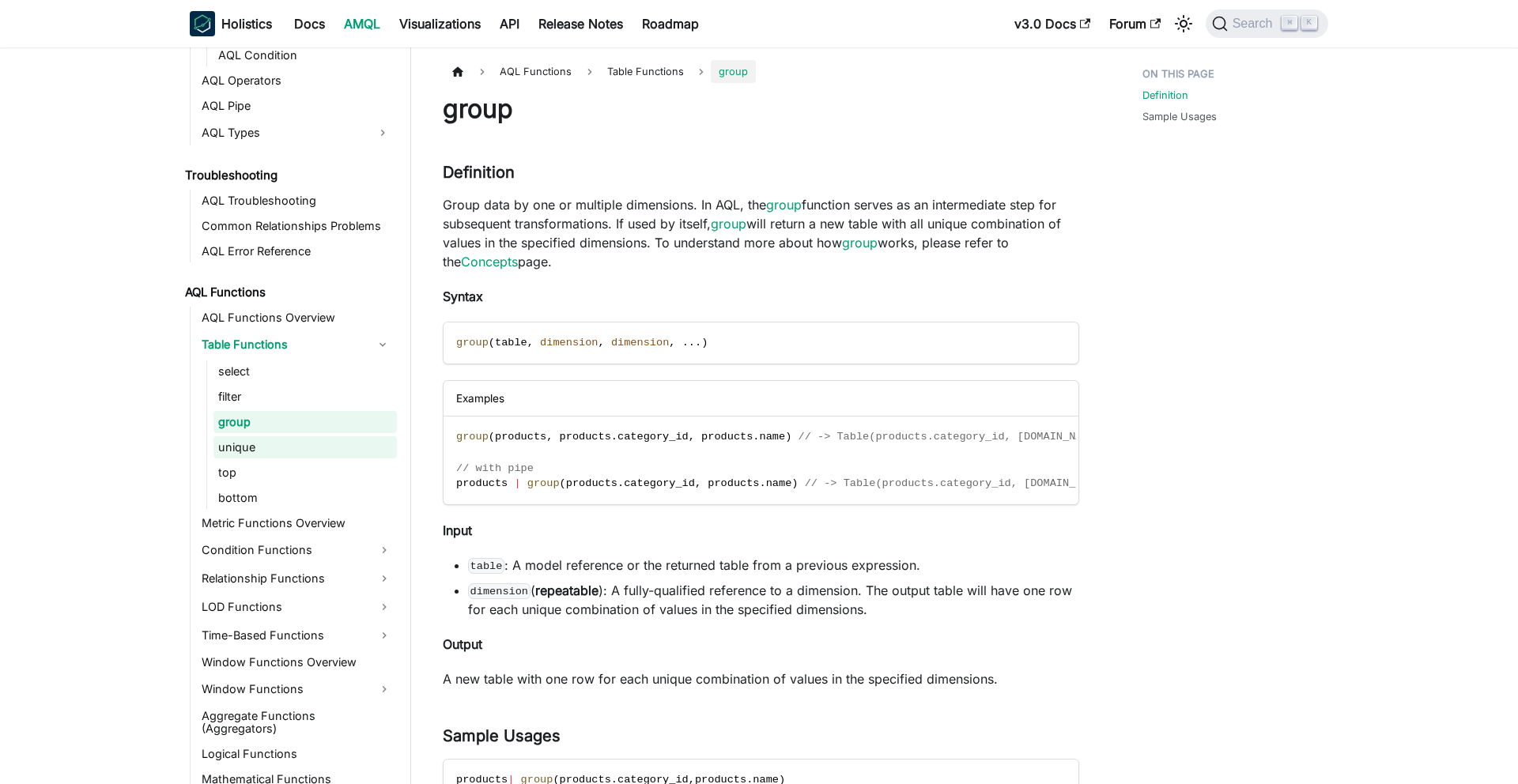
click at [253, 449] on link "unique" at bounding box center [305, 447] width 183 height 22
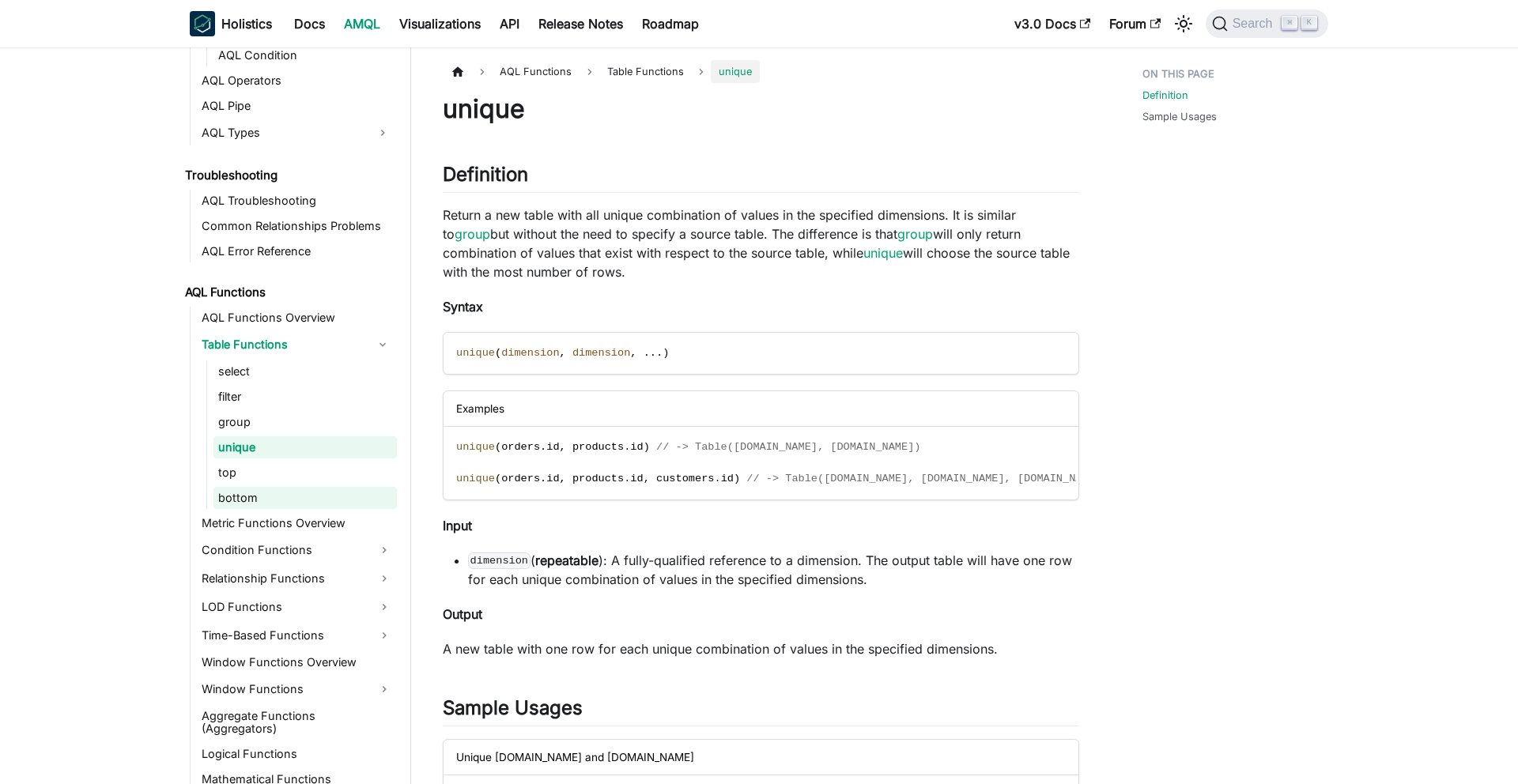
click at [229, 495] on link "bottom" at bounding box center [305, 498] width 183 height 22
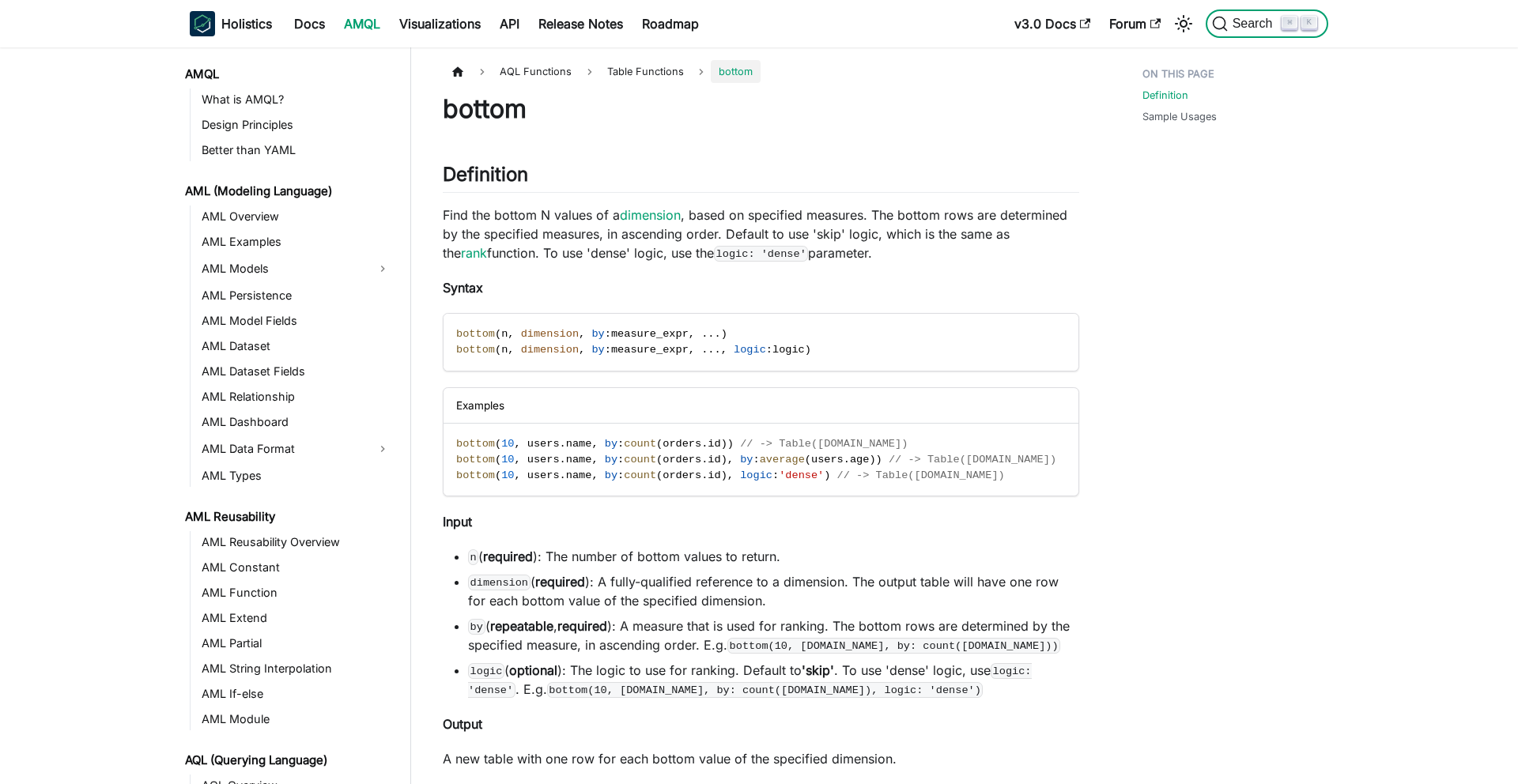
click at [1238, 27] on span "Search" at bounding box center [1256, 24] width 55 height 14
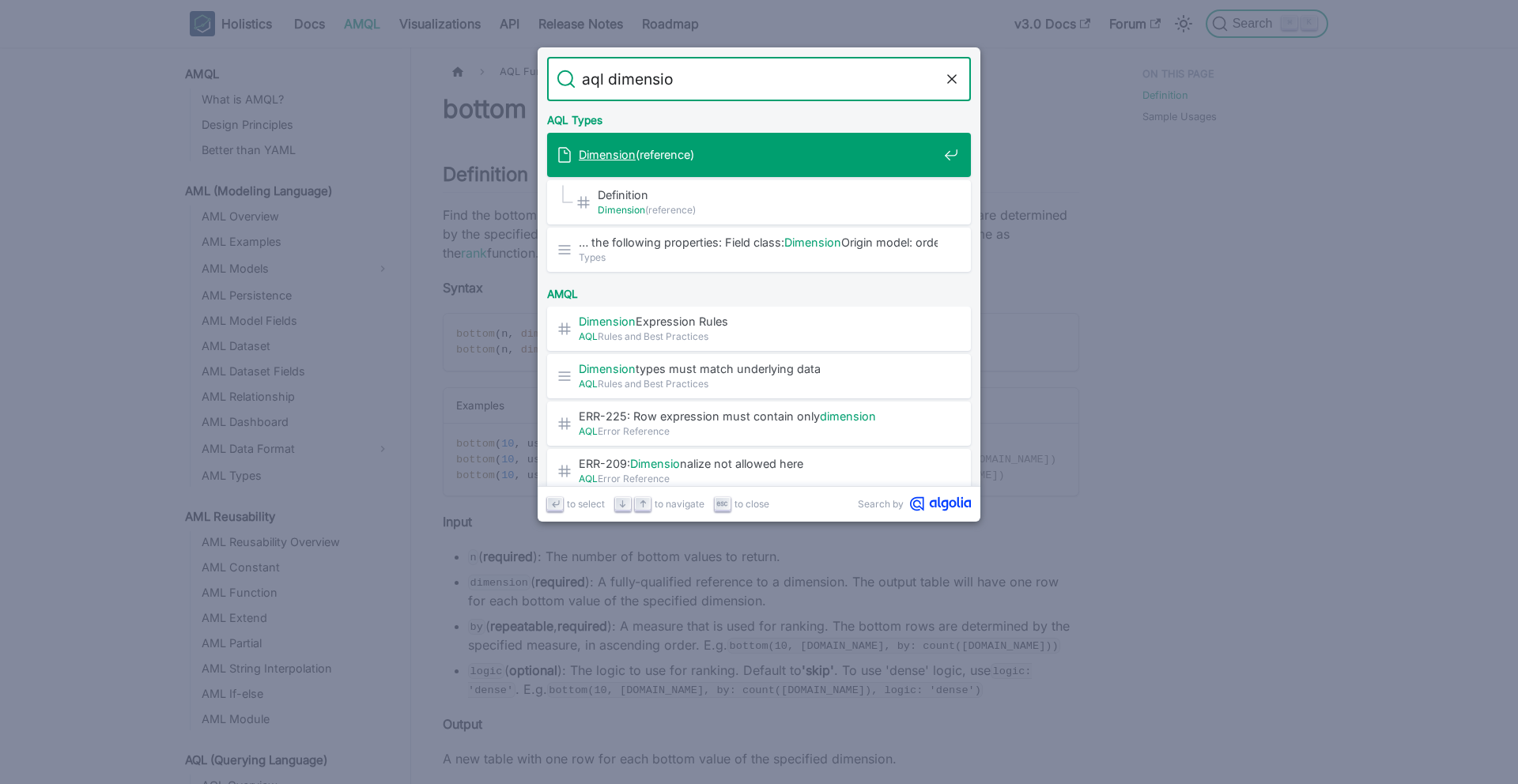
type input "aql dimension"
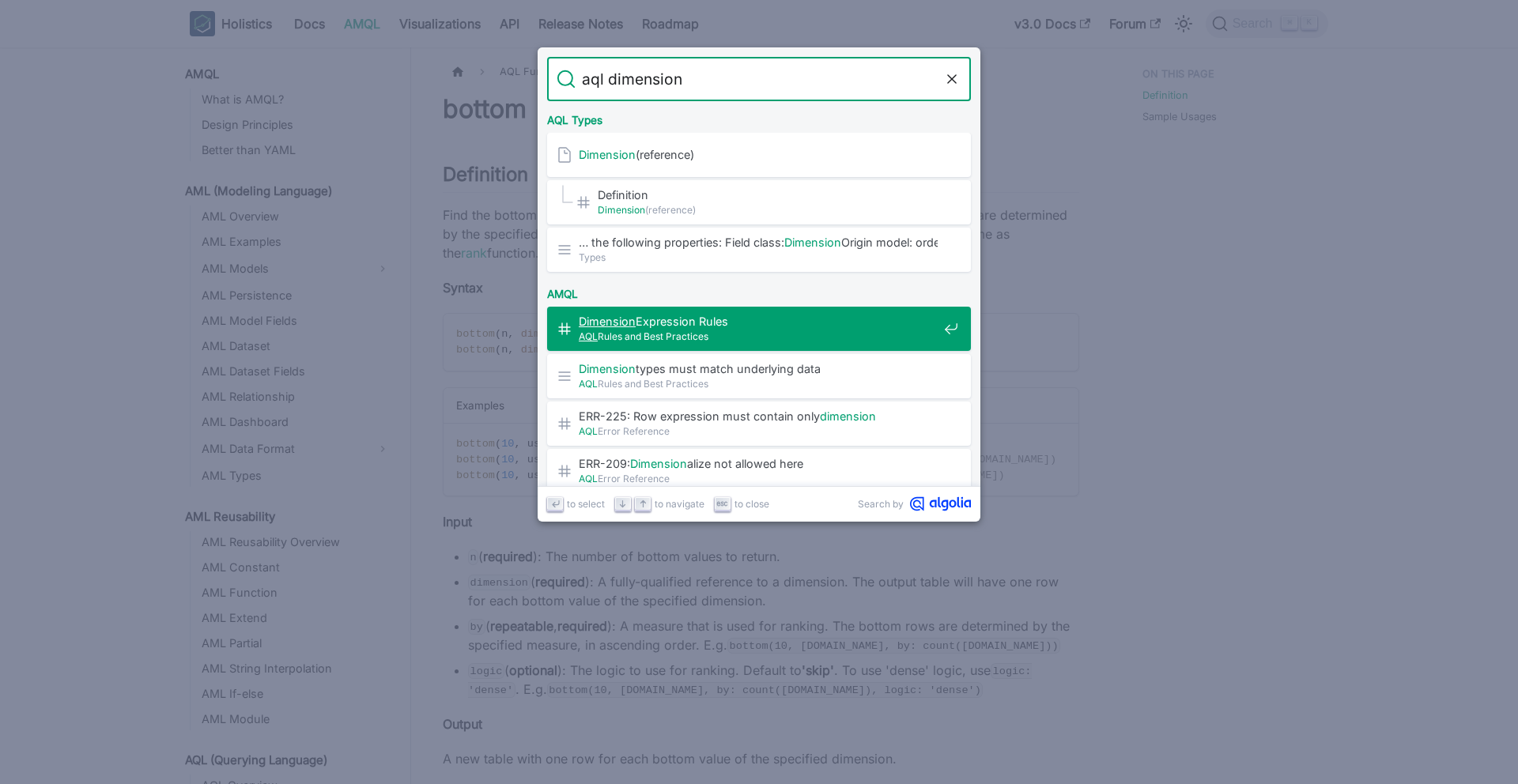
click at [727, 330] on span "AQL Rules and Best Practices" at bounding box center [758, 336] width 359 height 15
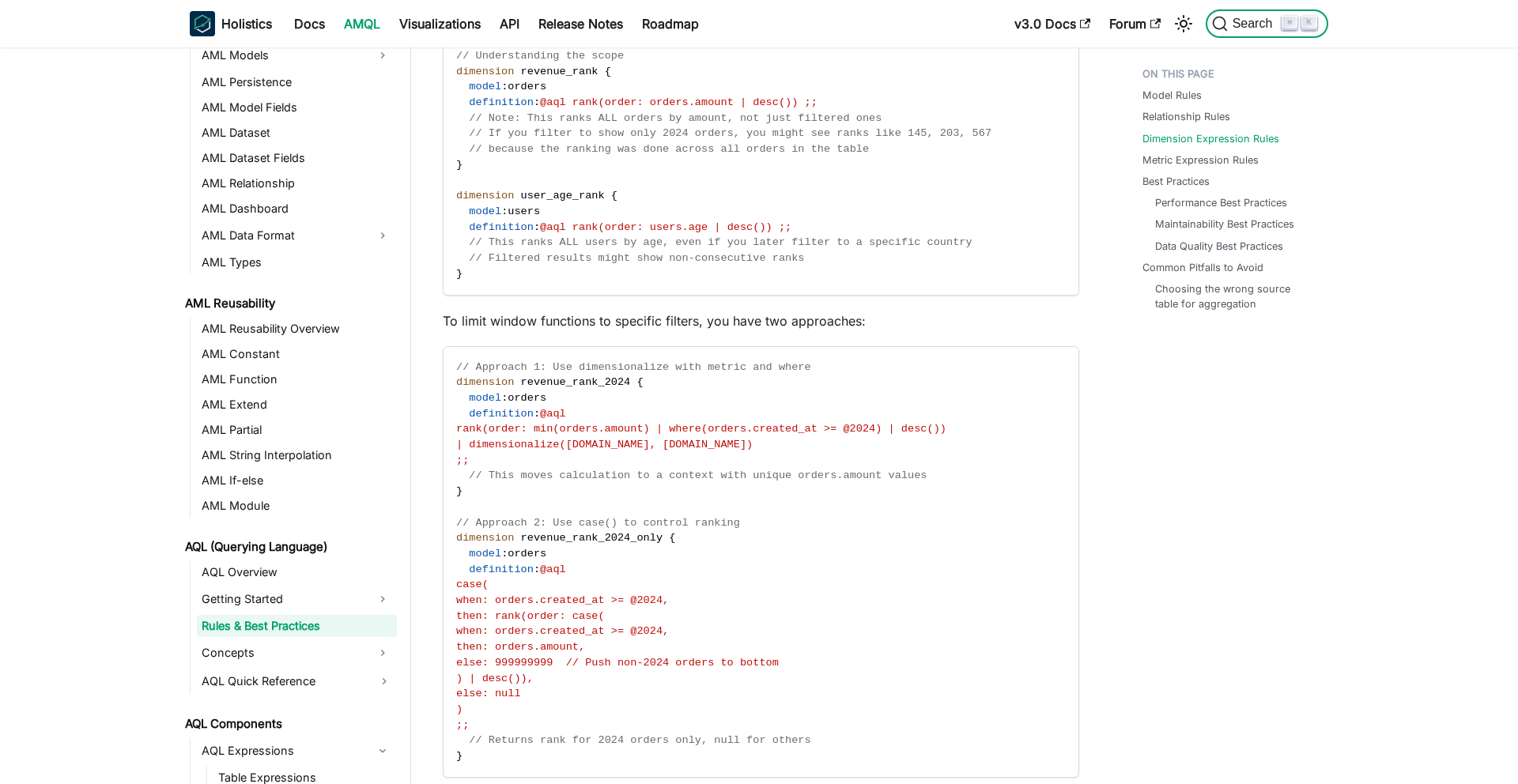
scroll to position [213, 0]
click at [1218, 22] on icon "Search (Command+K)" at bounding box center [1220, 24] width 16 height 16
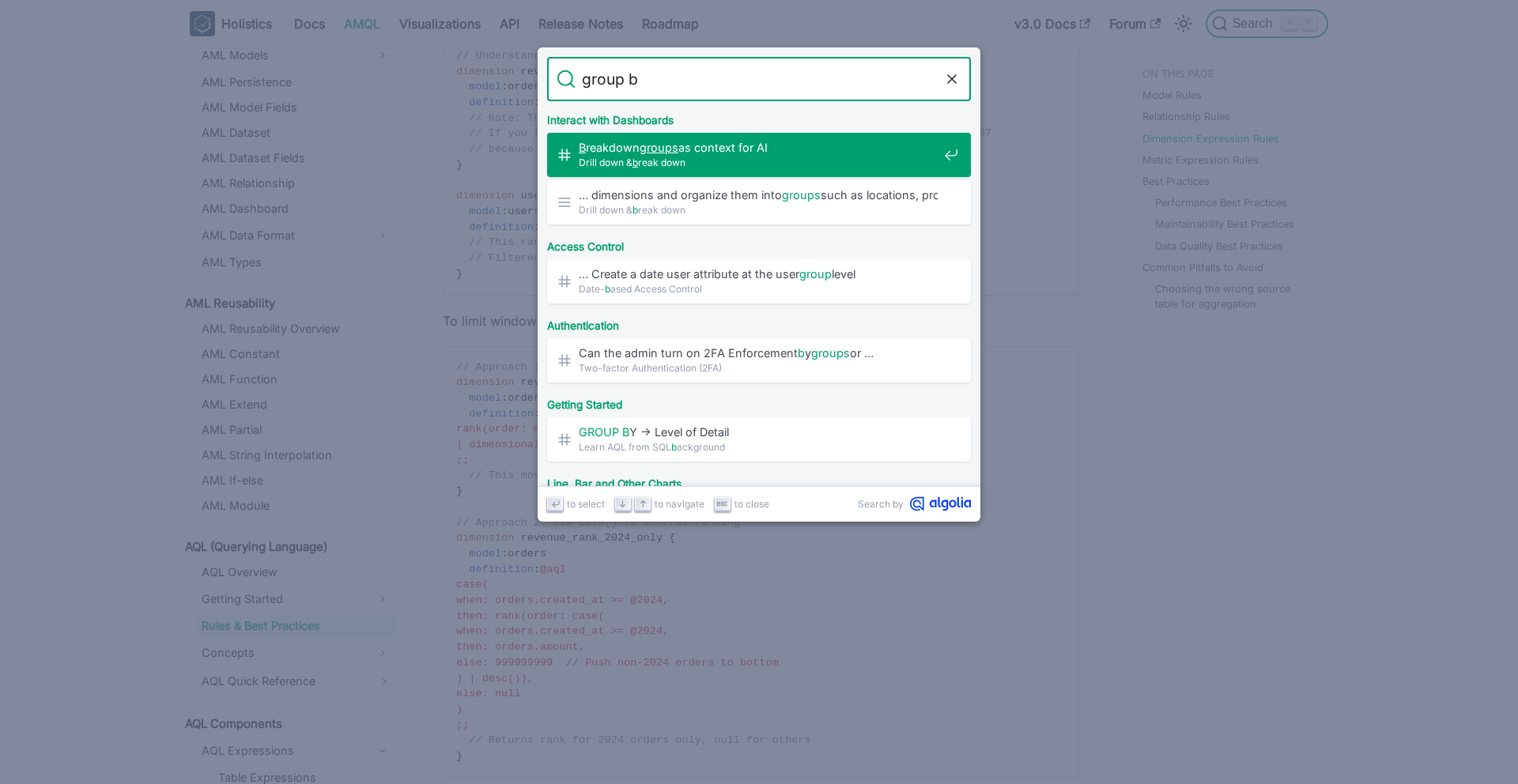
type input "group by"
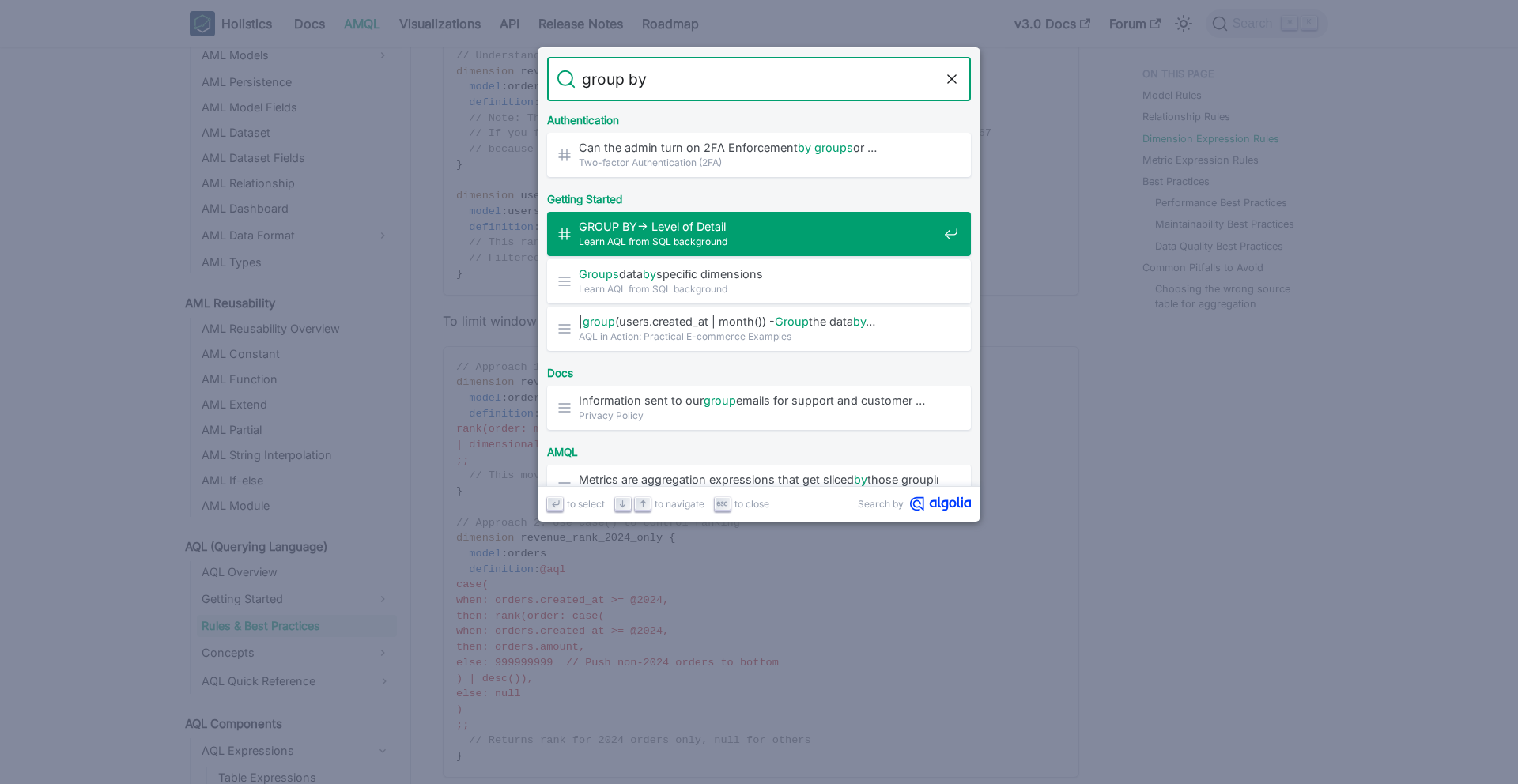
click at [790, 237] on span "Learn AQL from SQL background" at bounding box center [758, 241] width 359 height 15
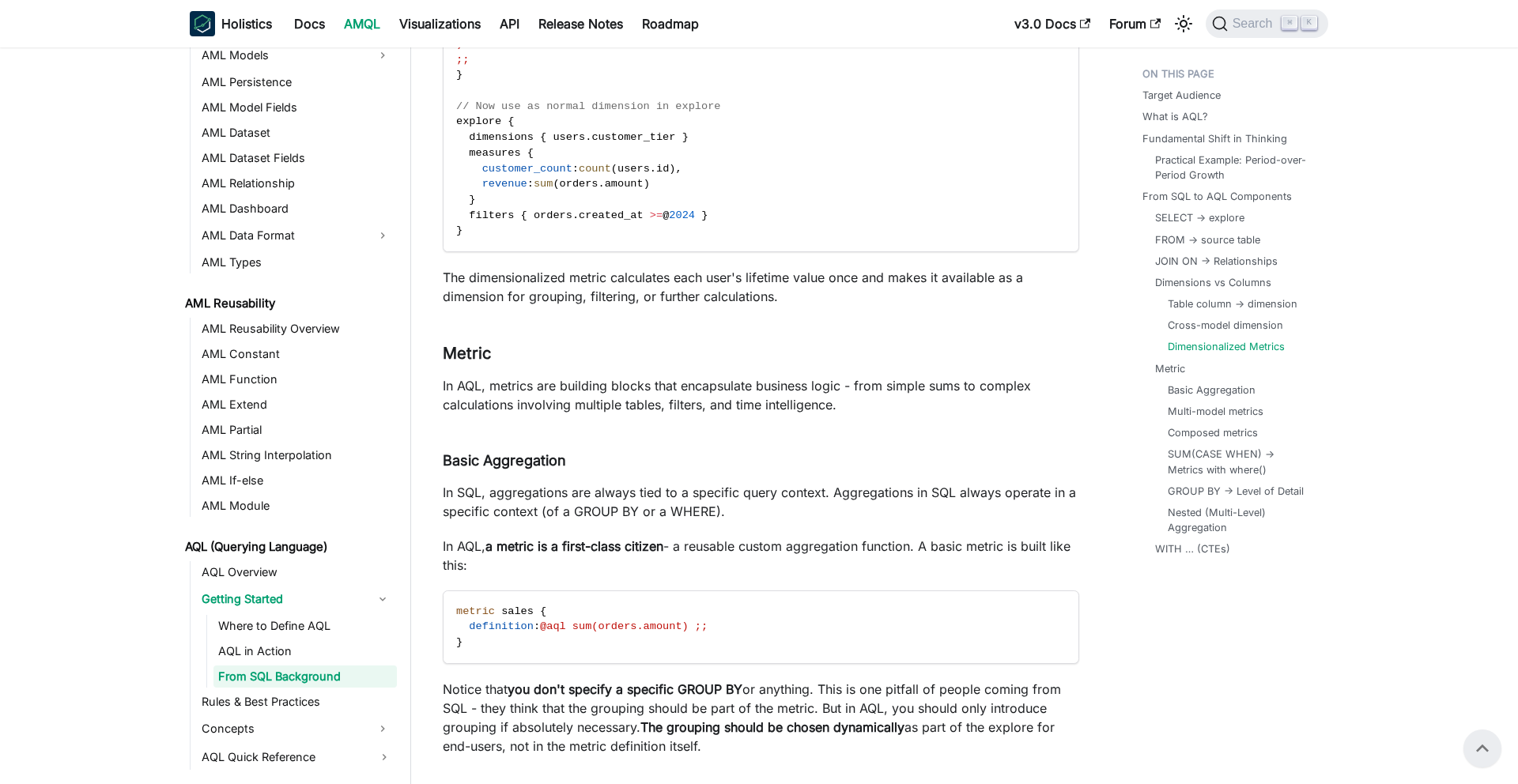
scroll to position [7326, 0]
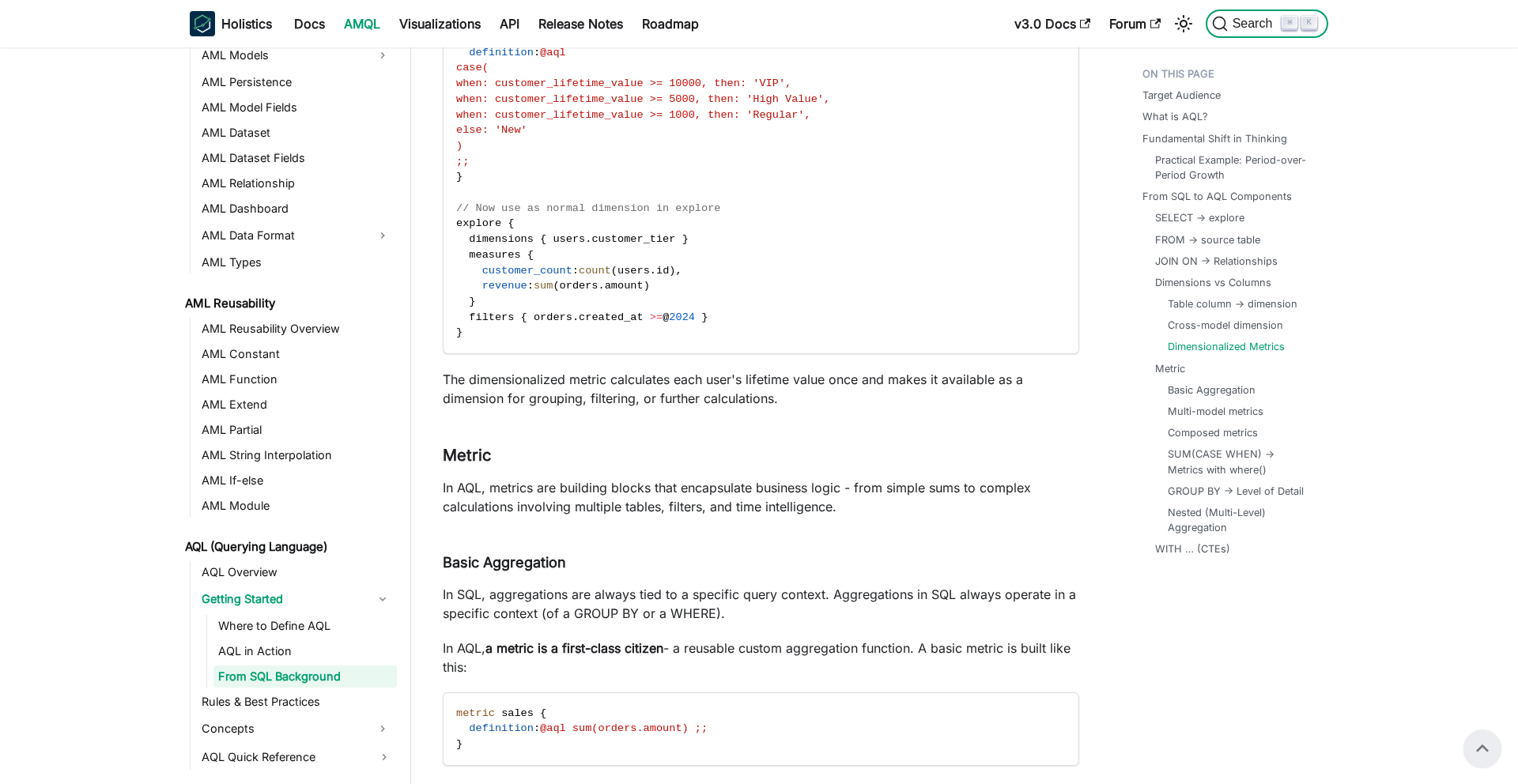
click at [1223, 33] on button "Search ⌘ K" at bounding box center [1267, 24] width 122 height 28
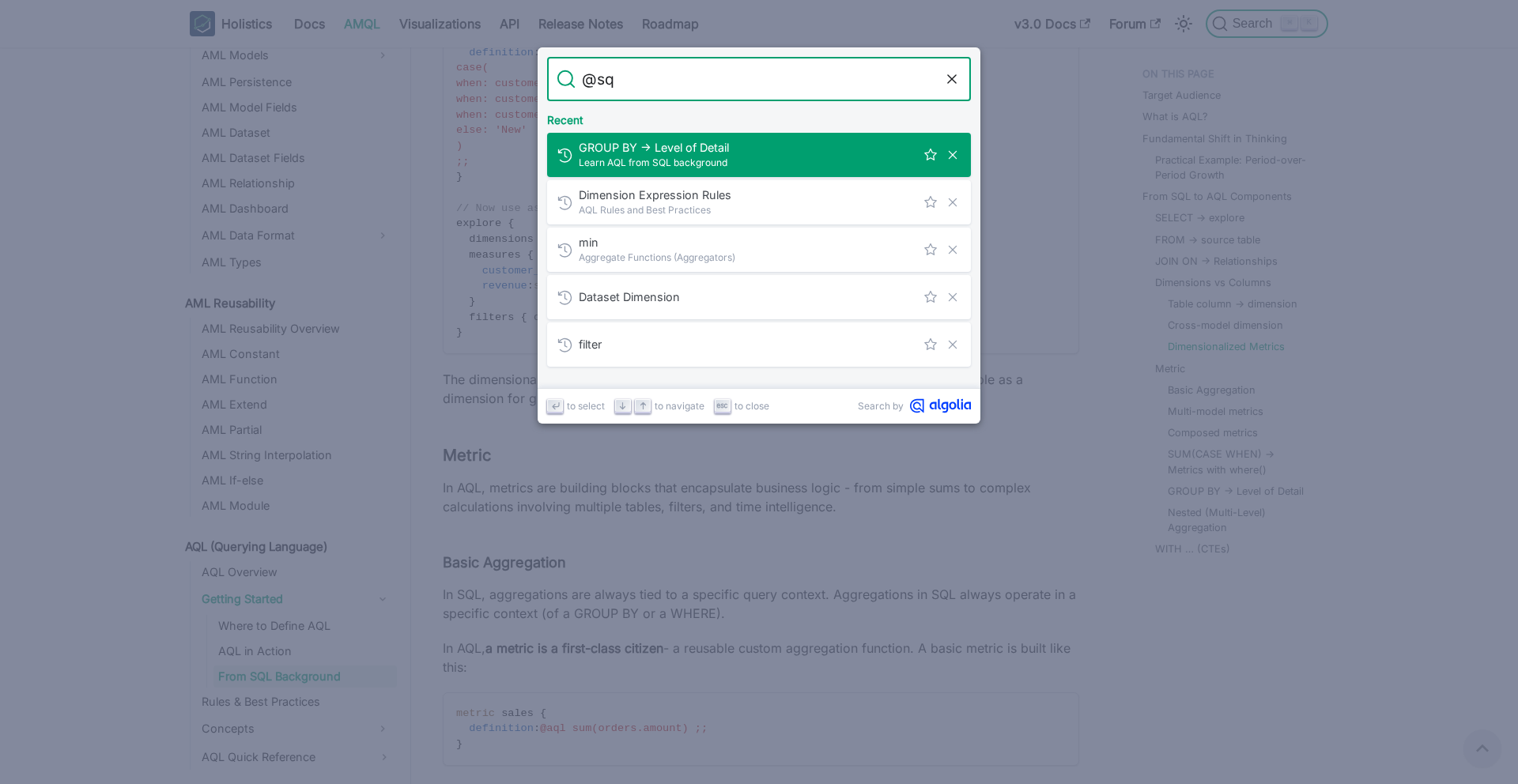
type input "@sql"
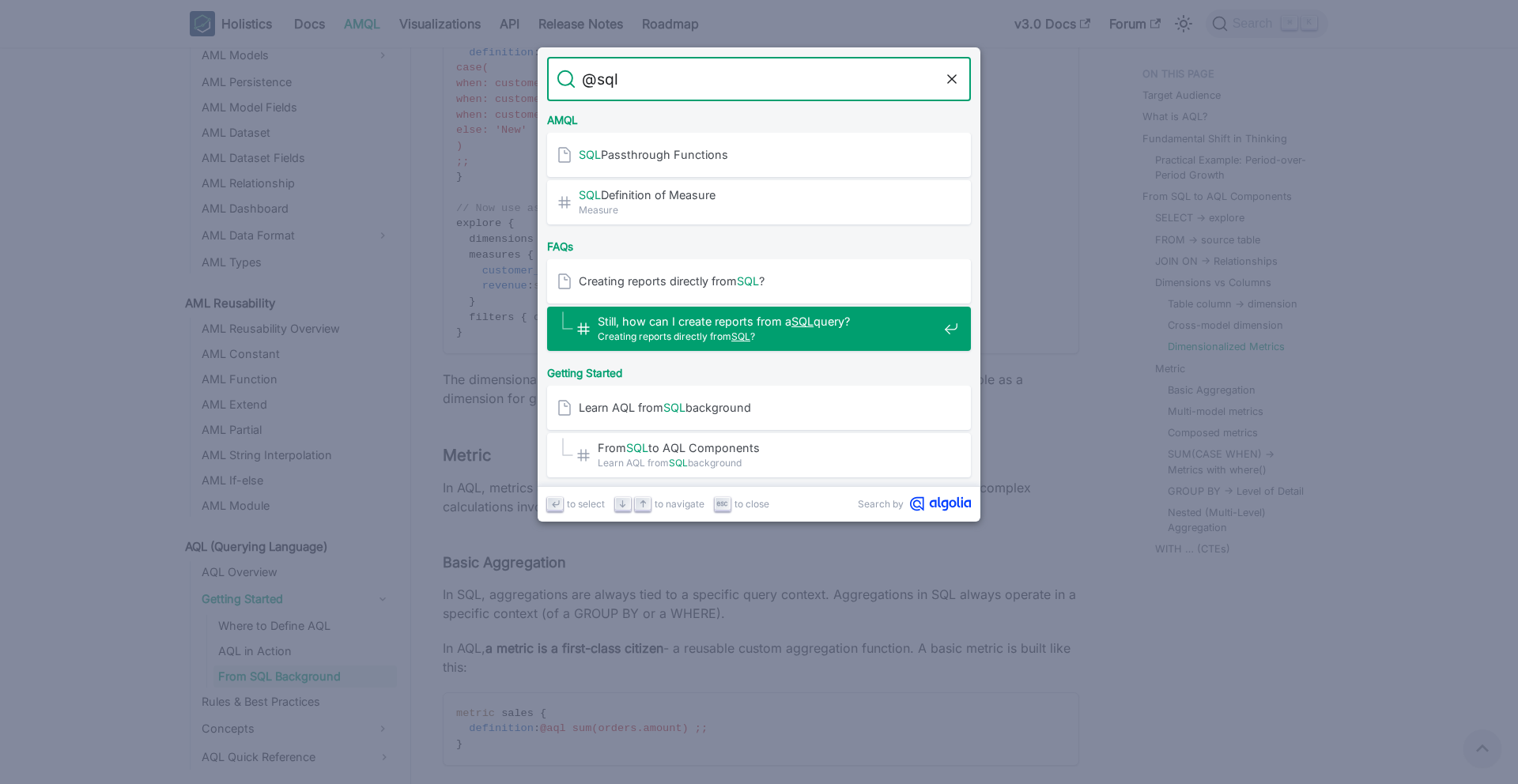
click at [759, 324] on span "Still, how can I create reports from a SQL query?​" at bounding box center [768, 321] width 340 height 15
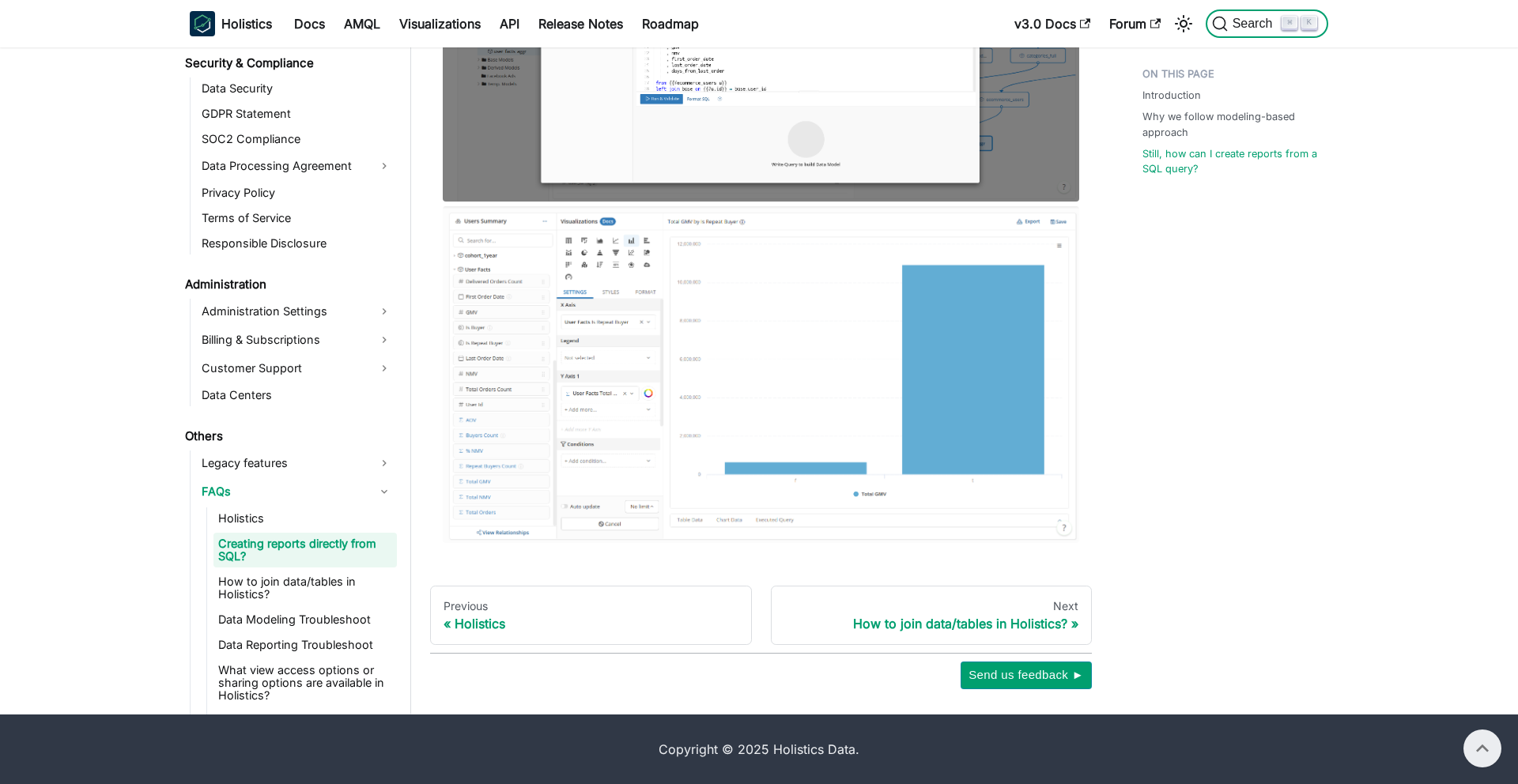
scroll to position [1309, 0]
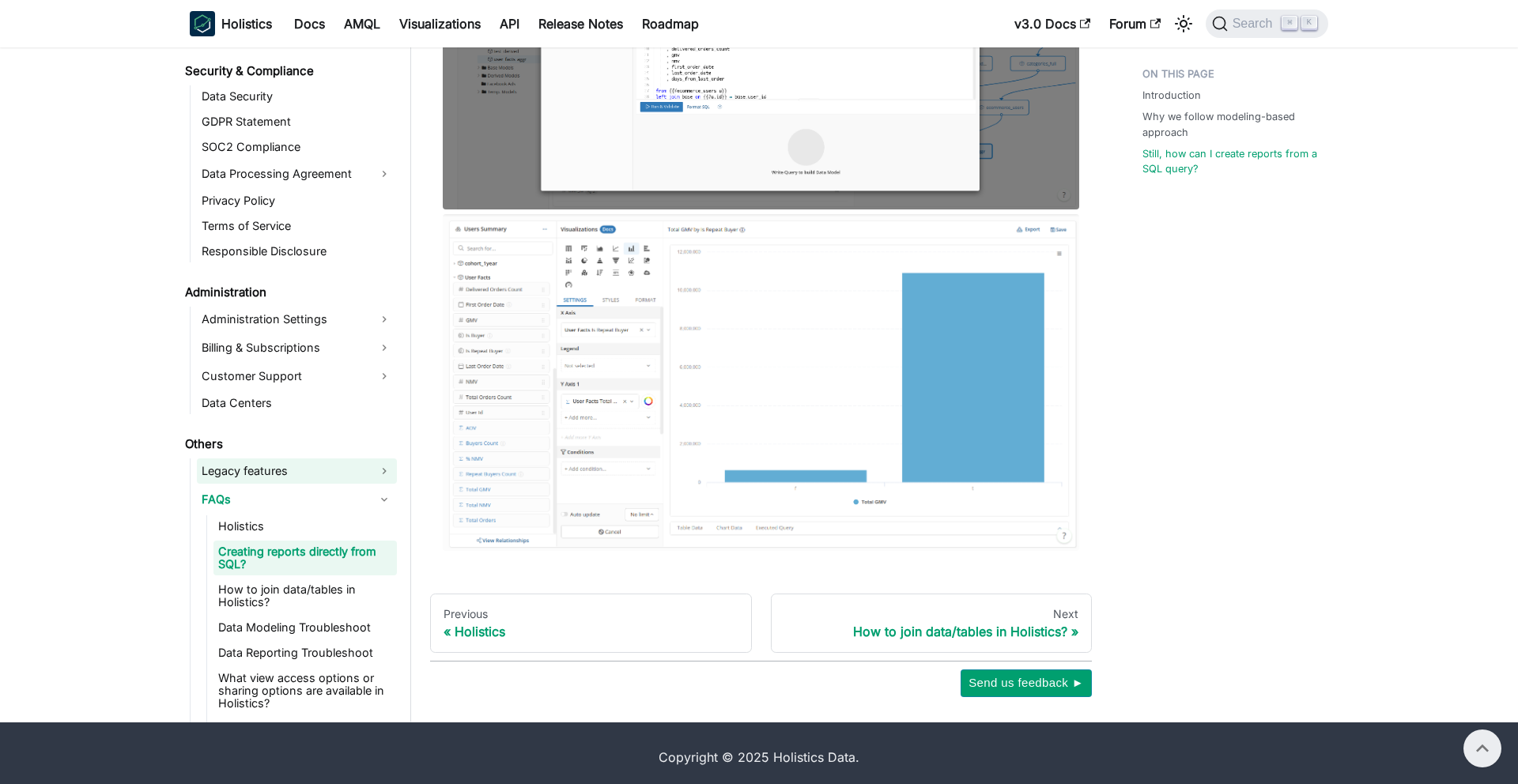
click at [373, 467] on link "Legacy features" at bounding box center [297, 471] width 200 height 26
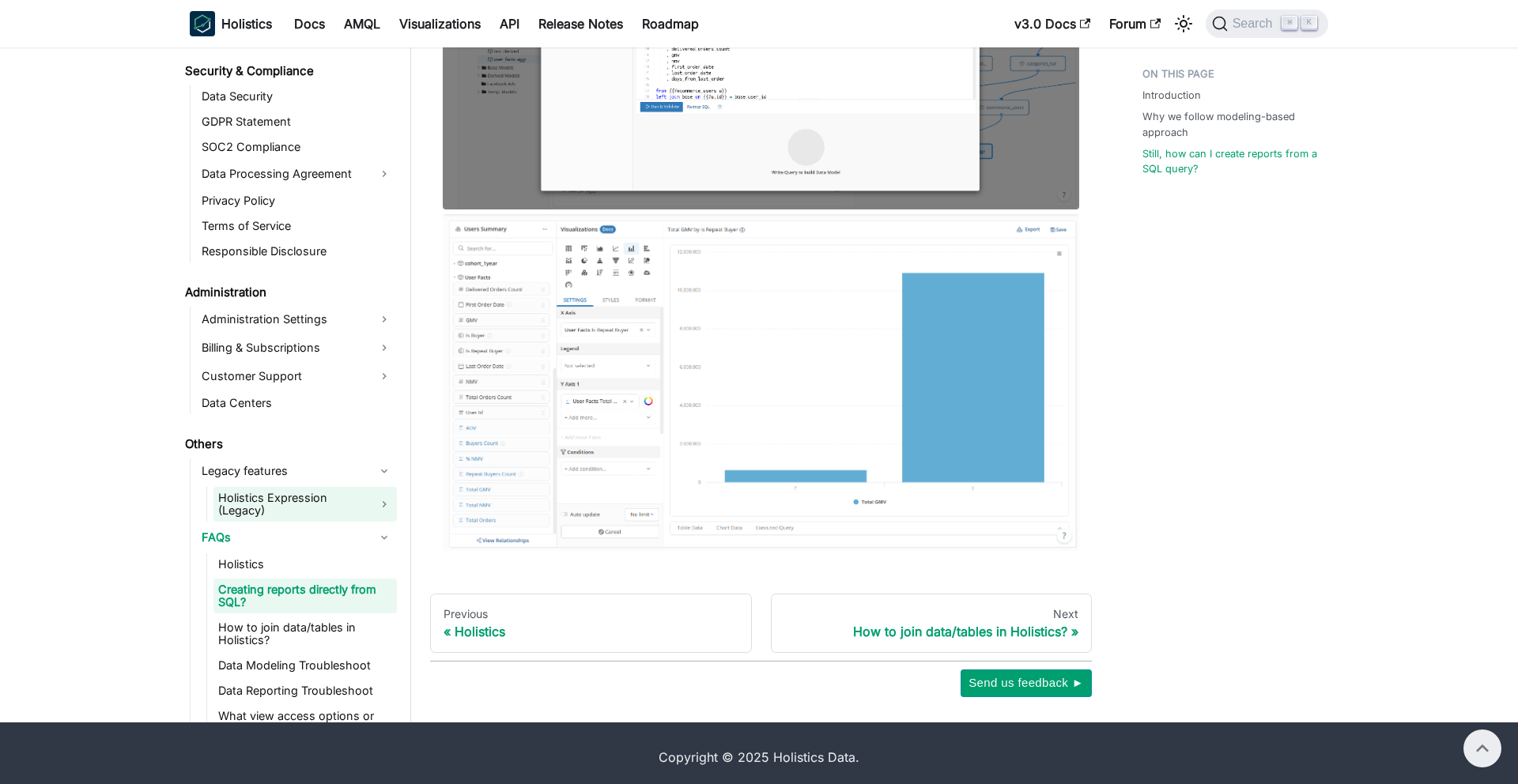
click at [348, 495] on link "Holistics Expression (Legacy)" at bounding box center [305, 504] width 183 height 35
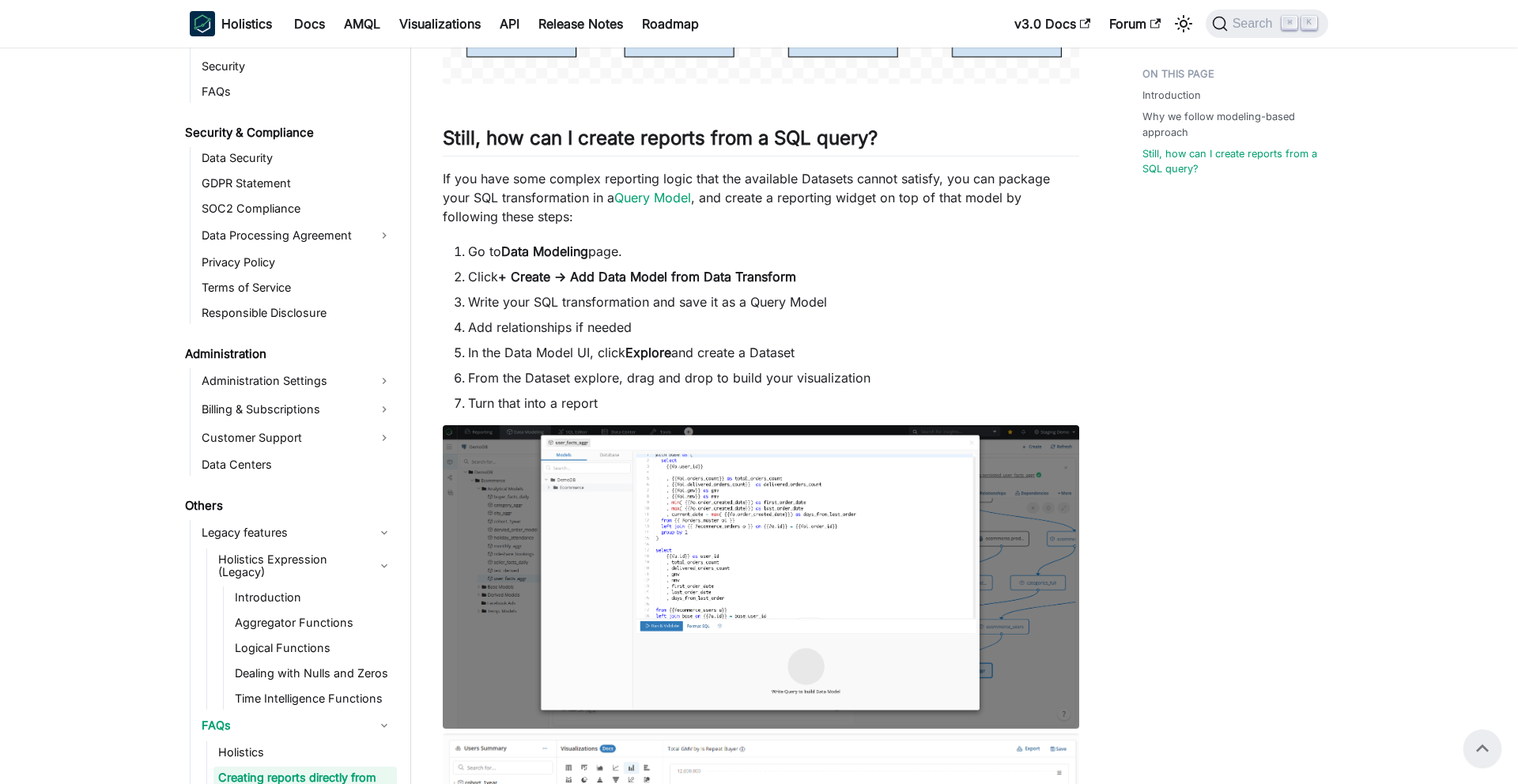
scroll to position [753, 0]
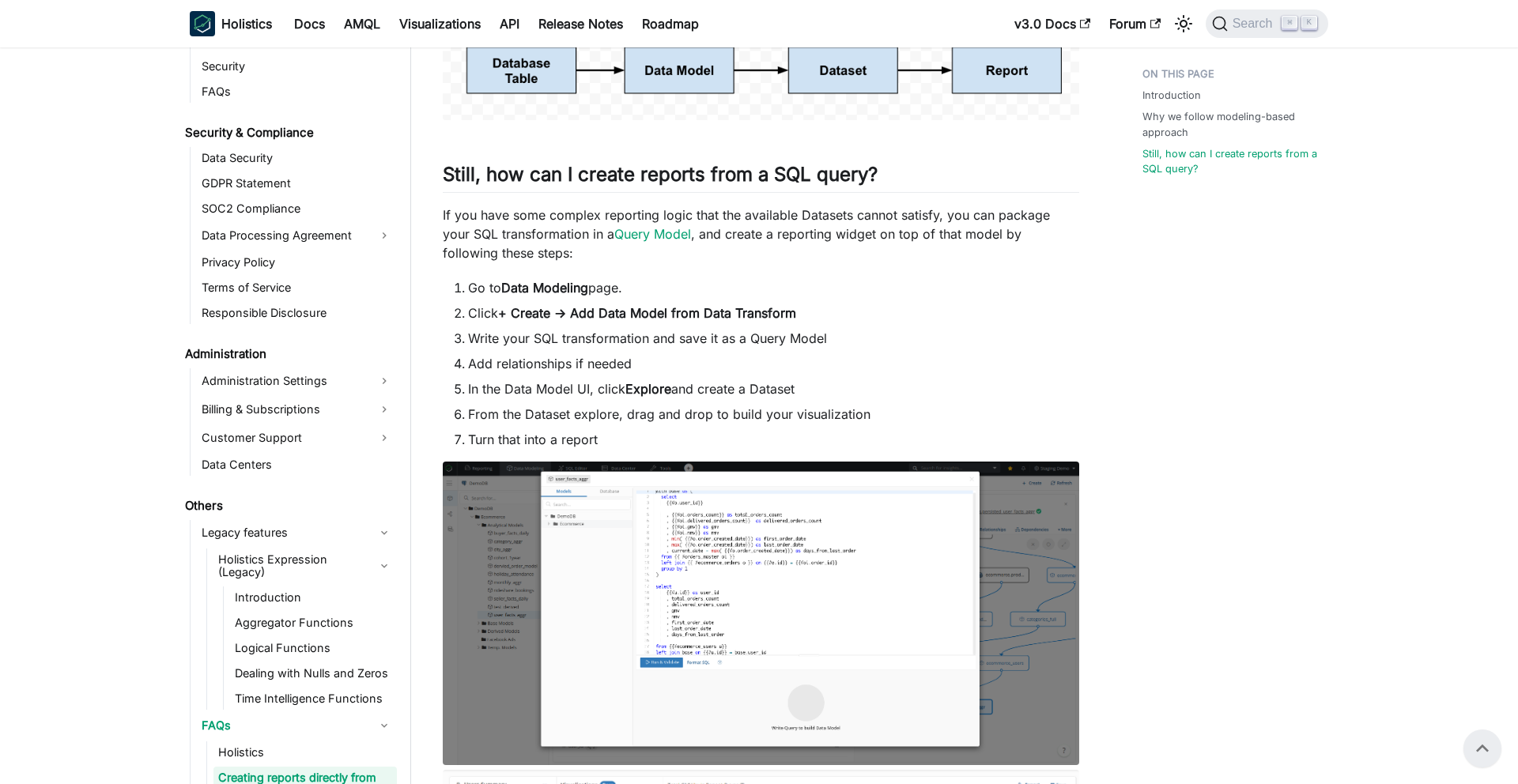
click at [675, 532] on img at bounding box center [761, 613] width 636 height 304
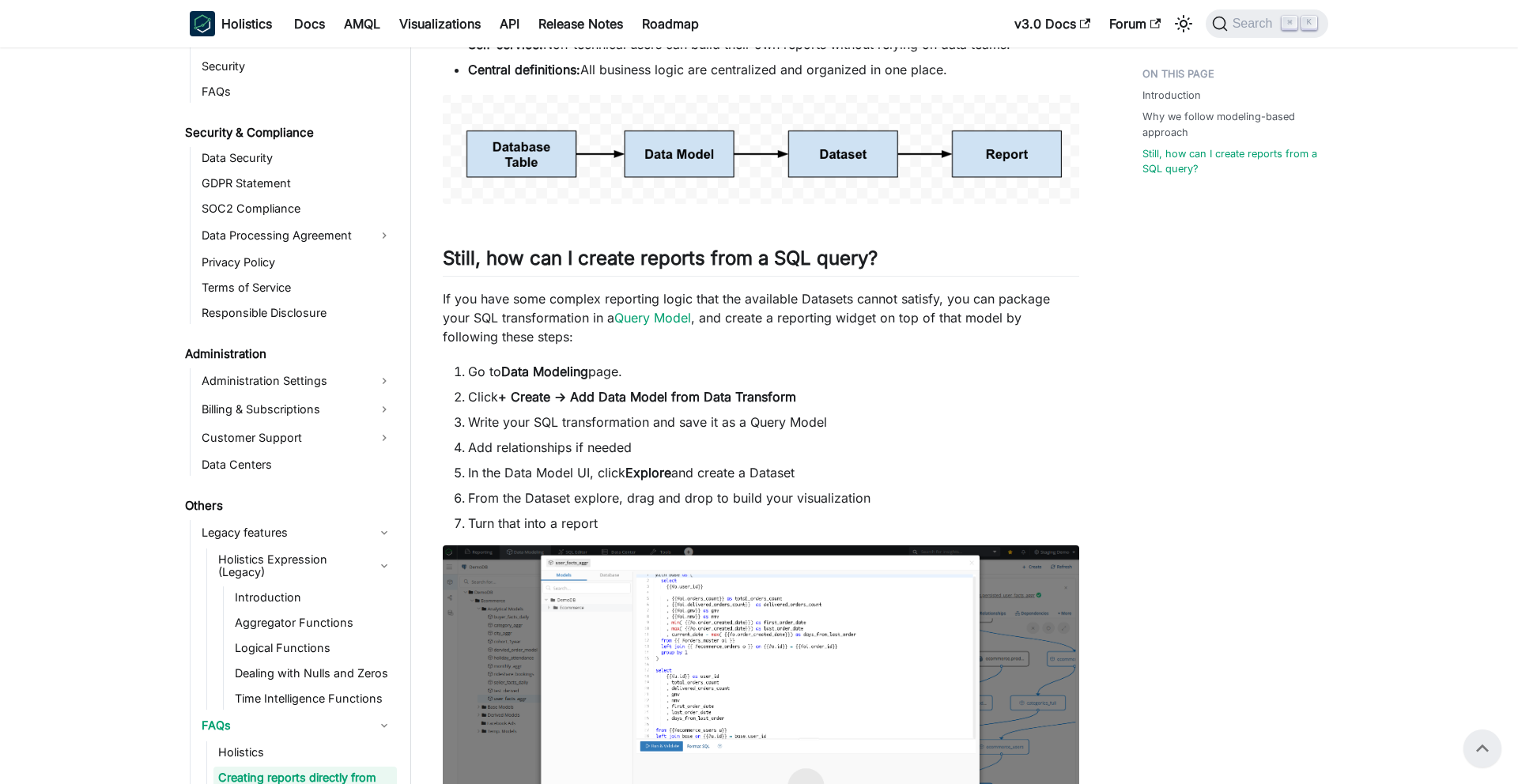
scroll to position [653, 0]
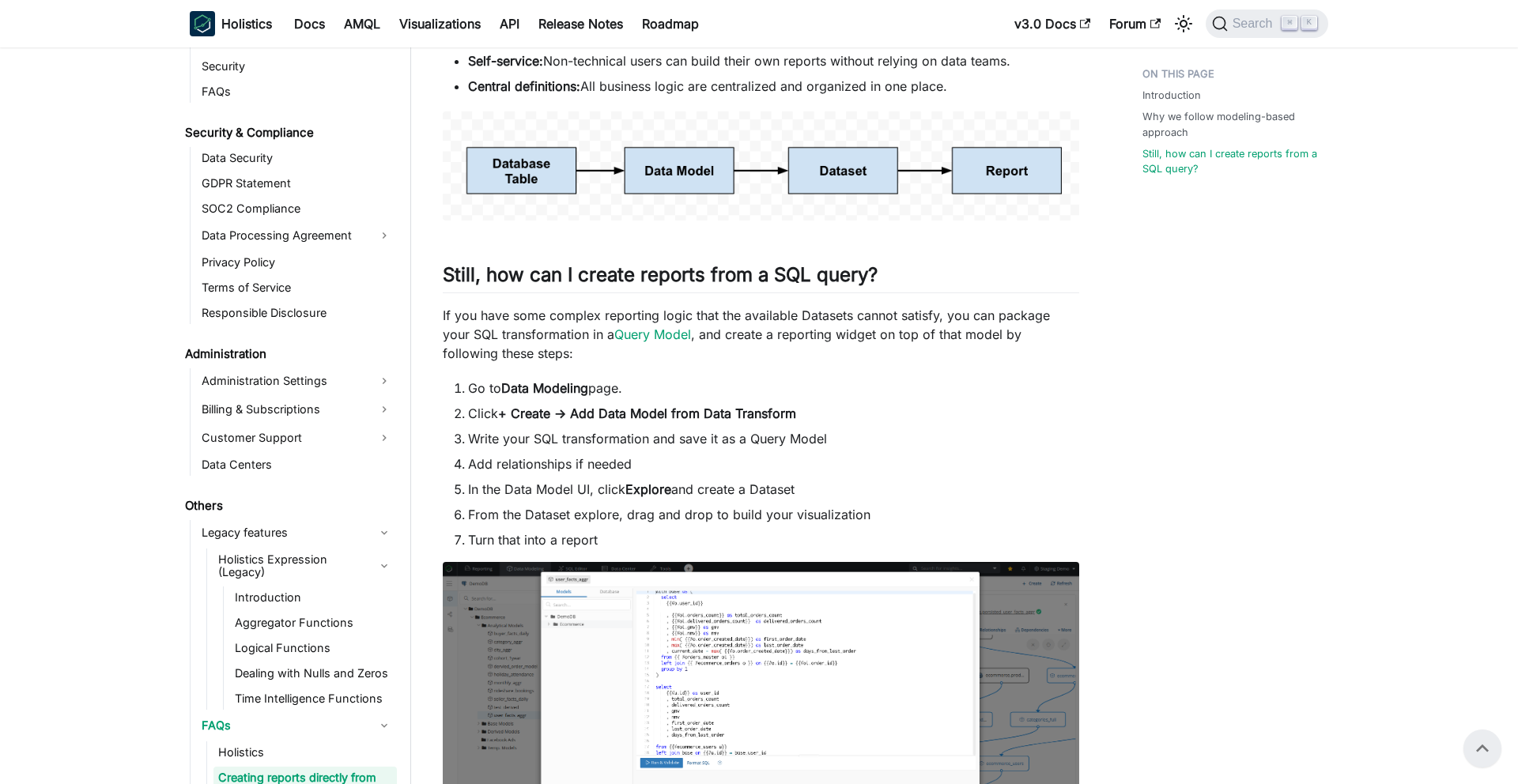
click at [671, 617] on img at bounding box center [761, 713] width 636 height 304
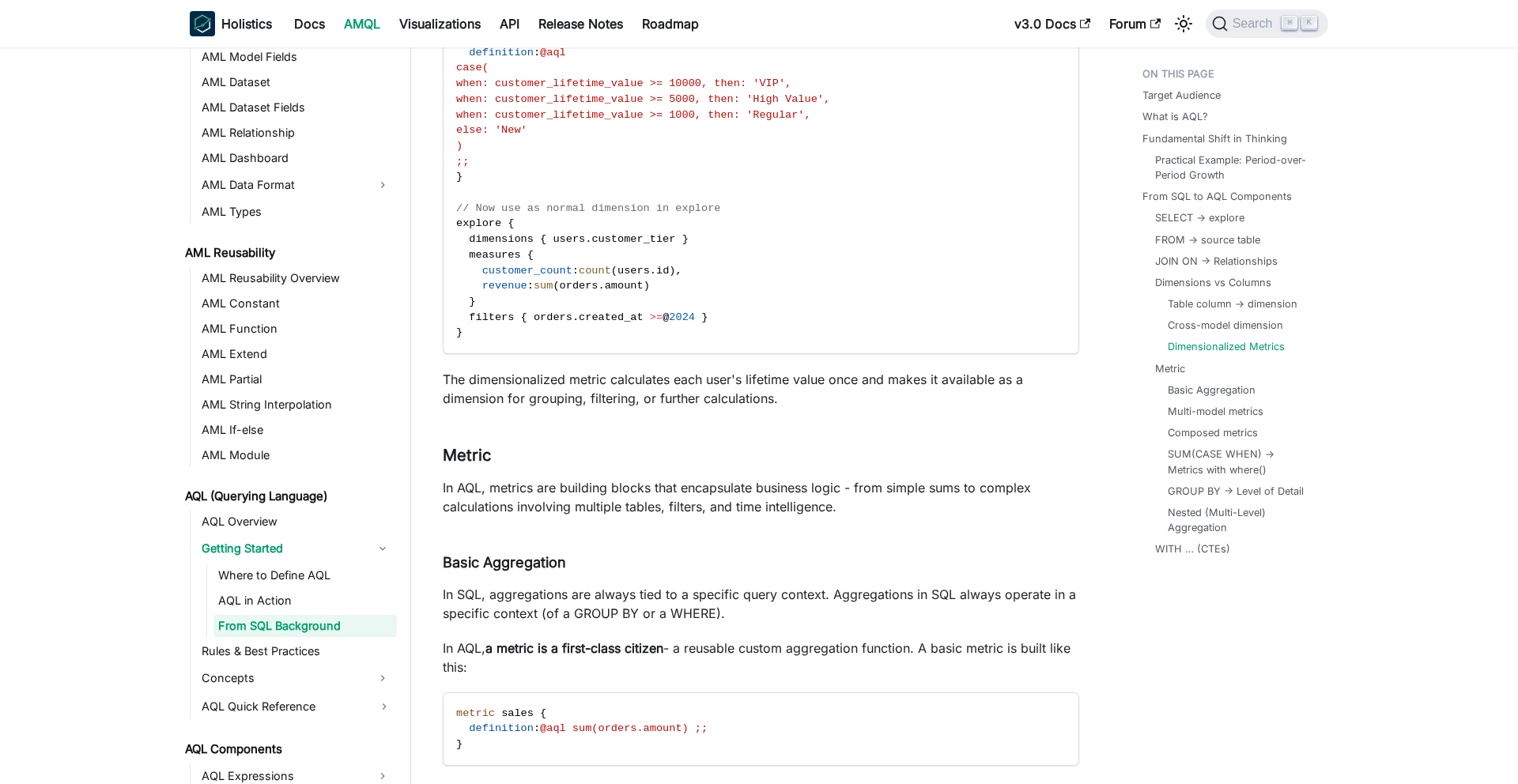
scroll to position [264, 0]
